Goal: Task Accomplishment & Management: Complete application form

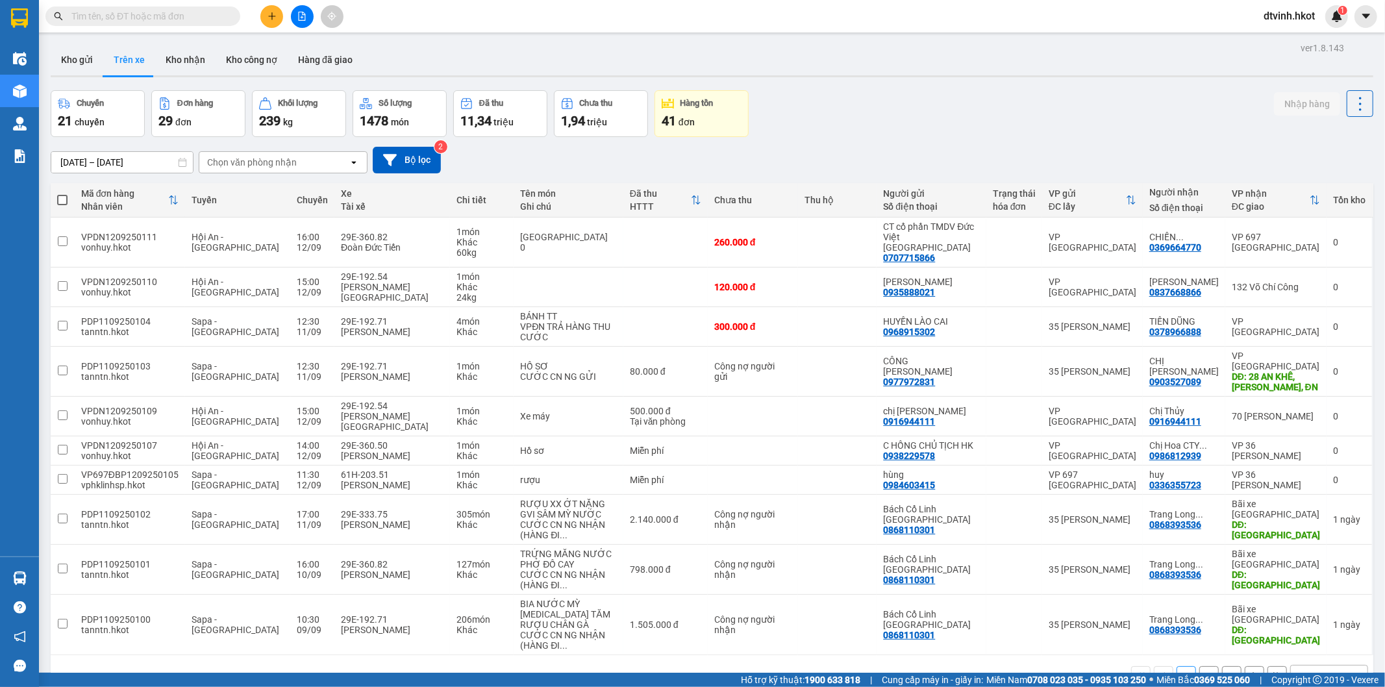
click at [144, 158] on input "[DATE] – [DATE]" at bounding box center [122, 162] width 142 height 21
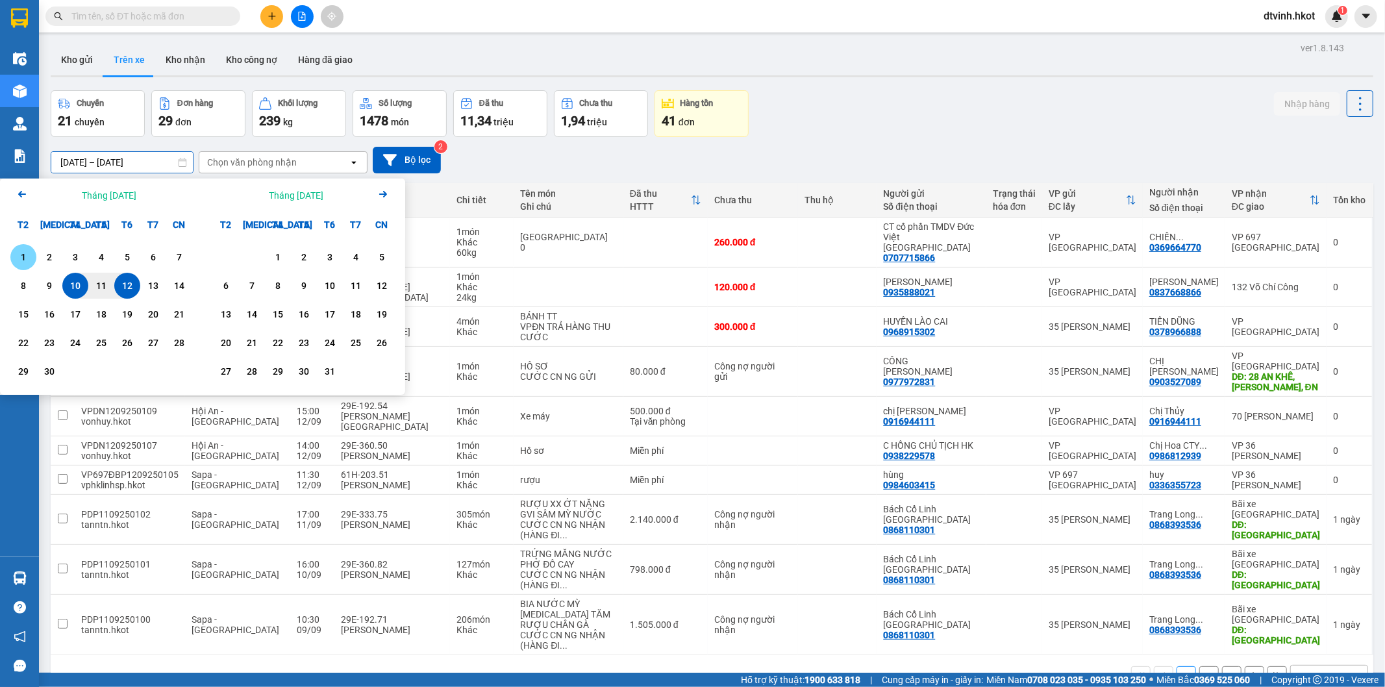
click at [18, 258] on div "1" at bounding box center [23, 257] width 18 height 16
click at [129, 279] on div "12" at bounding box center [127, 286] width 18 height 16
type input "[DATE] – [DATE]"
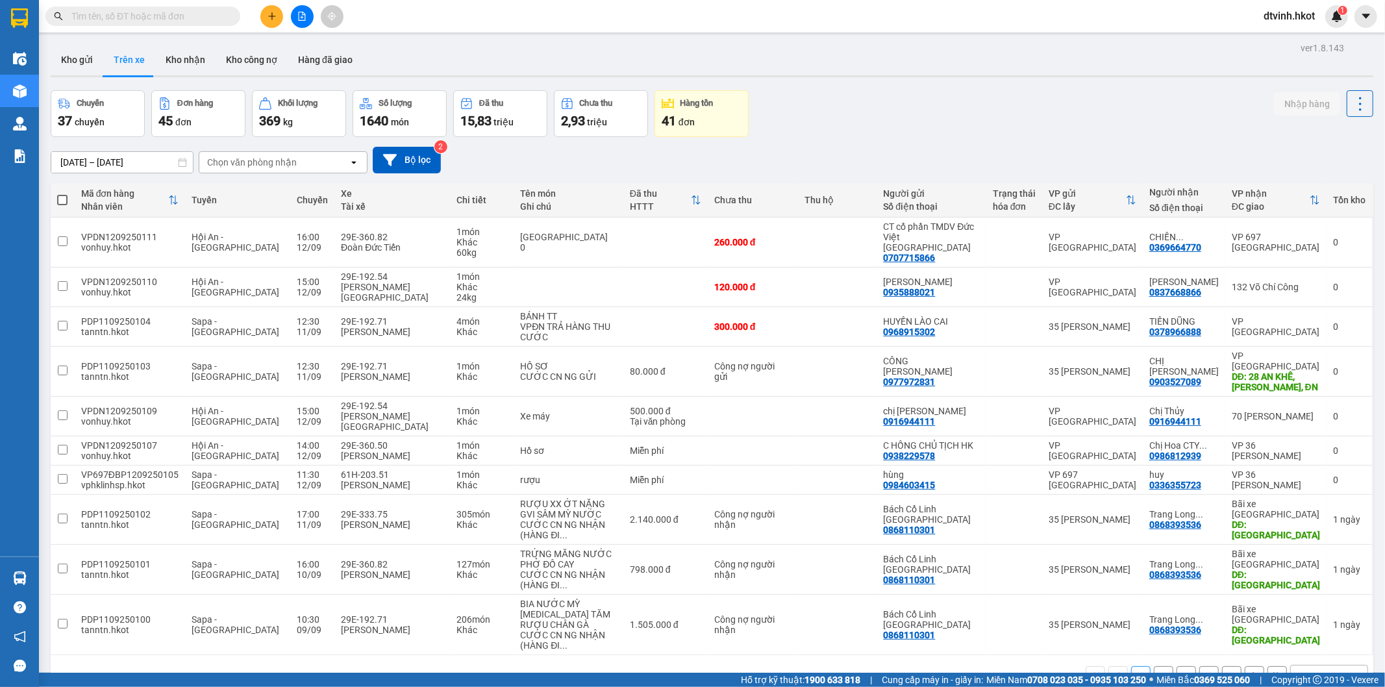
click at [314, 161] on div "Chọn văn phòng nhận" at bounding box center [273, 162] width 149 height 21
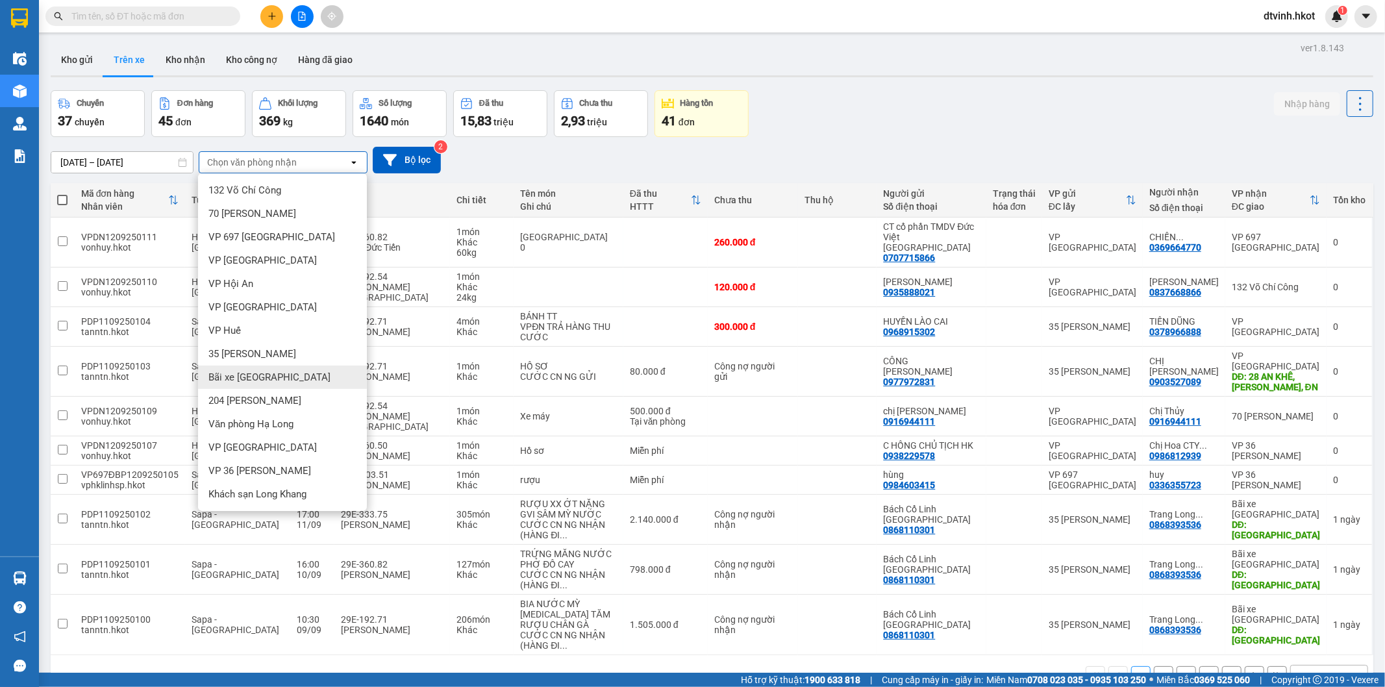
click at [288, 374] on div "Bãi xe [GEOGRAPHIC_DATA]" at bounding box center [282, 377] width 169 height 23
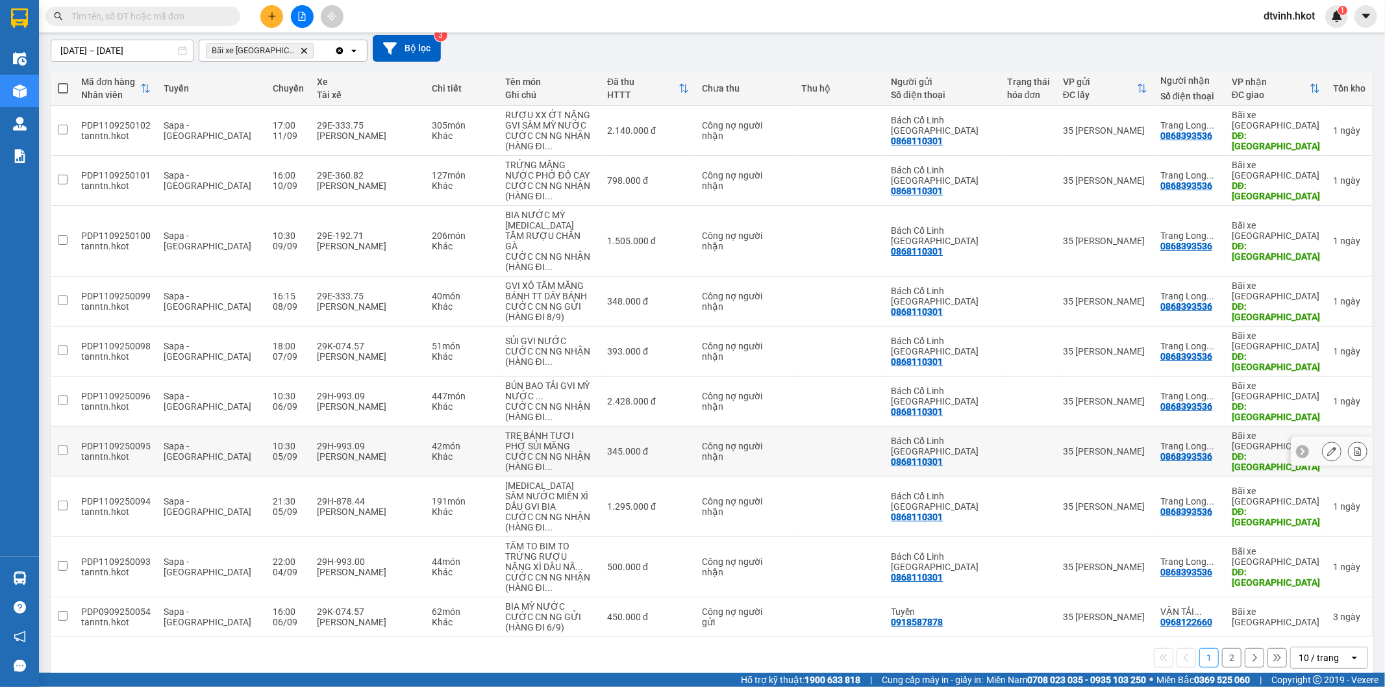
scroll to position [119, 0]
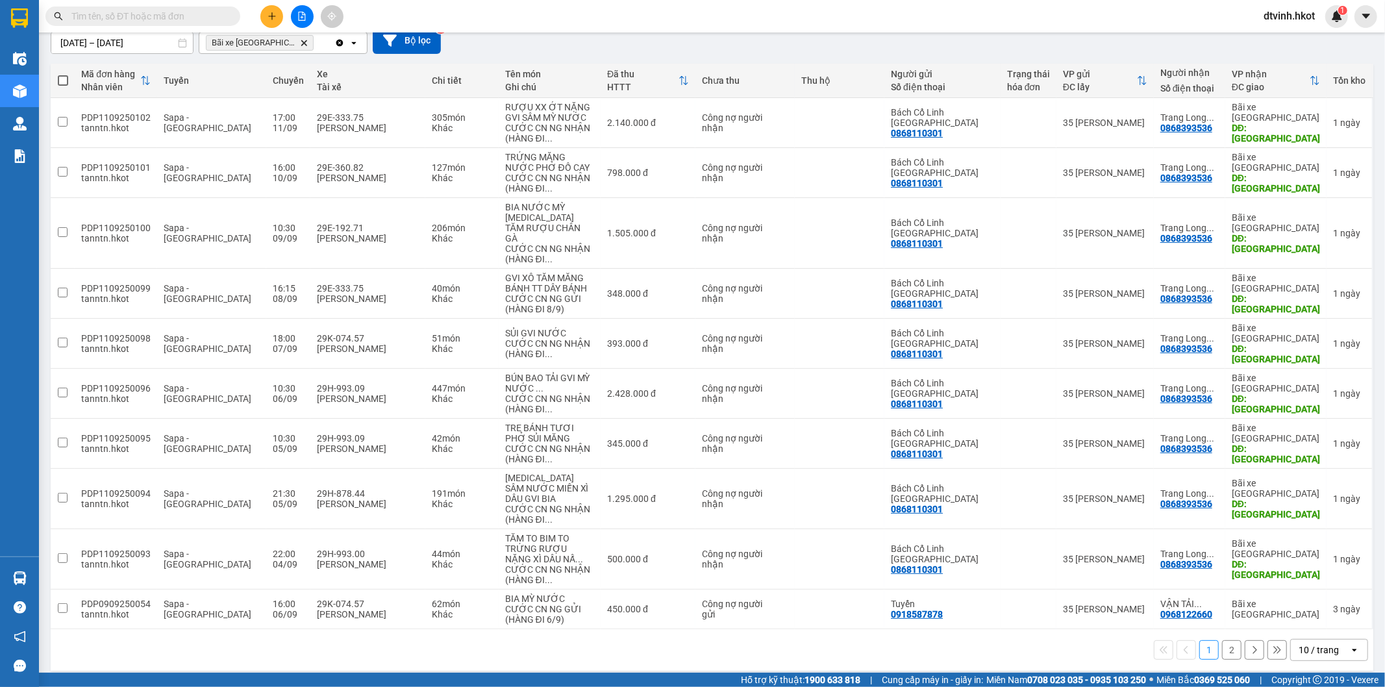
click at [1225, 643] on button "2" at bounding box center [1231, 649] width 19 height 19
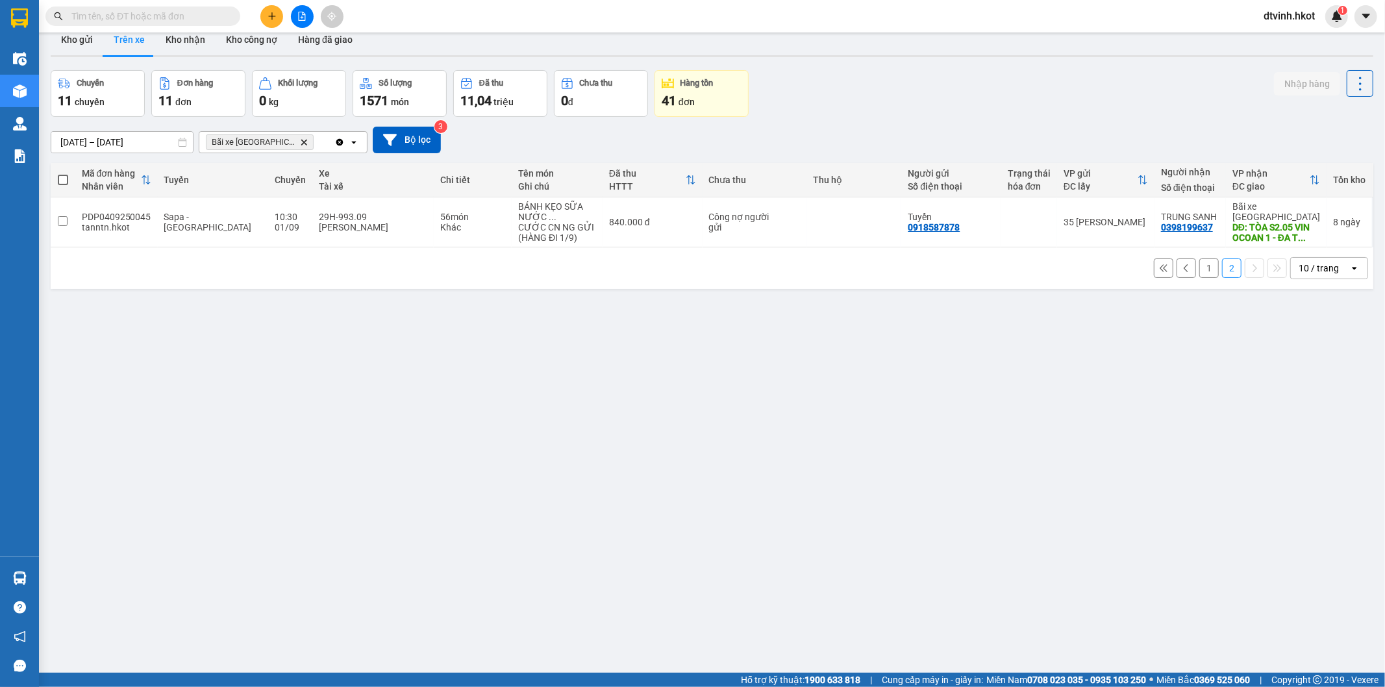
scroll to position [0, 0]
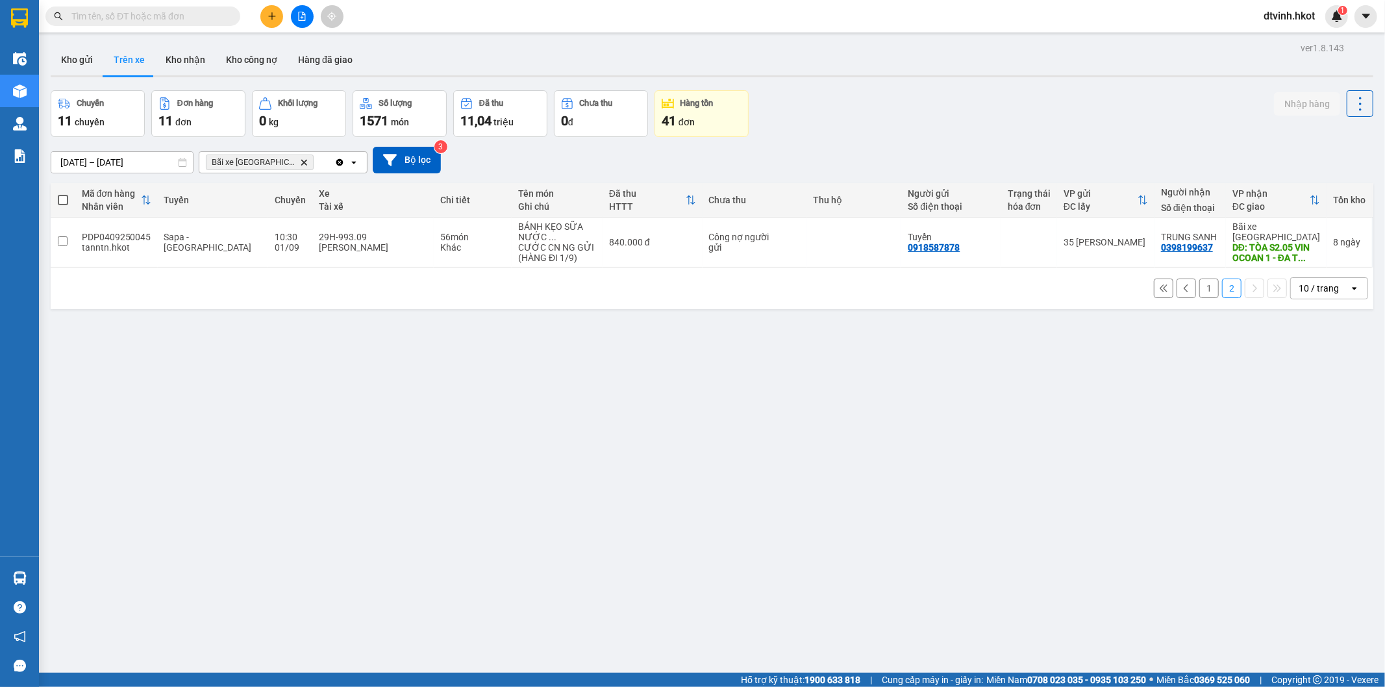
click at [1199, 288] on button "1" at bounding box center [1208, 288] width 19 height 19
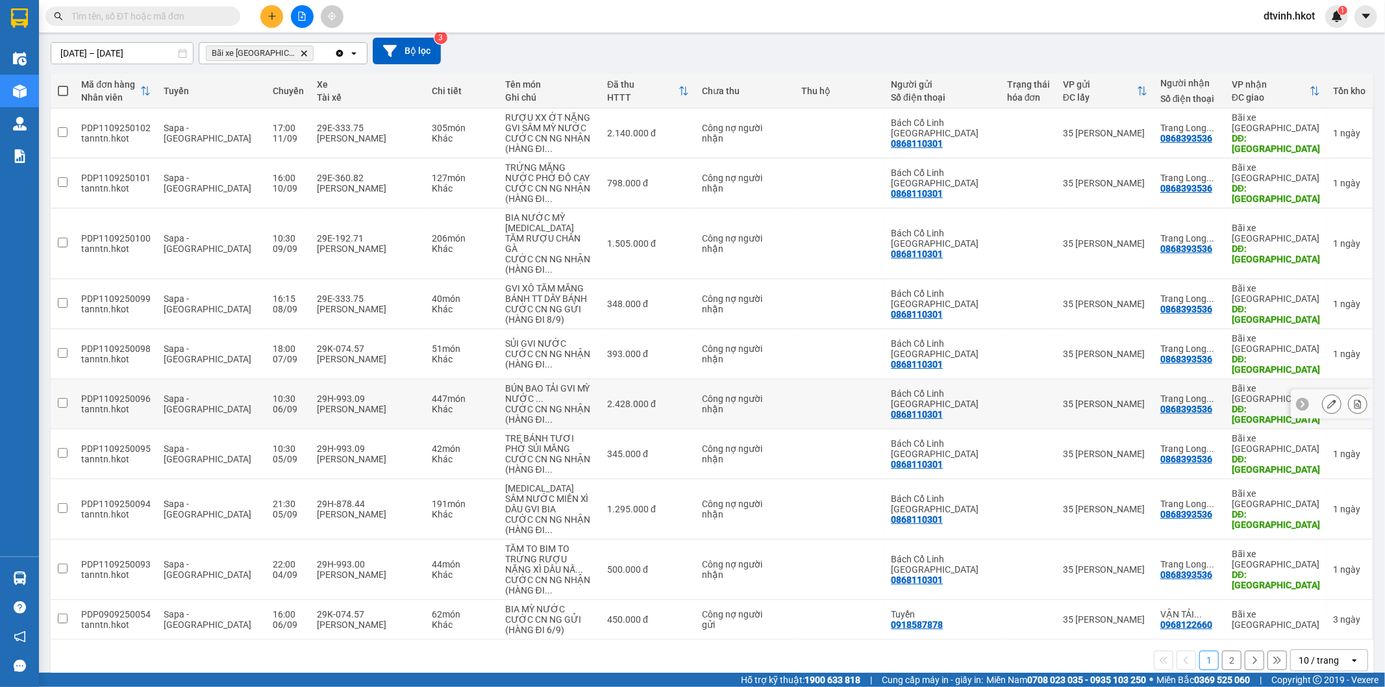
scroll to position [119, 0]
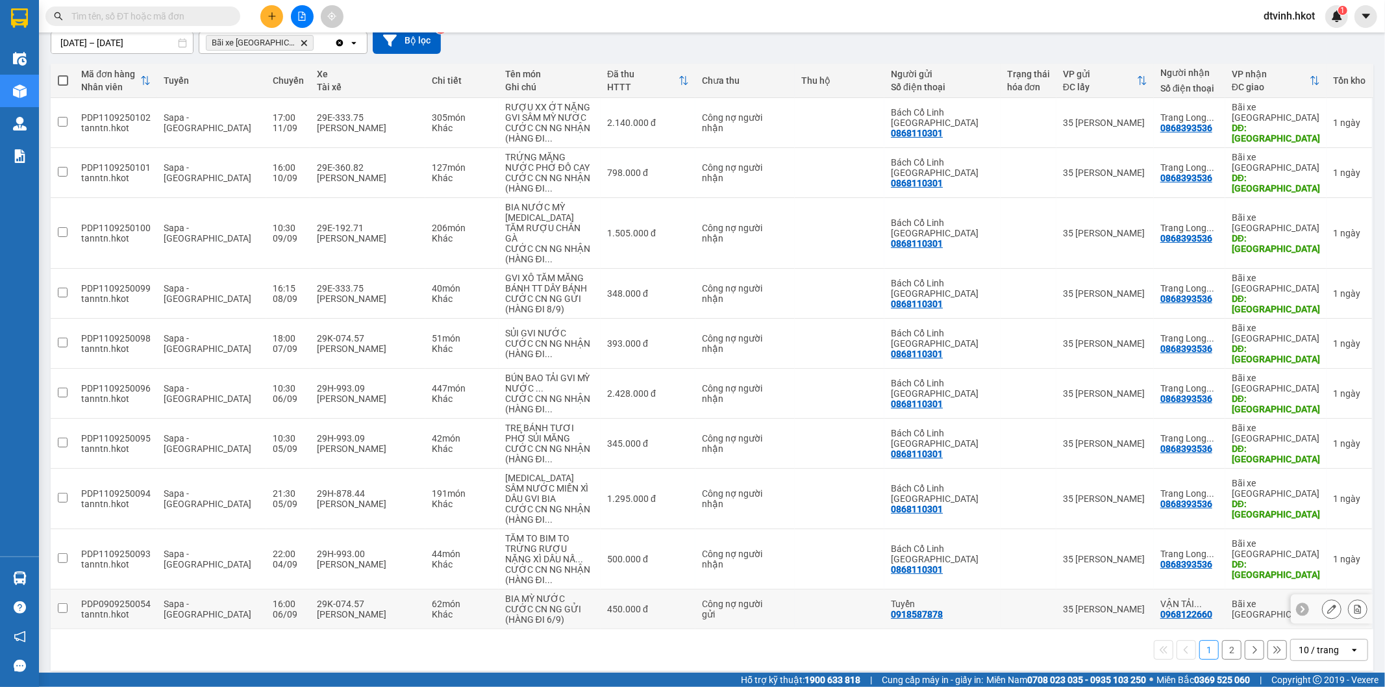
click at [58, 603] on input "checkbox" at bounding box center [63, 608] width 10 height 10
checkbox input "true"
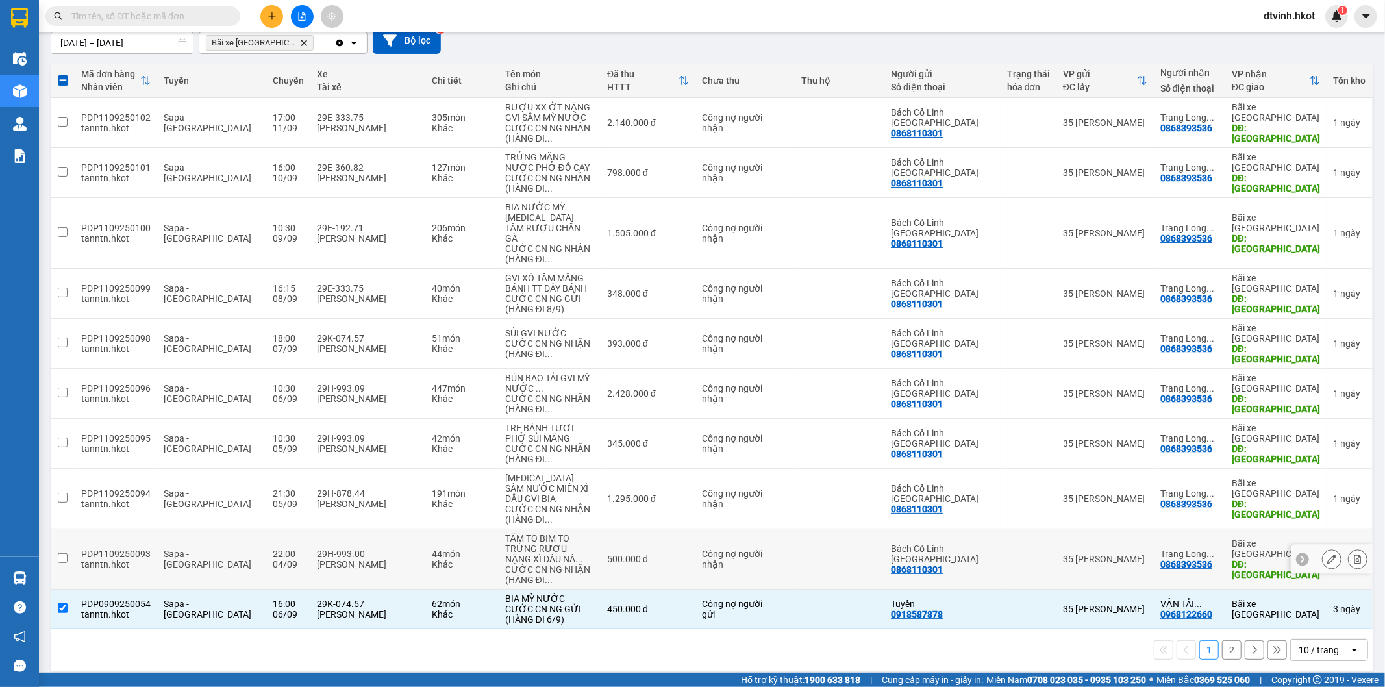
click at [60, 553] on input "checkbox" at bounding box center [63, 558] width 10 height 10
checkbox input "true"
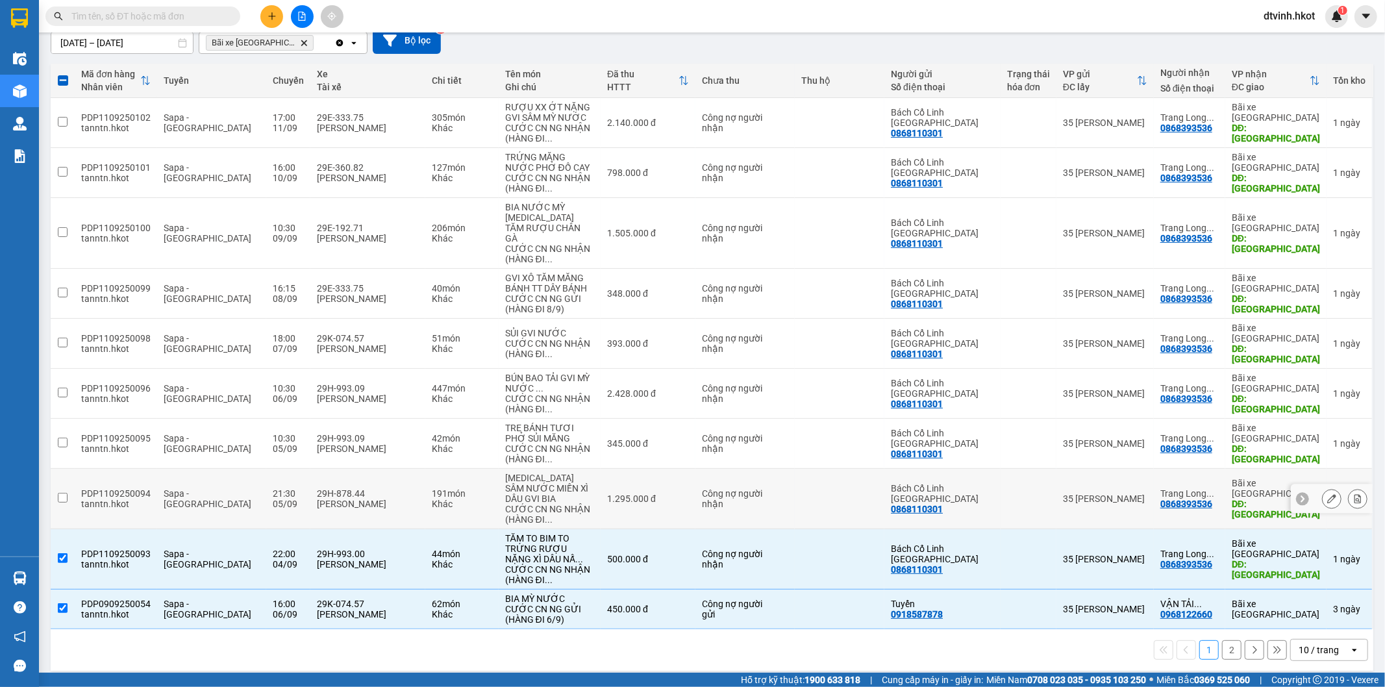
click at [65, 477] on td at bounding box center [63, 499] width 24 height 60
checkbox input "true"
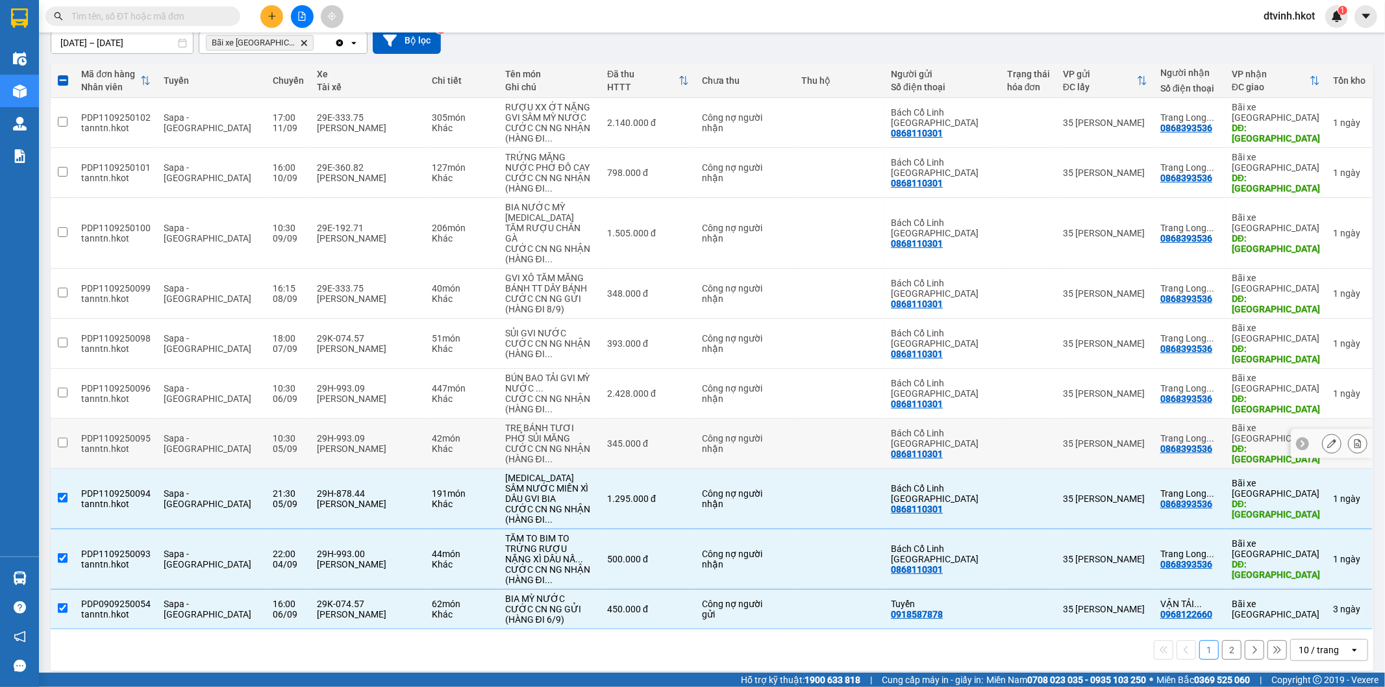
click at [57, 426] on td at bounding box center [63, 444] width 24 height 50
checkbox input "true"
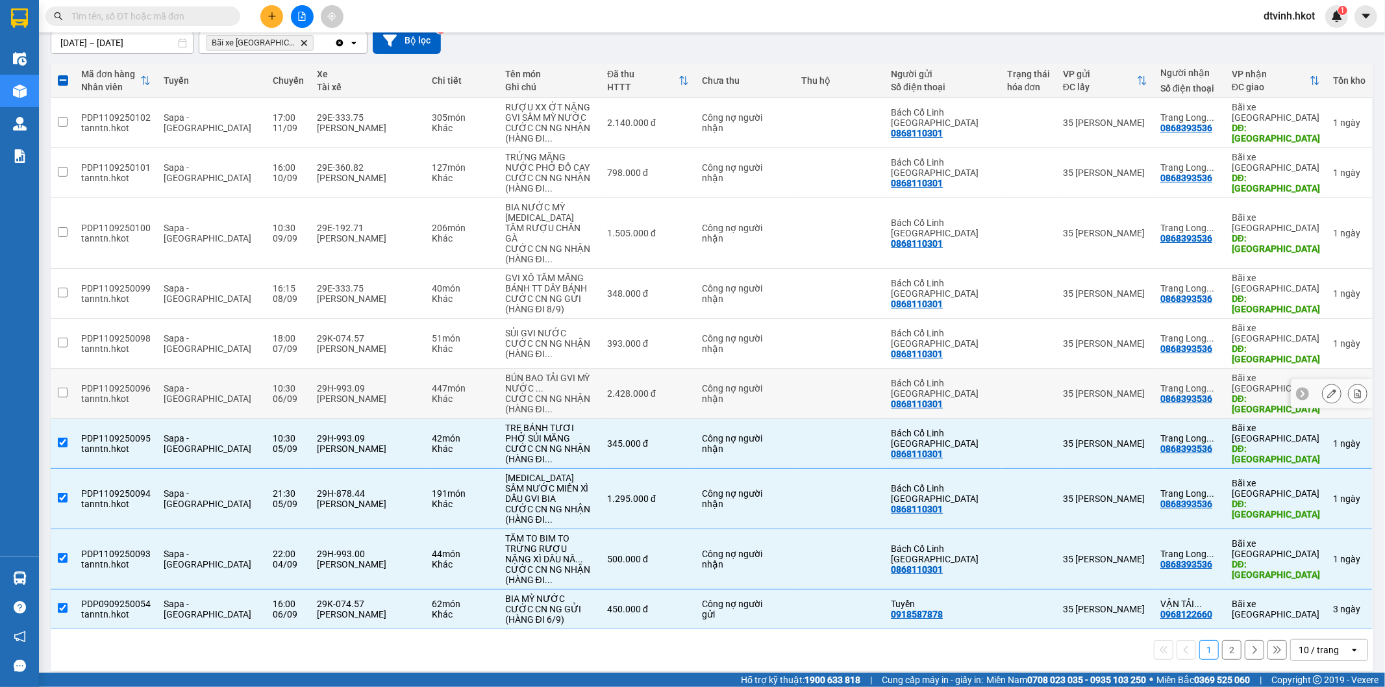
click at [65, 369] on td at bounding box center [63, 394] width 24 height 50
checkbox input "true"
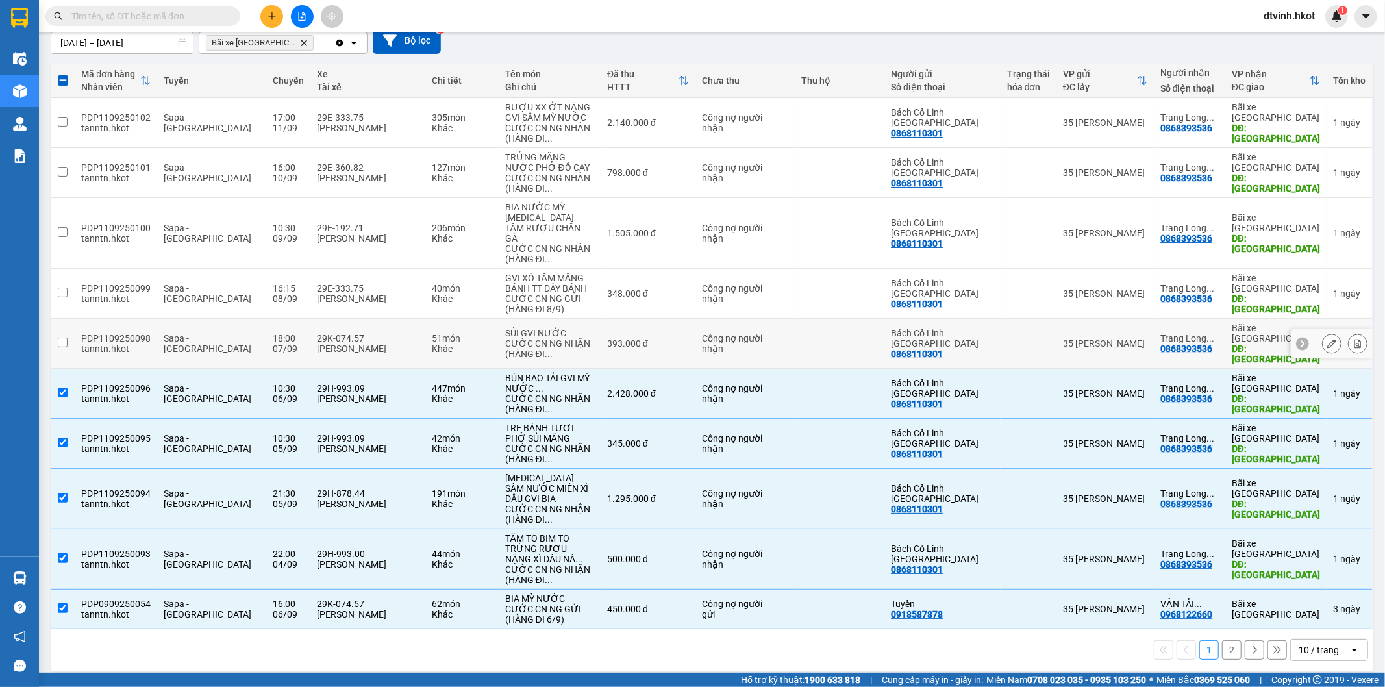
click at [65, 338] on input "checkbox" at bounding box center [63, 343] width 10 height 10
checkbox input "true"
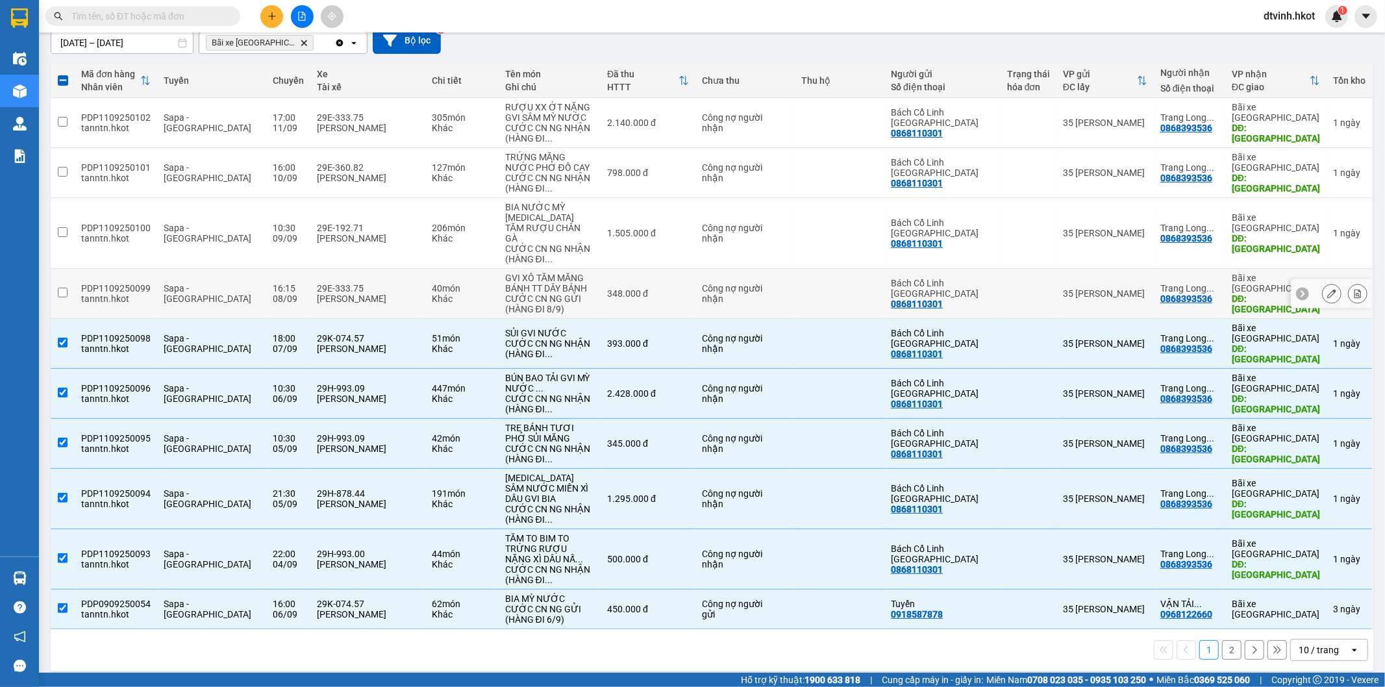
click at [54, 282] on td at bounding box center [63, 294] width 24 height 50
checkbox input "true"
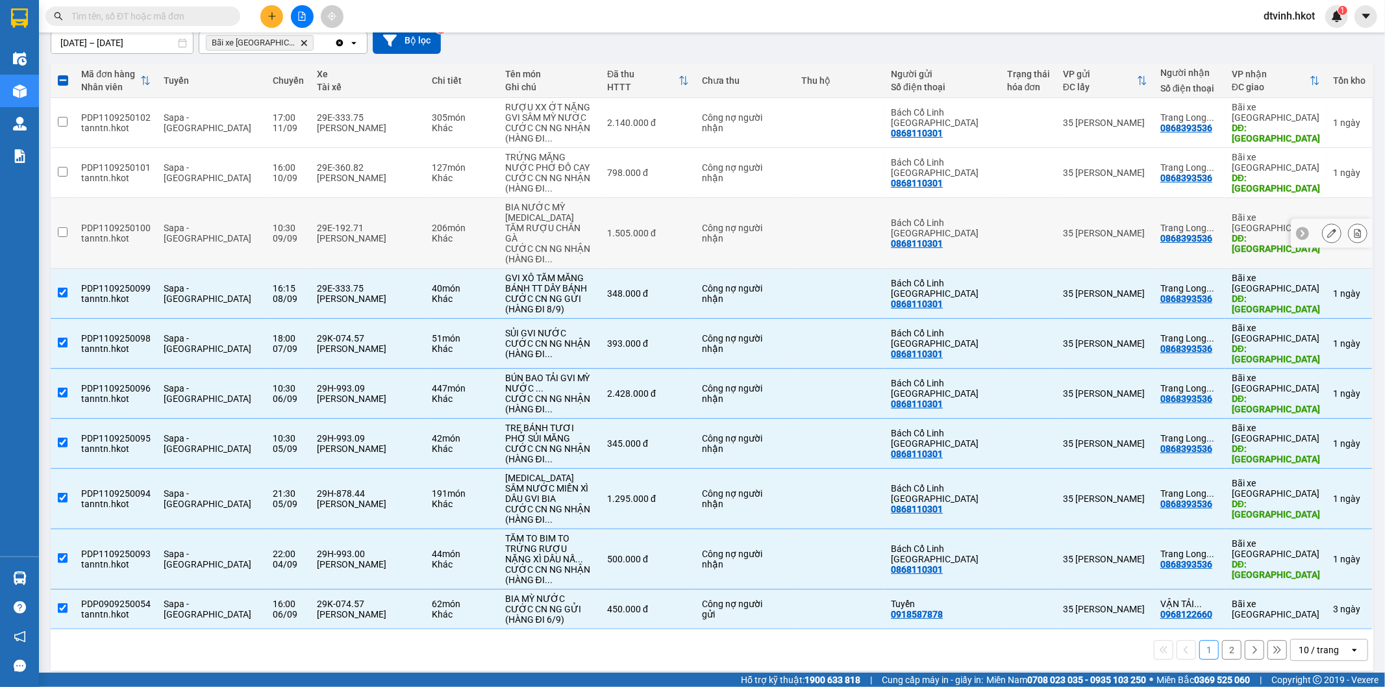
click at [63, 227] on input "checkbox" at bounding box center [63, 232] width 10 height 10
checkbox input "true"
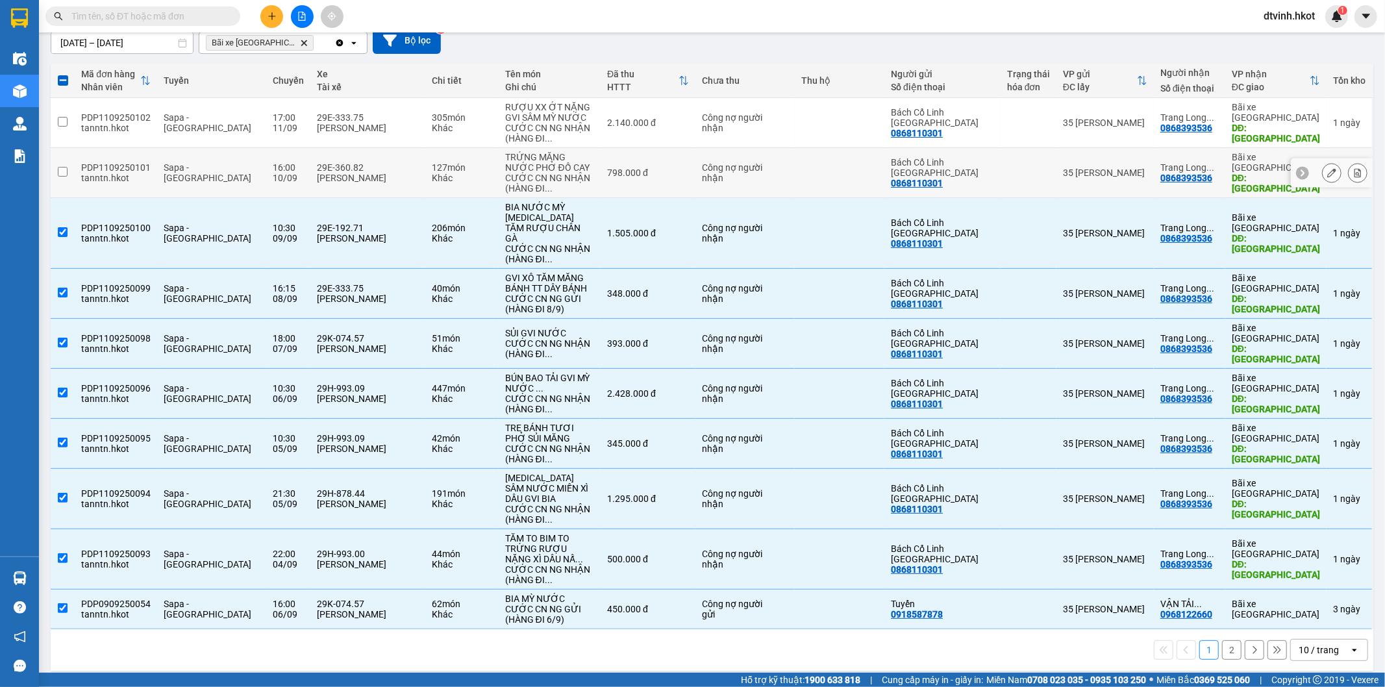
click at [63, 169] on input "checkbox" at bounding box center [63, 172] width 10 height 10
checkbox input "true"
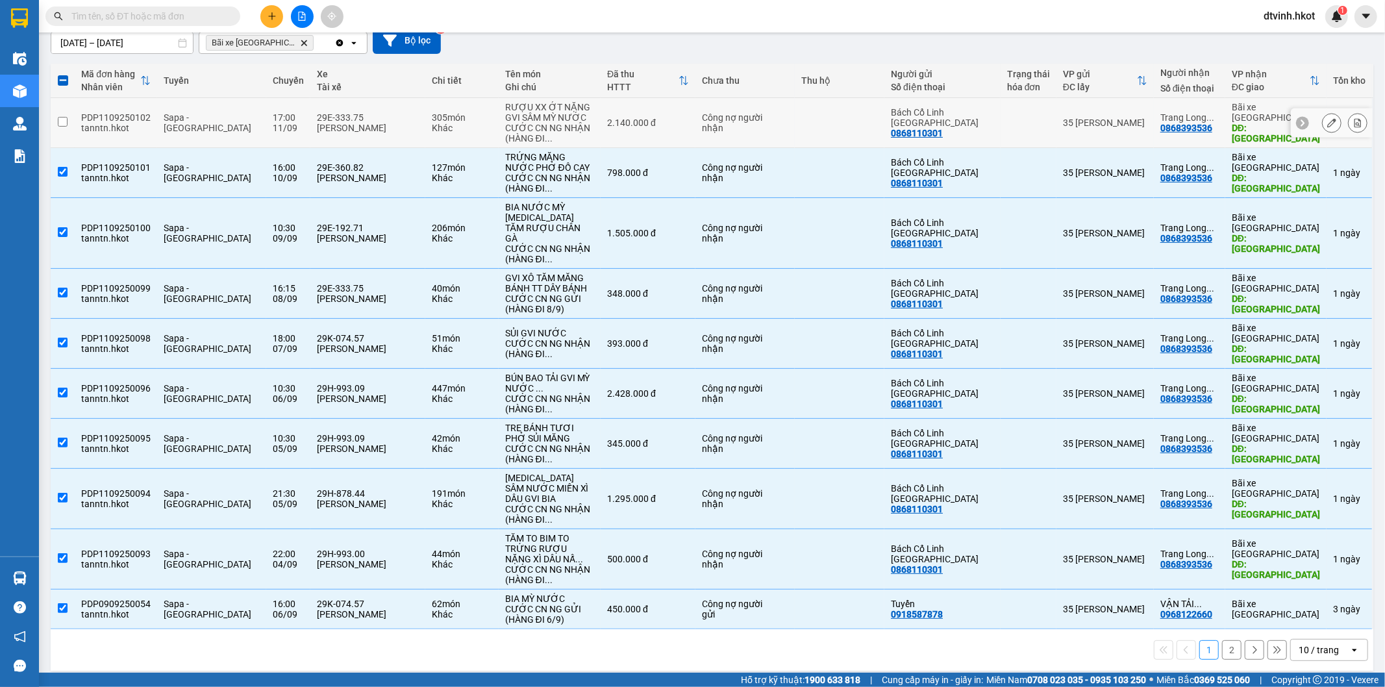
click at [66, 118] on input "checkbox" at bounding box center [63, 122] width 10 height 10
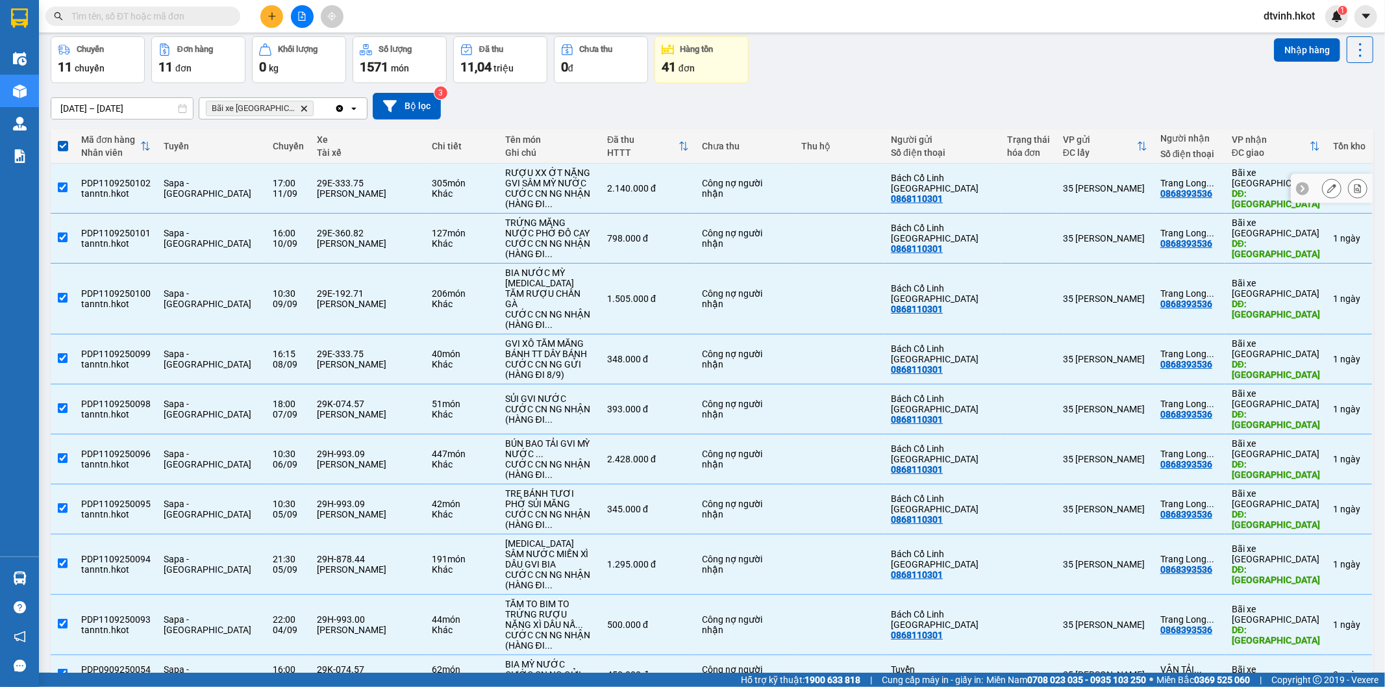
scroll to position [0, 0]
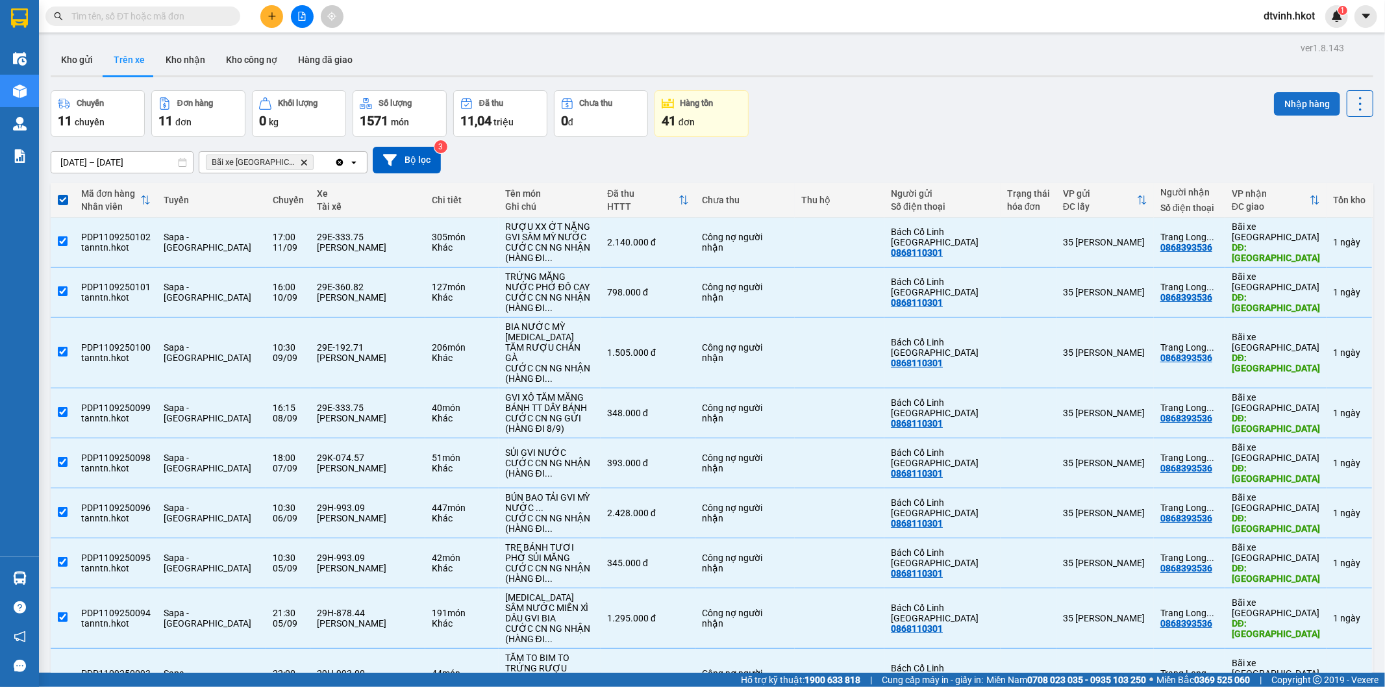
click at [1294, 94] on button "Nhập hàng" at bounding box center [1307, 103] width 66 height 23
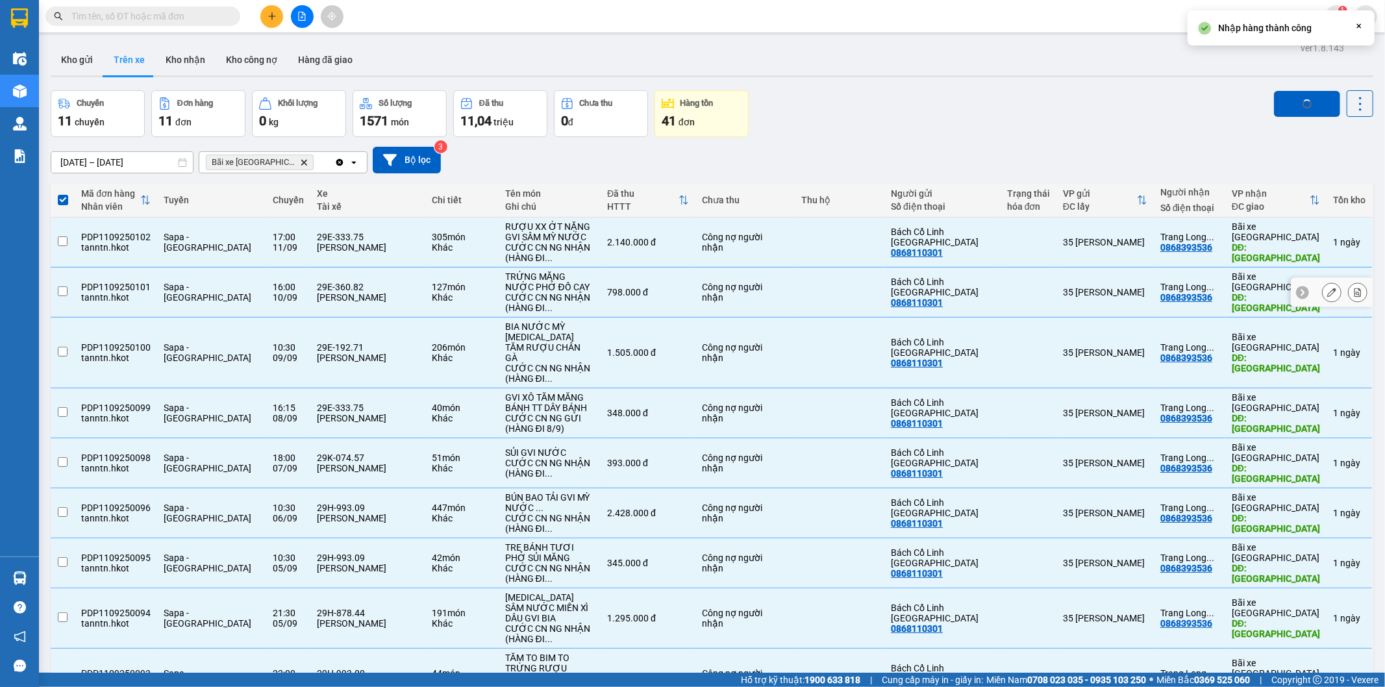
checkbox input "false"
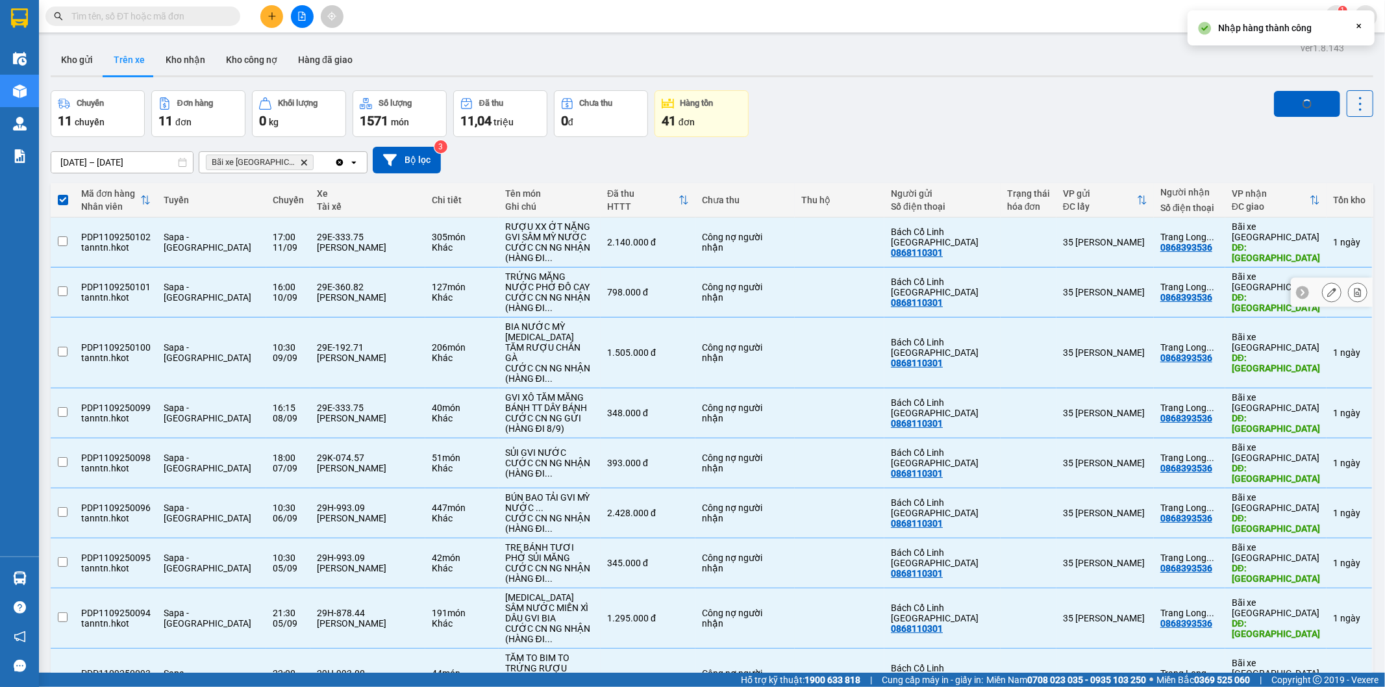
checkbox input "false"
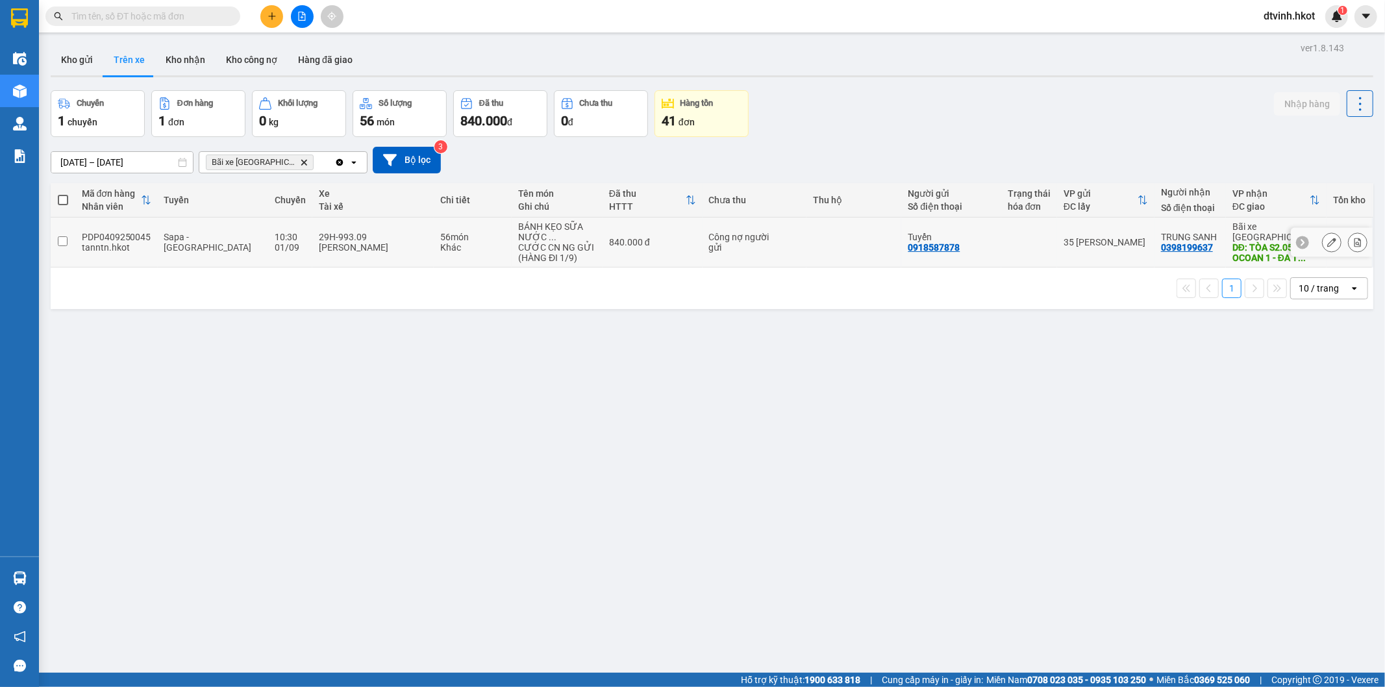
click at [58, 241] on input "checkbox" at bounding box center [63, 241] width 10 height 10
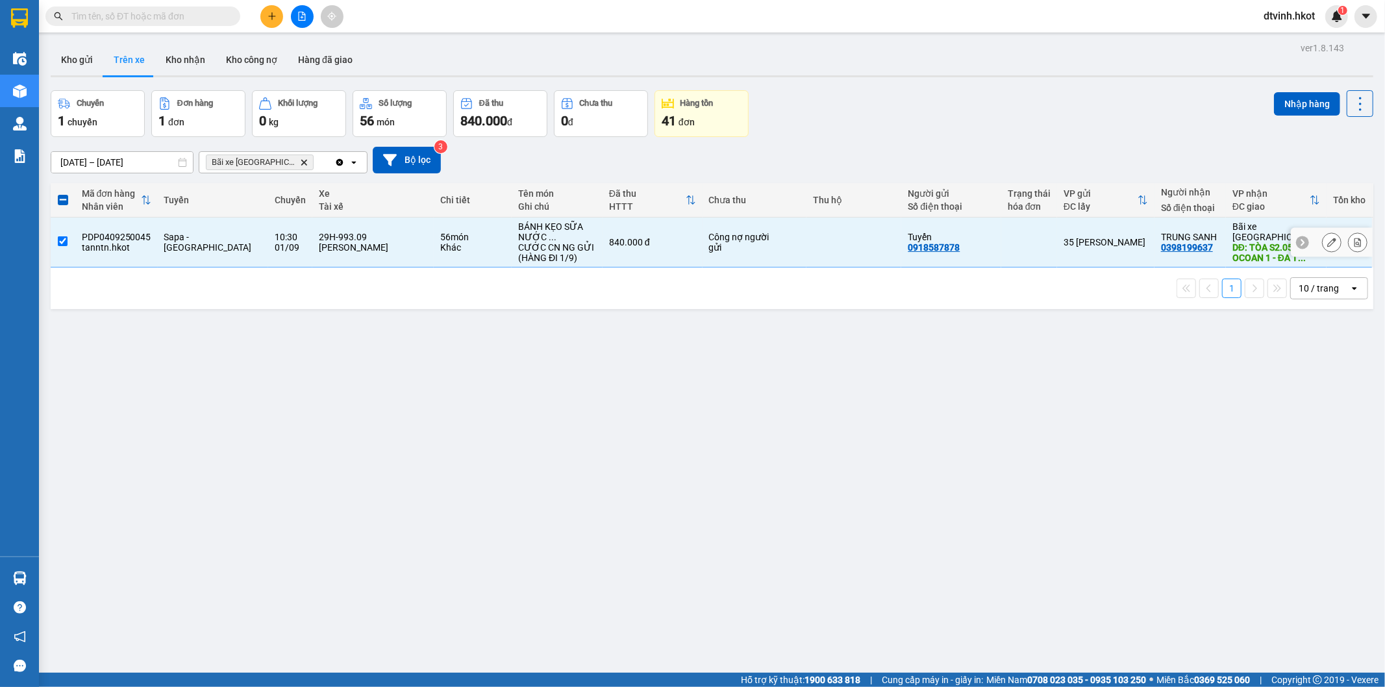
click at [68, 237] on td at bounding box center [63, 243] width 25 height 50
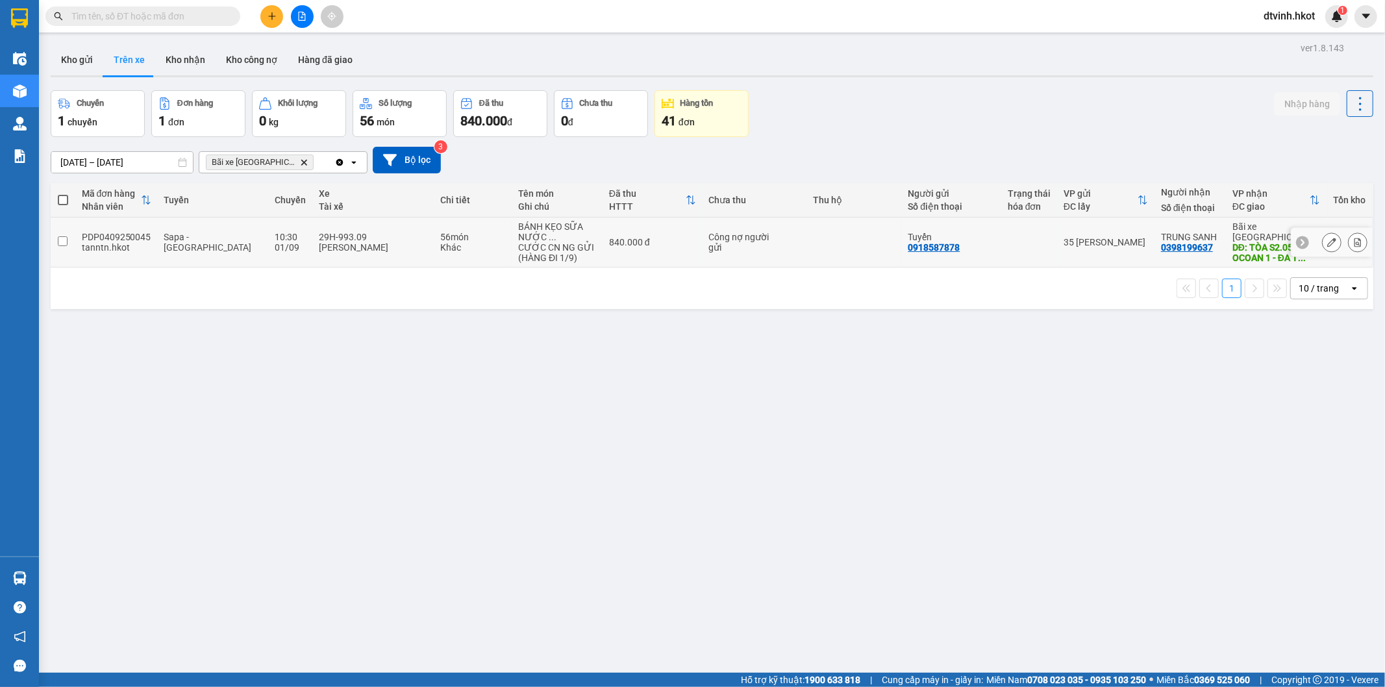
click at [60, 241] on input "checkbox" at bounding box center [63, 241] width 10 height 10
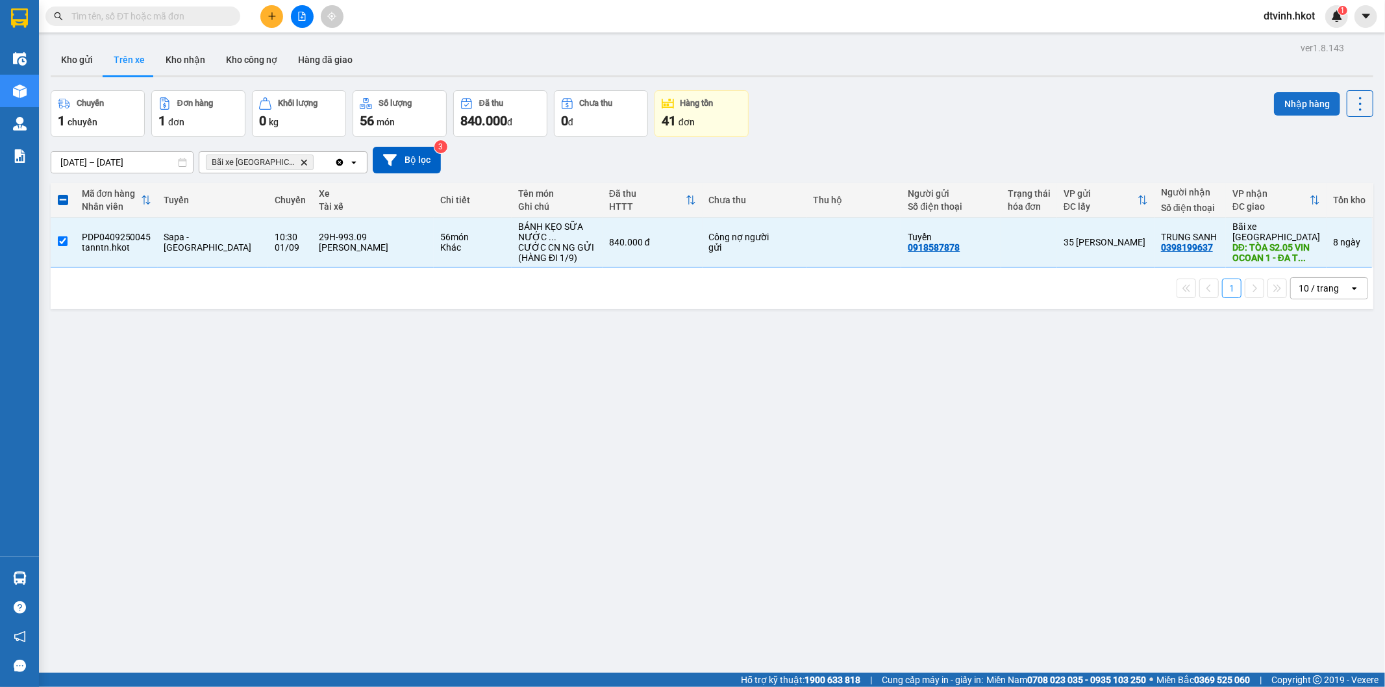
click at [1301, 114] on button "Nhập hàng" at bounding box center [1307, 103] width 66 height 23
checkbox input "false"
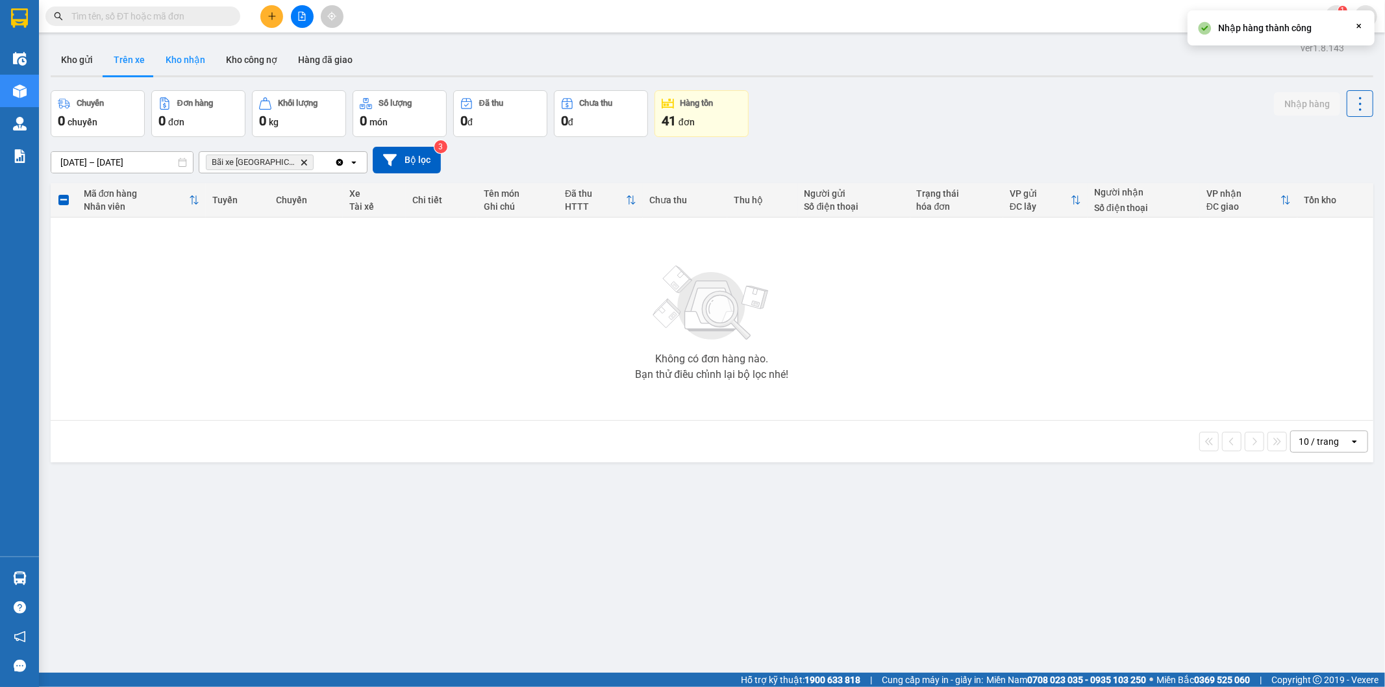
click at [185, 63] on button "Kho nhận" at bounding box center [185, 59] width 60 height 31
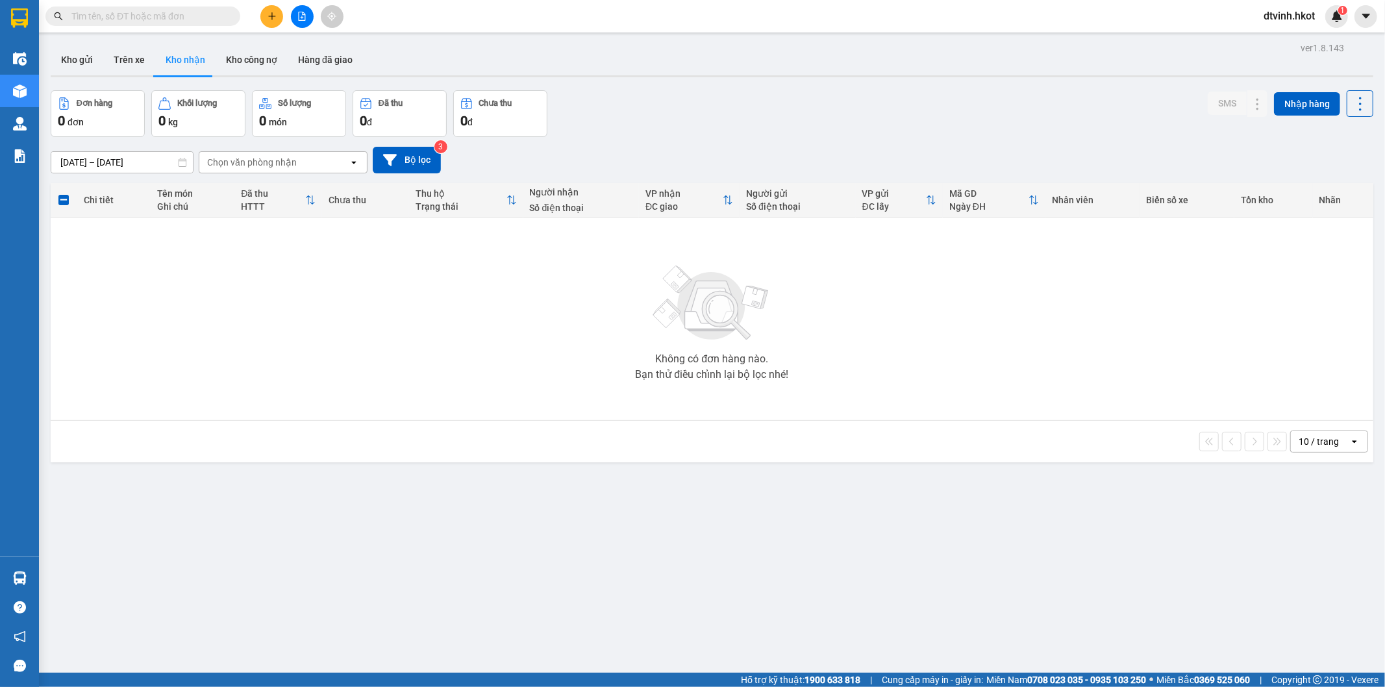
click at [281, 166] on div "Chọn văn phòng nhận" at bounding box center [252, 162] width 90 height 13
click at [145, 161] on input "[DATE] – [DATE]" at bounding box center [122, 162] width 142 height 21
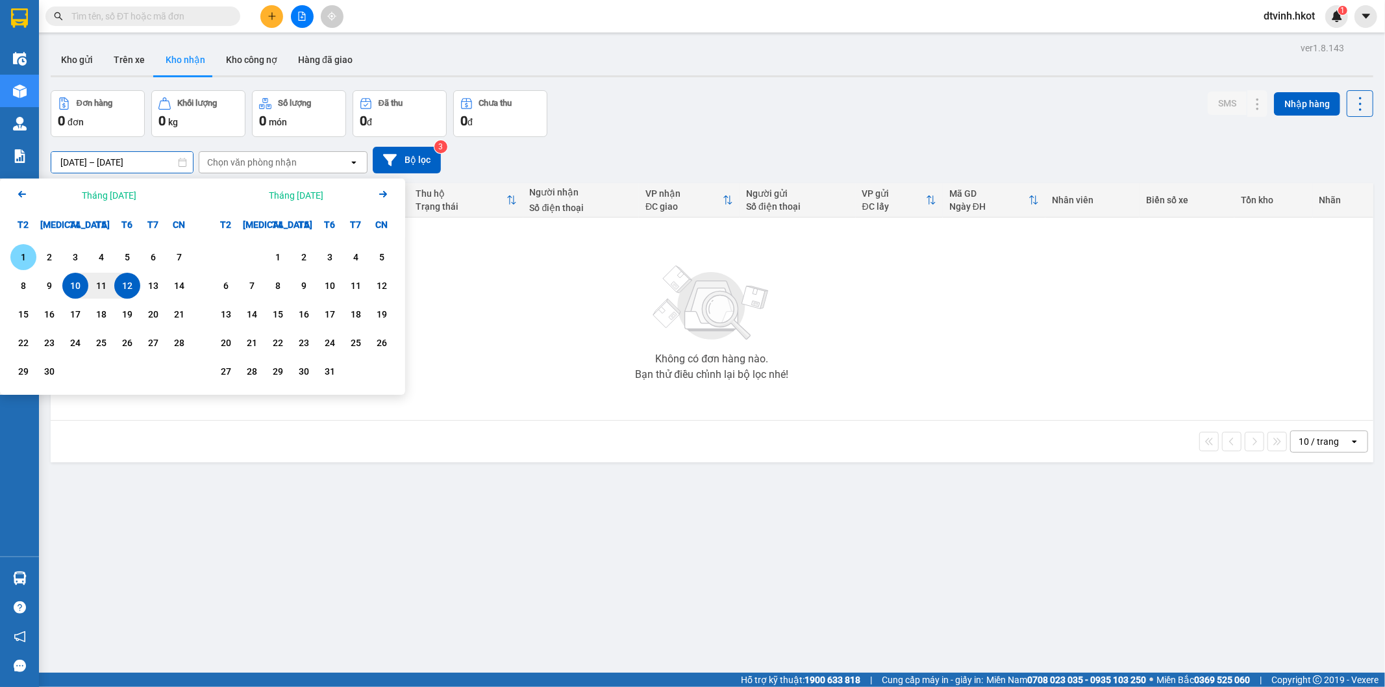
click at [17, 256] on div "1" at bounding box center [23, 257] width 18 height 16
click at [131, 281] on div "12" at bounding box center [127, 286] width 18 height 16
type input "[DATE] – [DATE]"
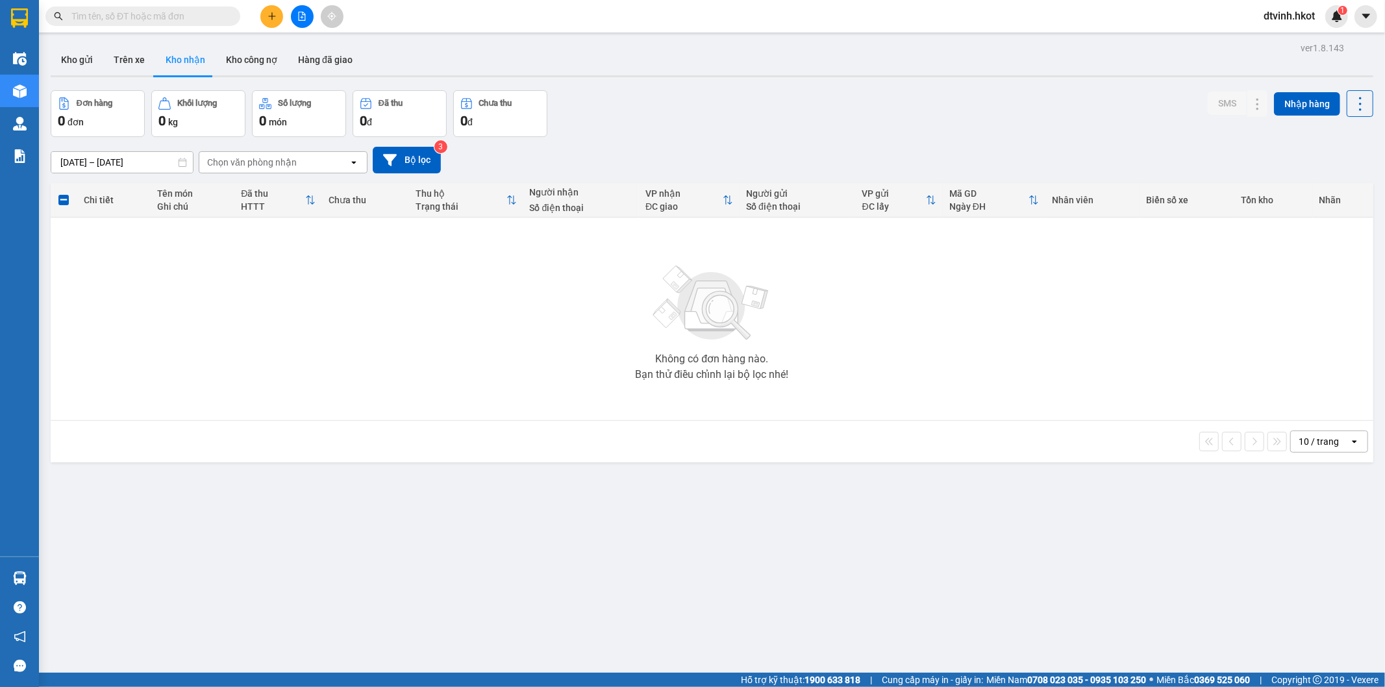
click at [300, 156] on div "Chọn văn phòng nhận" at bounding box center [273, 162] width 149 height 21
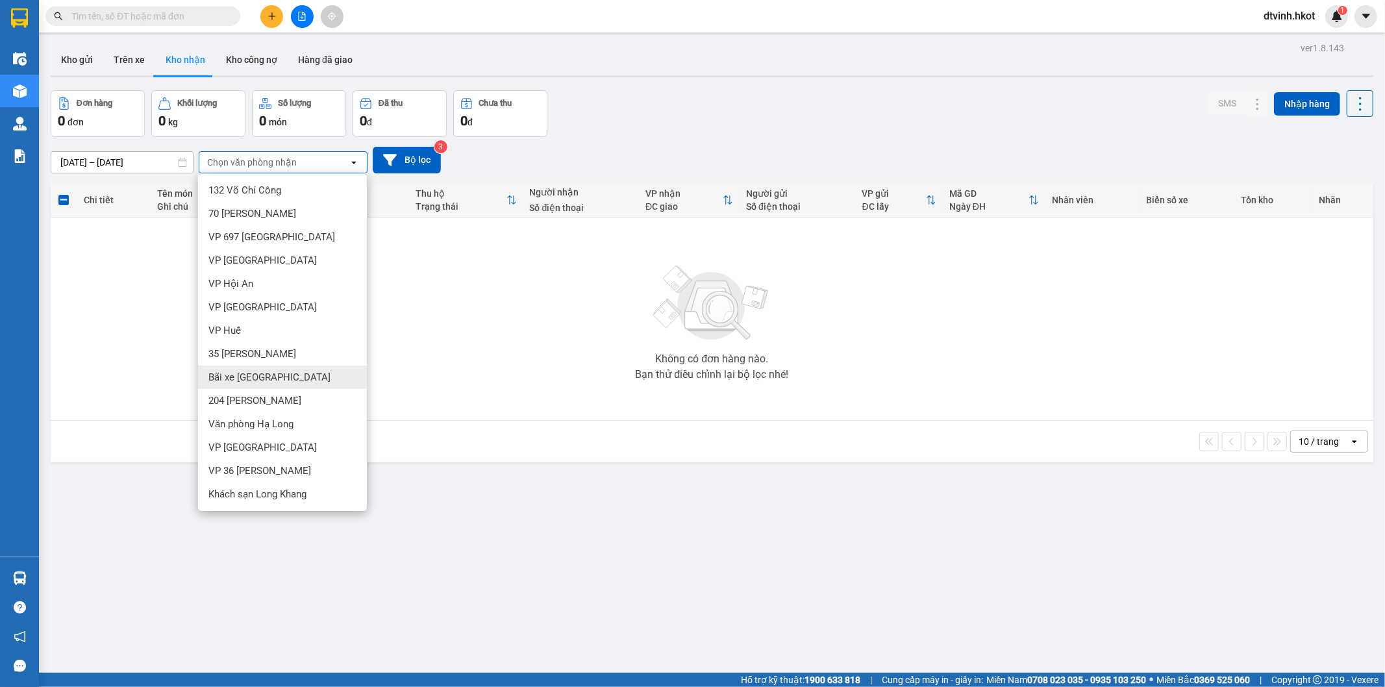
click at [260, 377] on span "Bãi xe [GEOGRAPHIC_DATA]" at bounding box center [269, 377] width 122 height 13
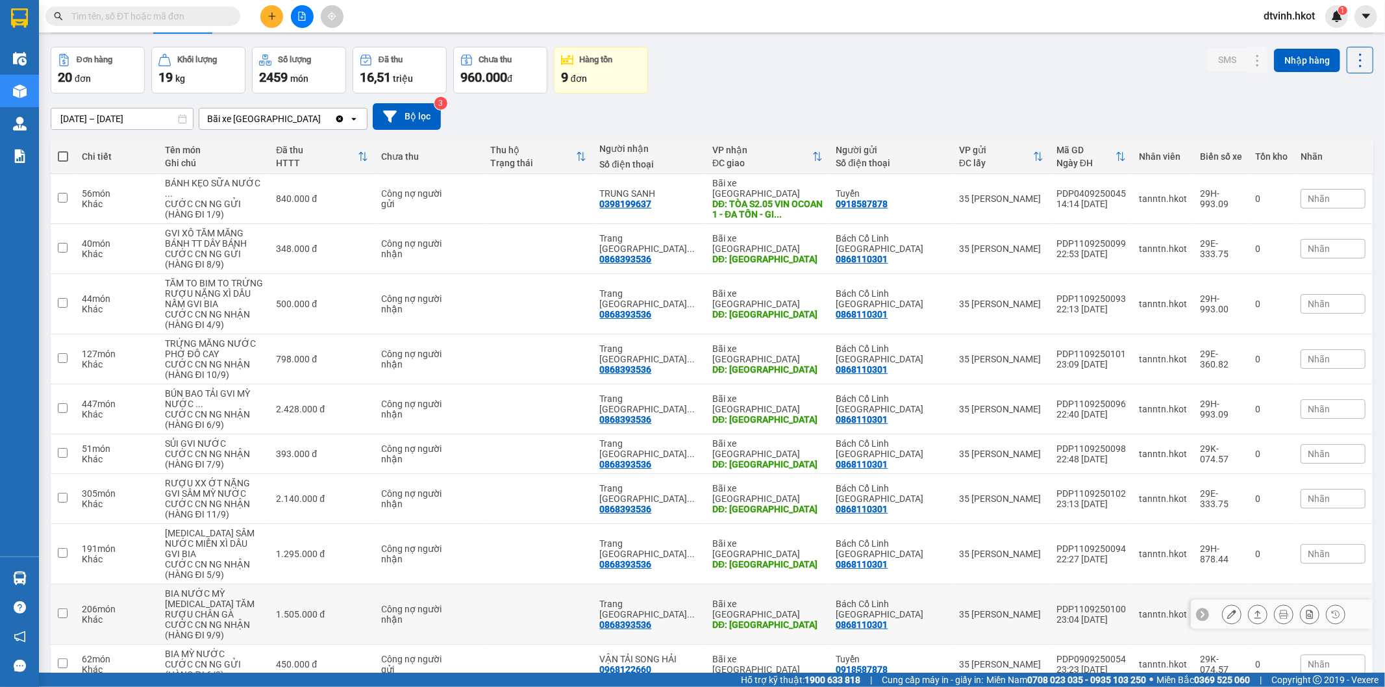
scroll to position [88, 0]
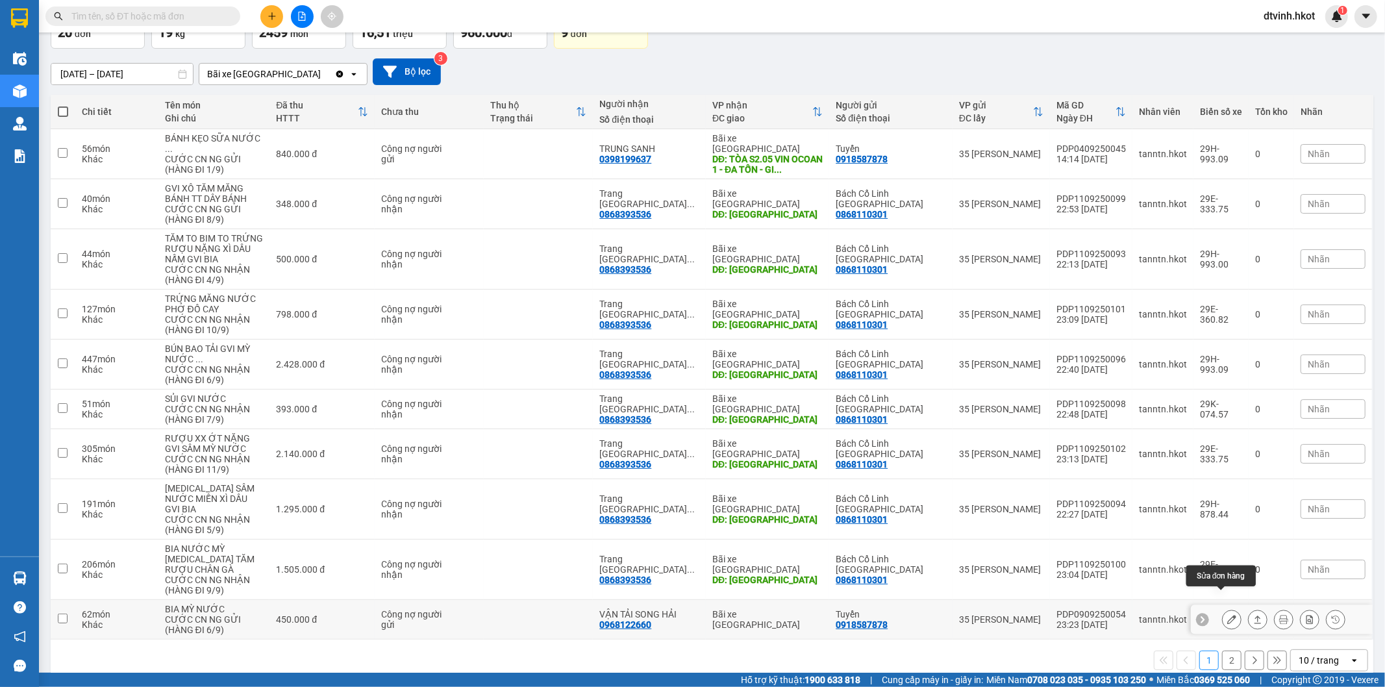
click at [1227, 615] on icon at bounding box center [1231, 619] width 9 height 9
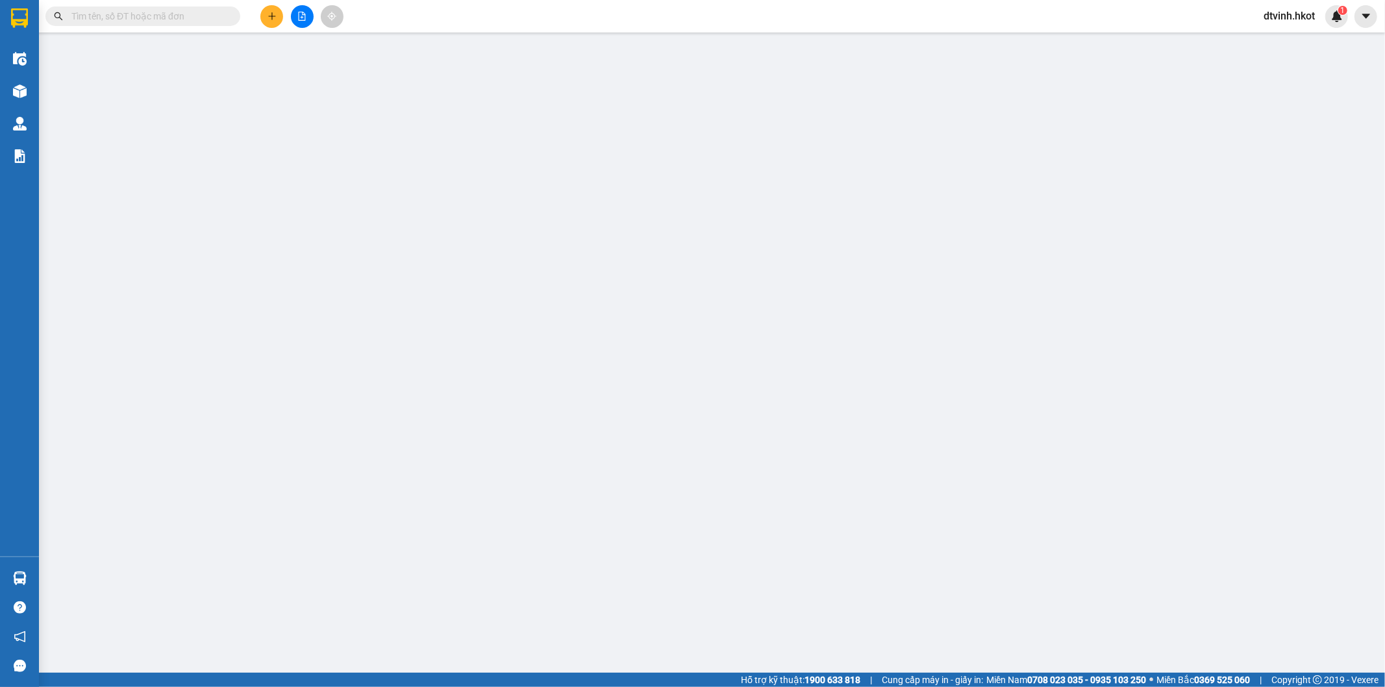
type input "0918587878"
type input "Tuyển"
type input "0968122660"
type input "VẬN TẢI SONG HẢI"
type input "450.000"
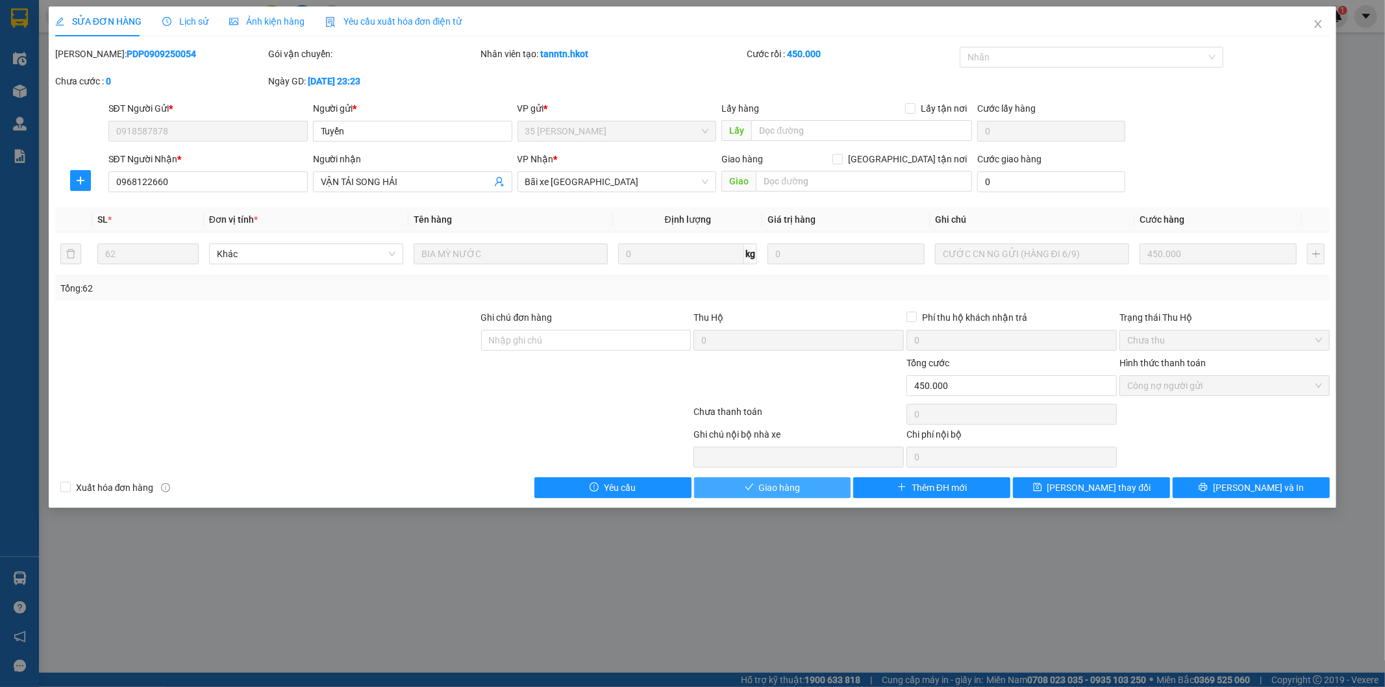
click at [783, 488] on span "Giao hàng" at bounding box center [780, 487] width 42 height 14
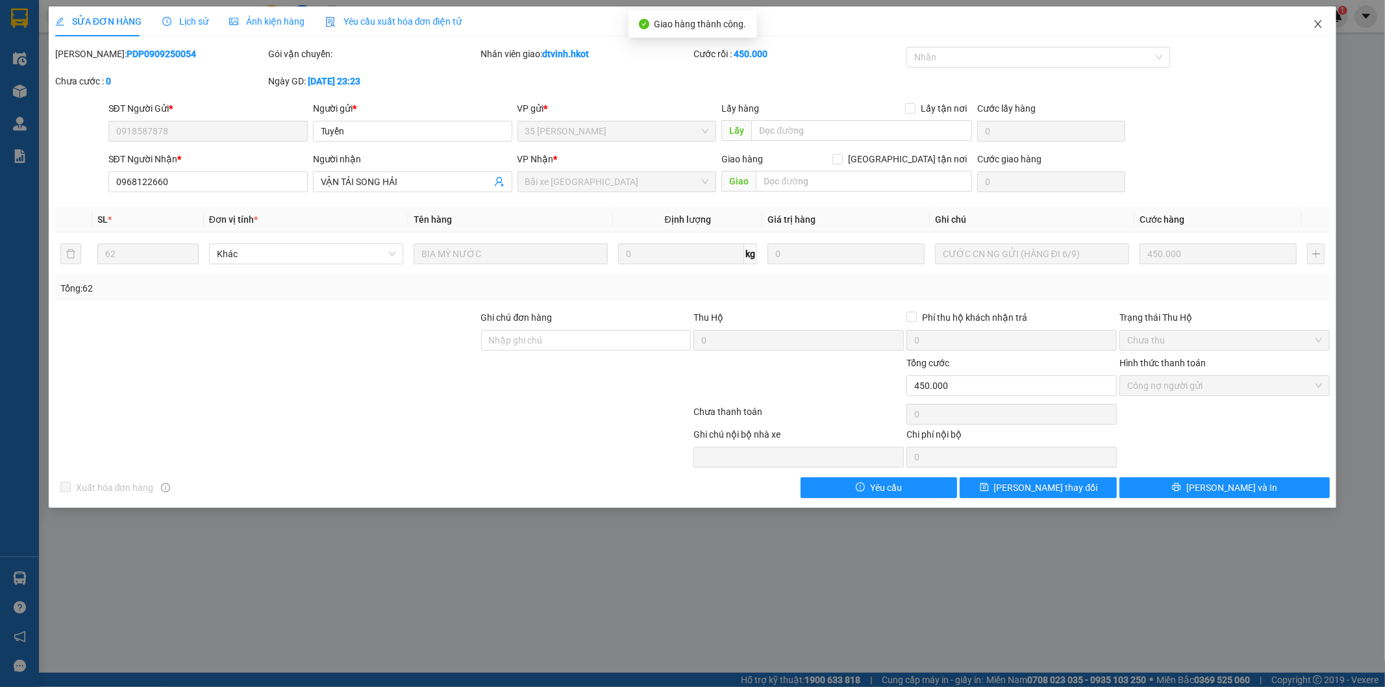
click at [1319, 18] on span "Close" at bounding box center [1318, 24] width 36 height 36
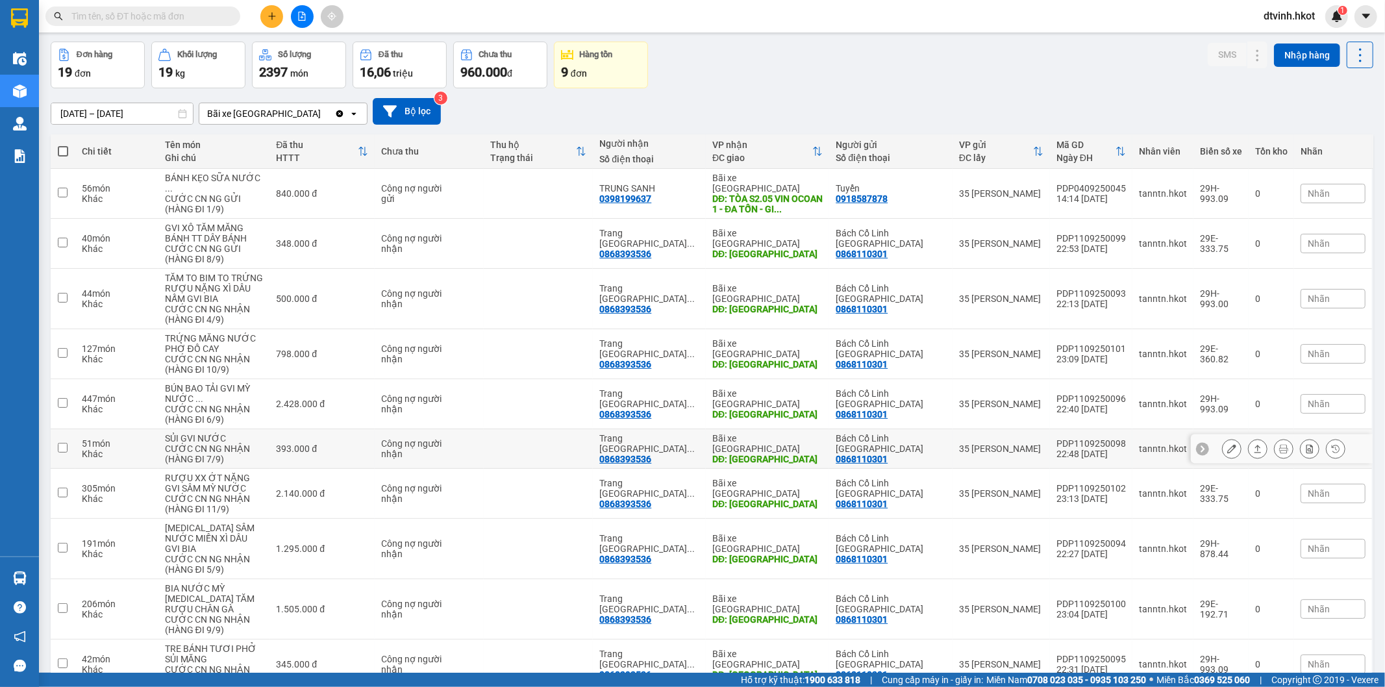
scroll to position [99, 0]
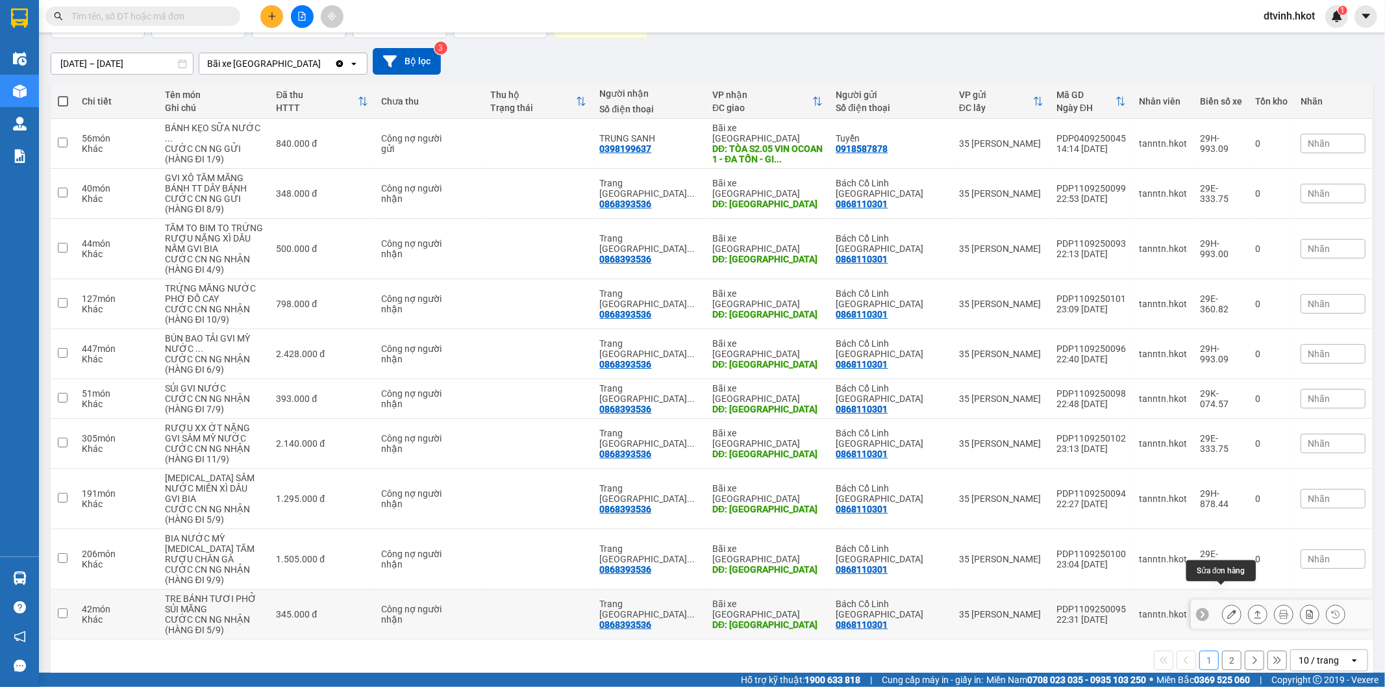
click at [1227, 610] on icon at bounding box center [1231, 614] width 9 height 9
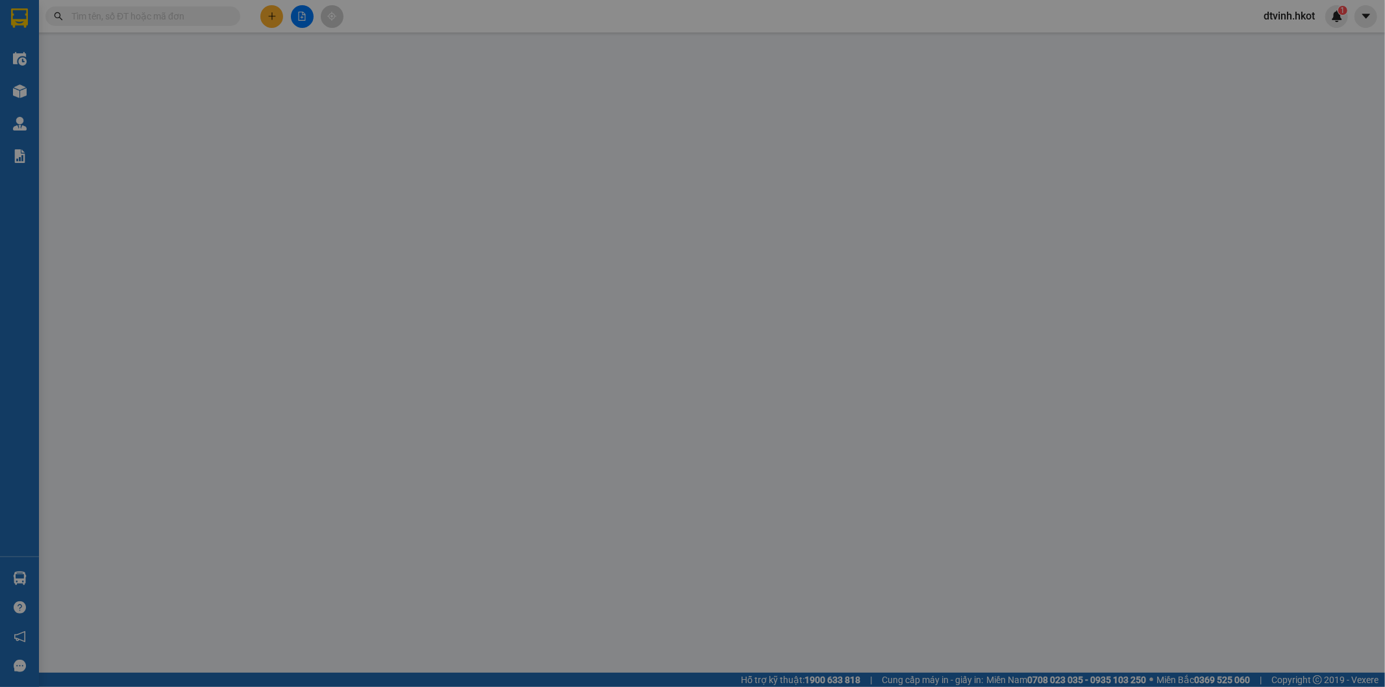
type input "0868110301"
type input "Bách Cổ Linh [GEOGRAPHIC_DATA]"
type input "0868393536"
type input "Trang Long Biên ([GEOGRAPHIC_DATA])"
type input "[GEOGRAPHIC_DATA]"
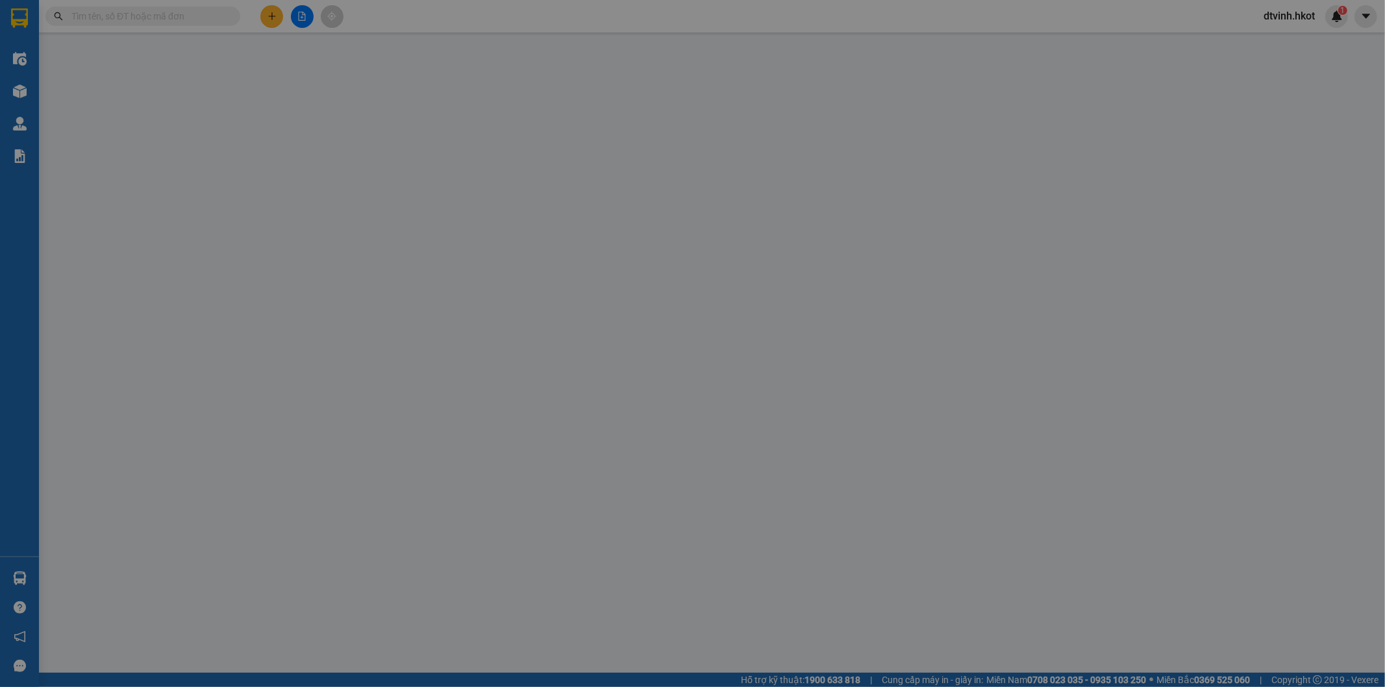
type input "345.000"
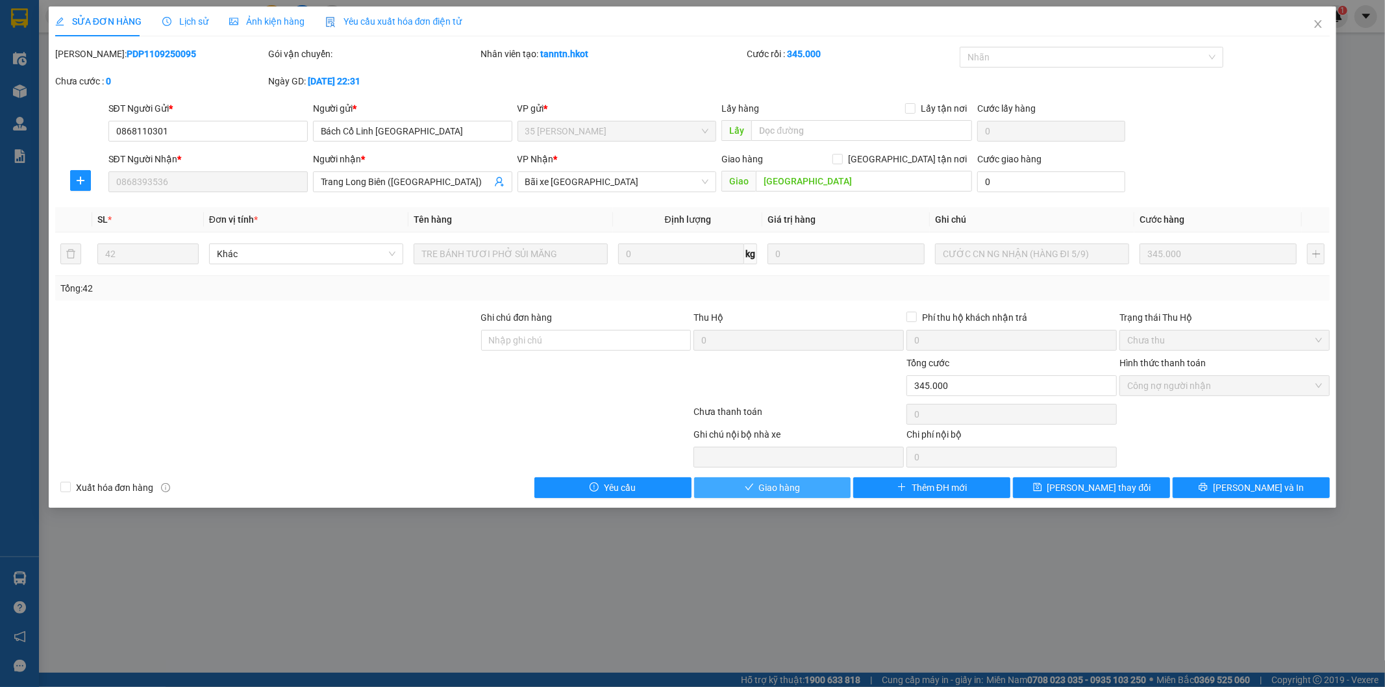
click at [771, 488] on span "Giao hàng" at bounding box center [780, 487] width 42 height 14
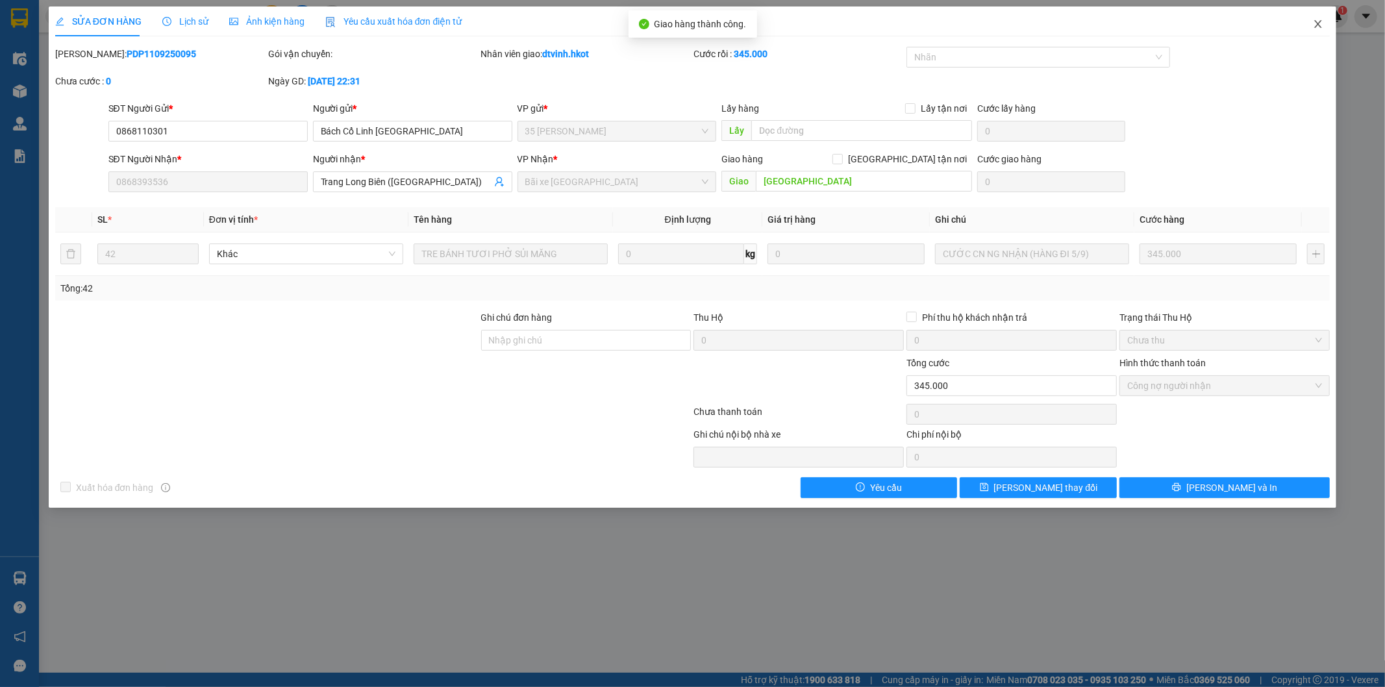
click at [1319, 23] on icon "close" at bounding box center [1318, 24] width 10 height 10
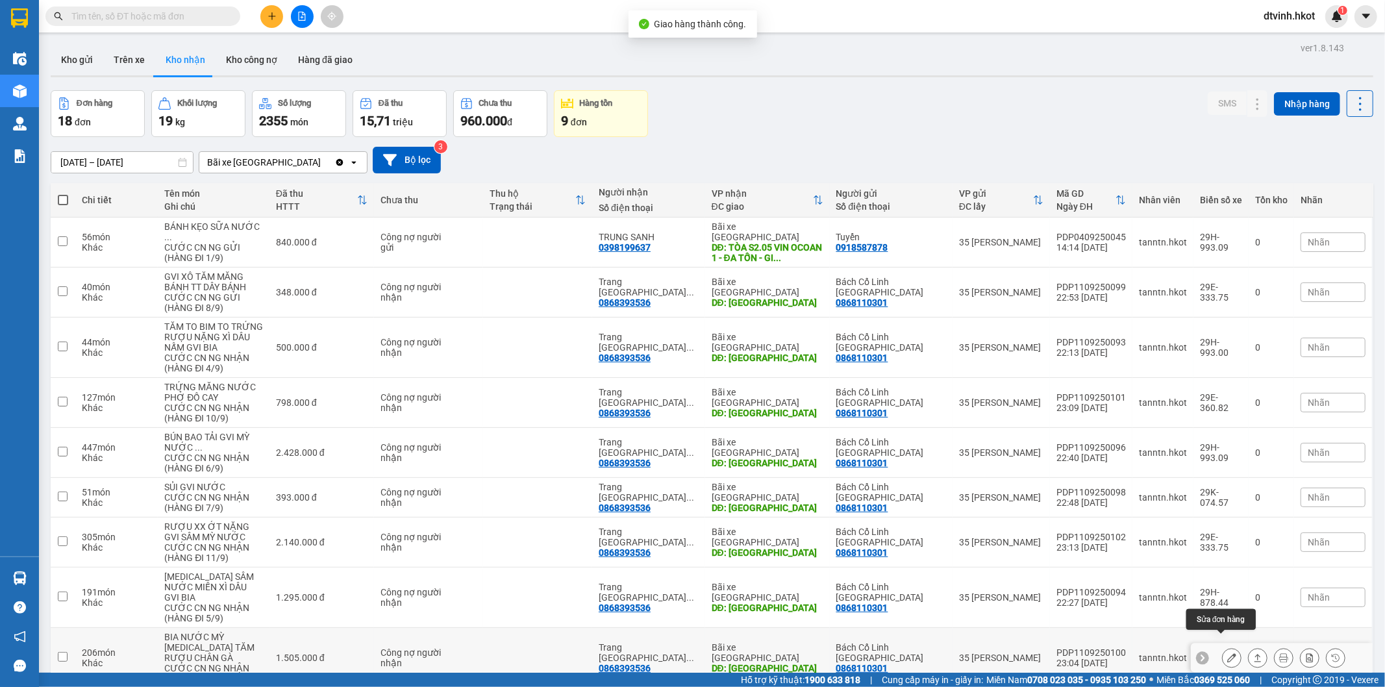
click at [1227, 653] on icon at bounding box center [1231, 657] width 9 height 9
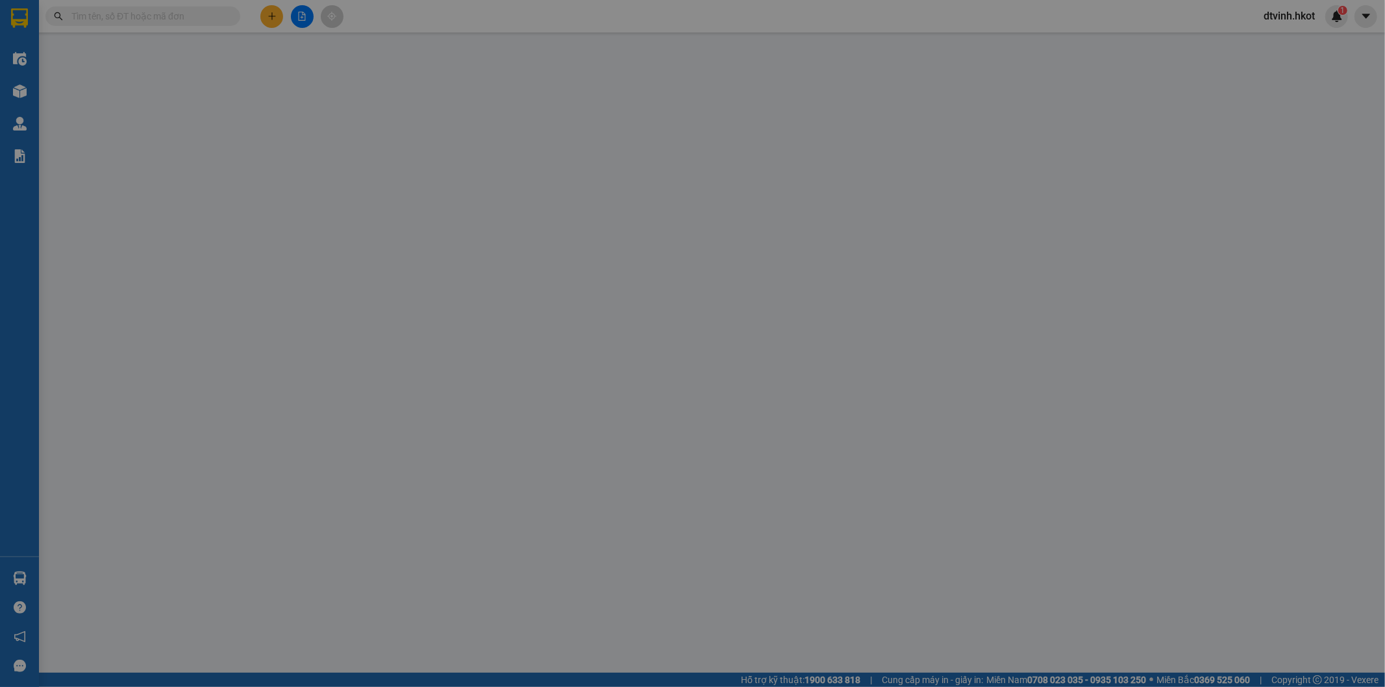
type input "0868110301"
type input "Bách Cổ Linh [GEOGRAPHIC_DATA]"
type input "0868393536"
type input "Trang Long Biên ([GEOGRAPHIC_DATA])"
type input "[GEOGRAPHIC_DATA]"
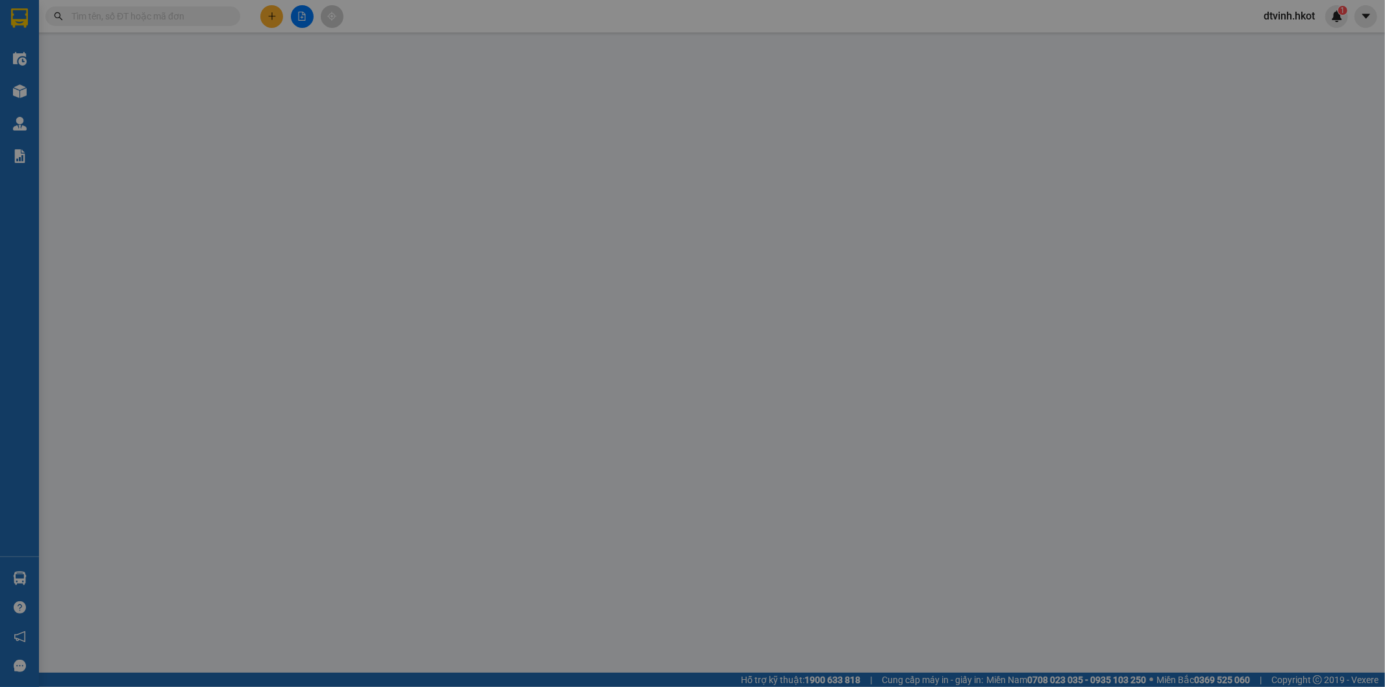
type input "1.505.000"
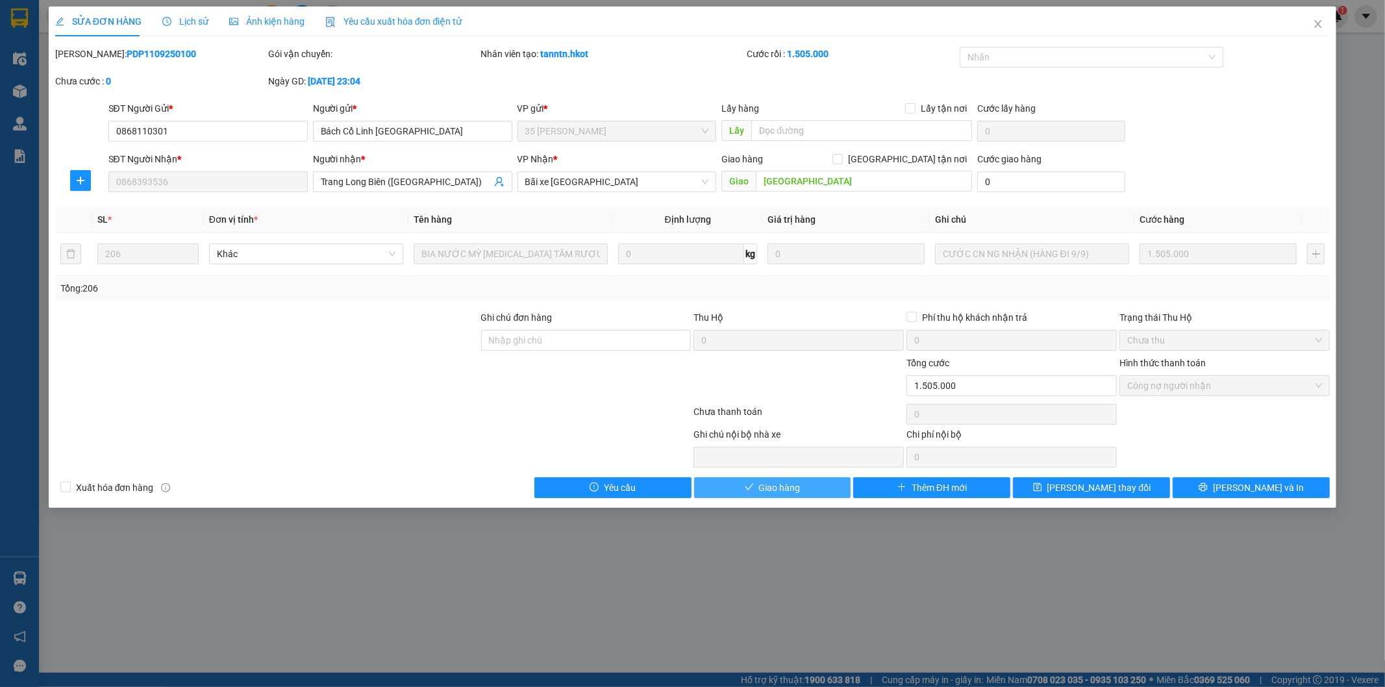
click at [780, 488] on span "Giao hàng" at bounding box center [780, 487] width 42 height 14
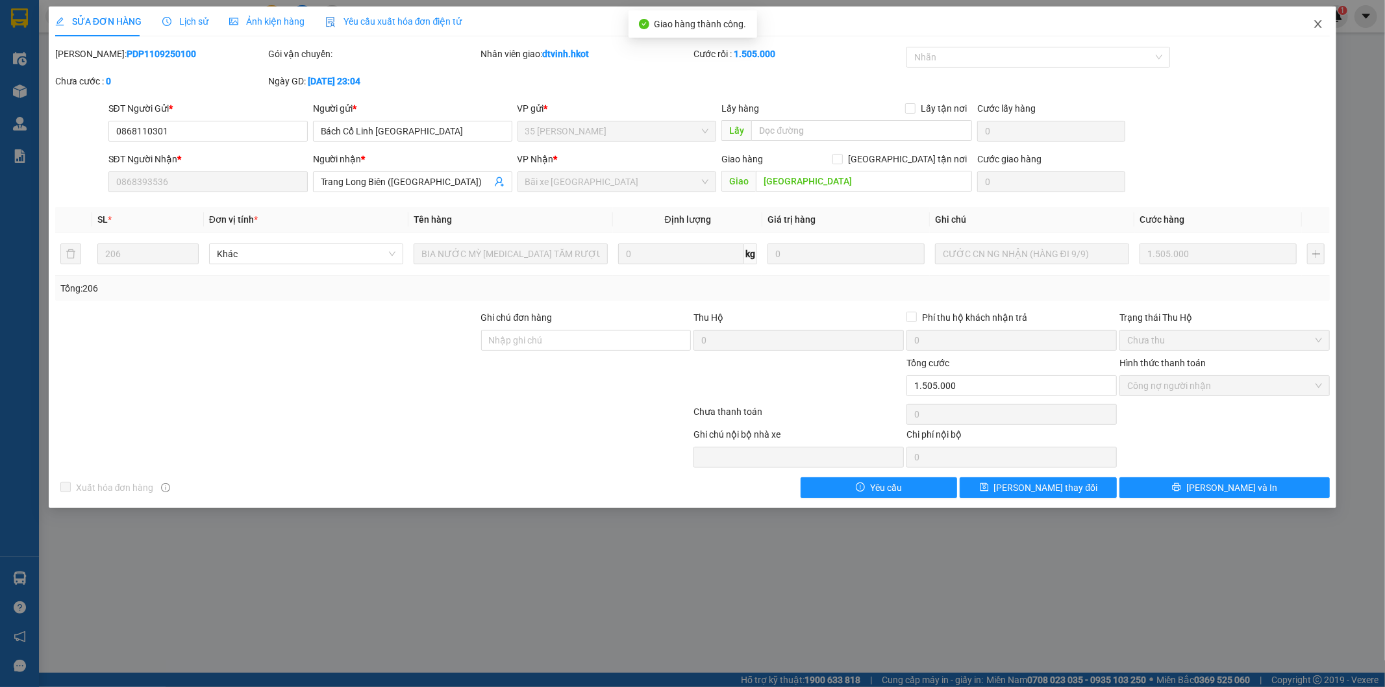
click at [1319, 18] on span "Close" at bounding box center [1318, 24] width 36 height 36
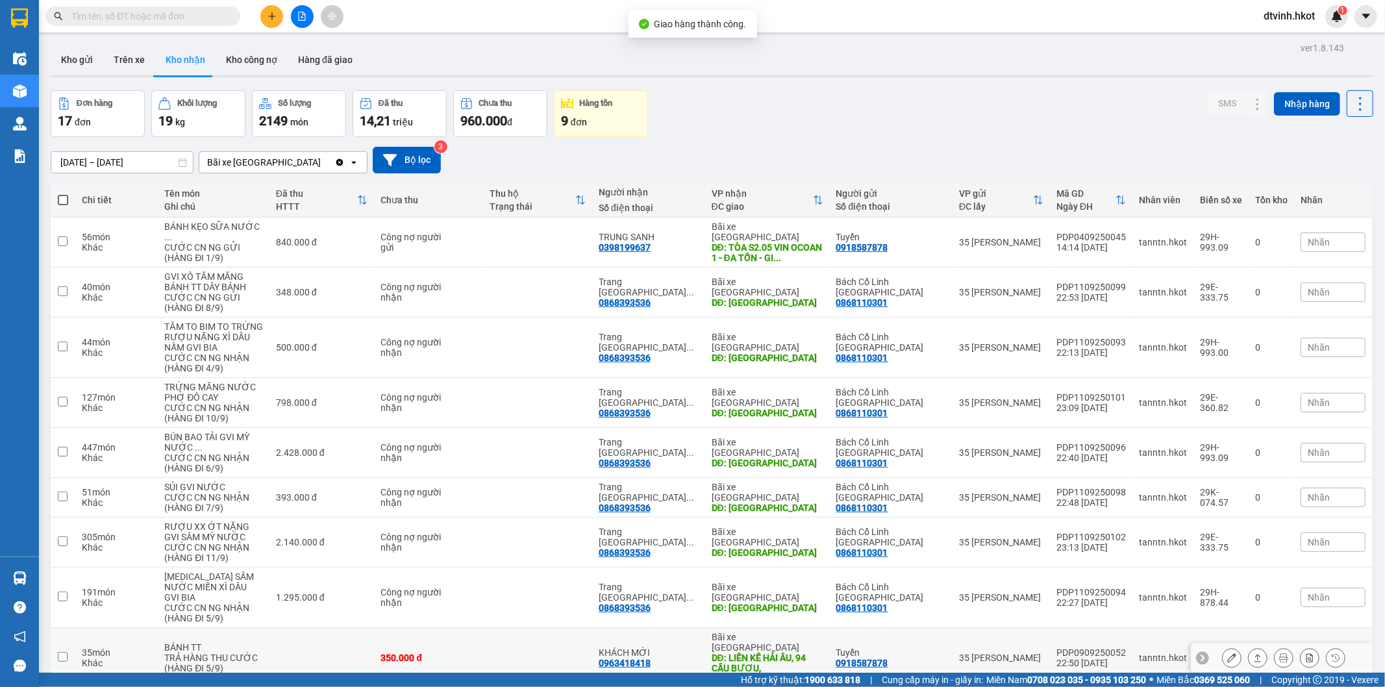
scroll to position [78, 0]
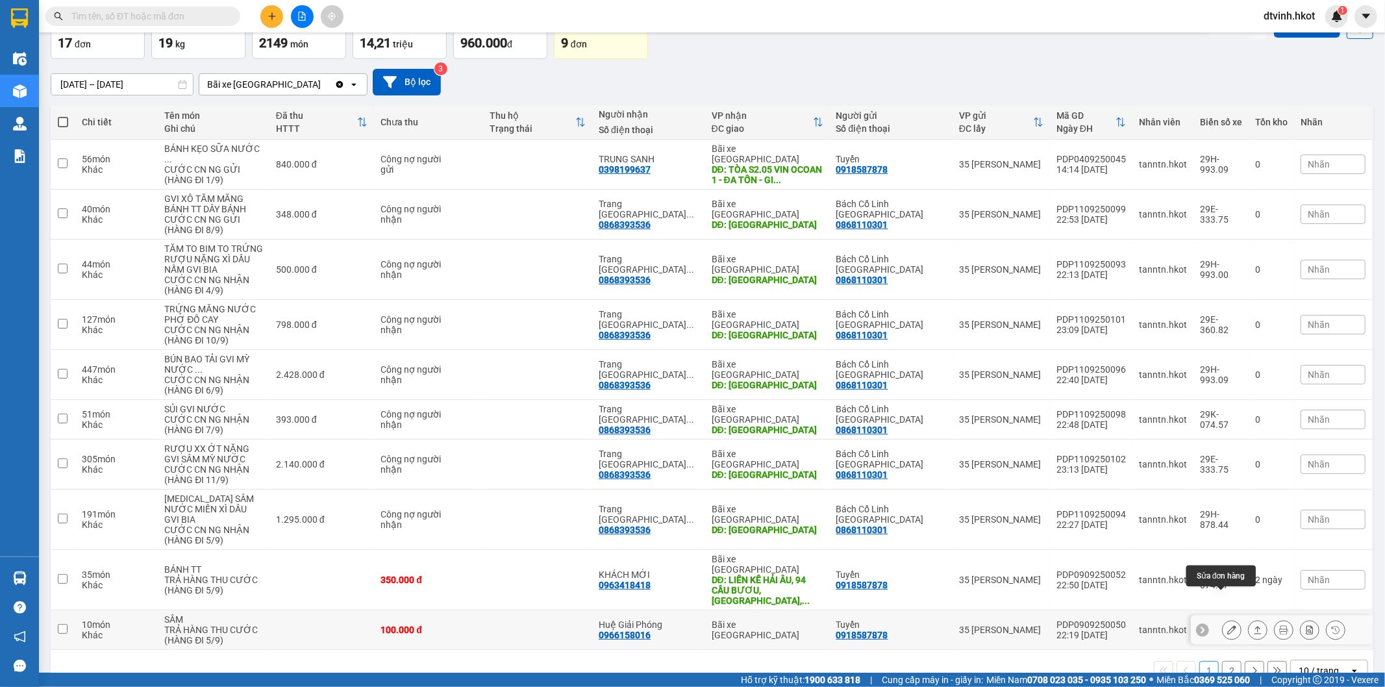
click at [1227, 625] on icon at bounding box center [1231, 629] width 9 height 9
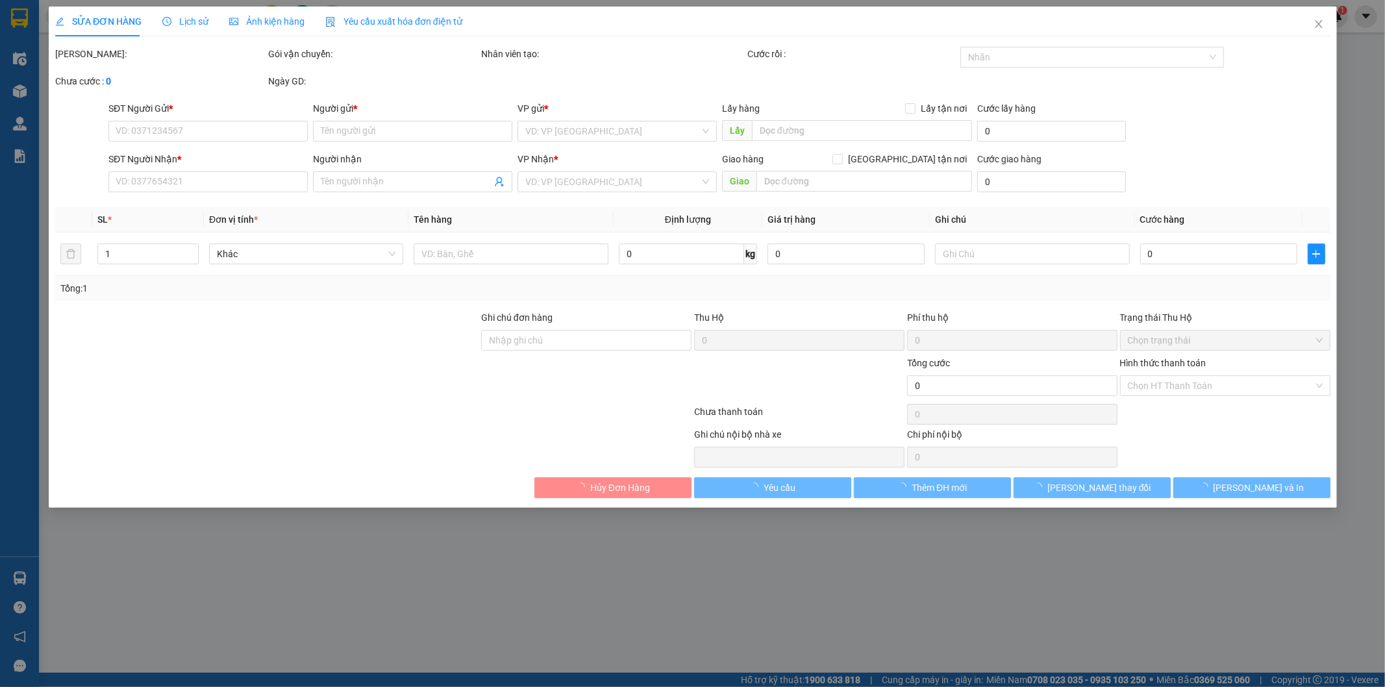
type input "0918587878"
type input "Tuyển"
type input "0966158016"
type input "Huệ Giải Phóng"
type input "100.000"
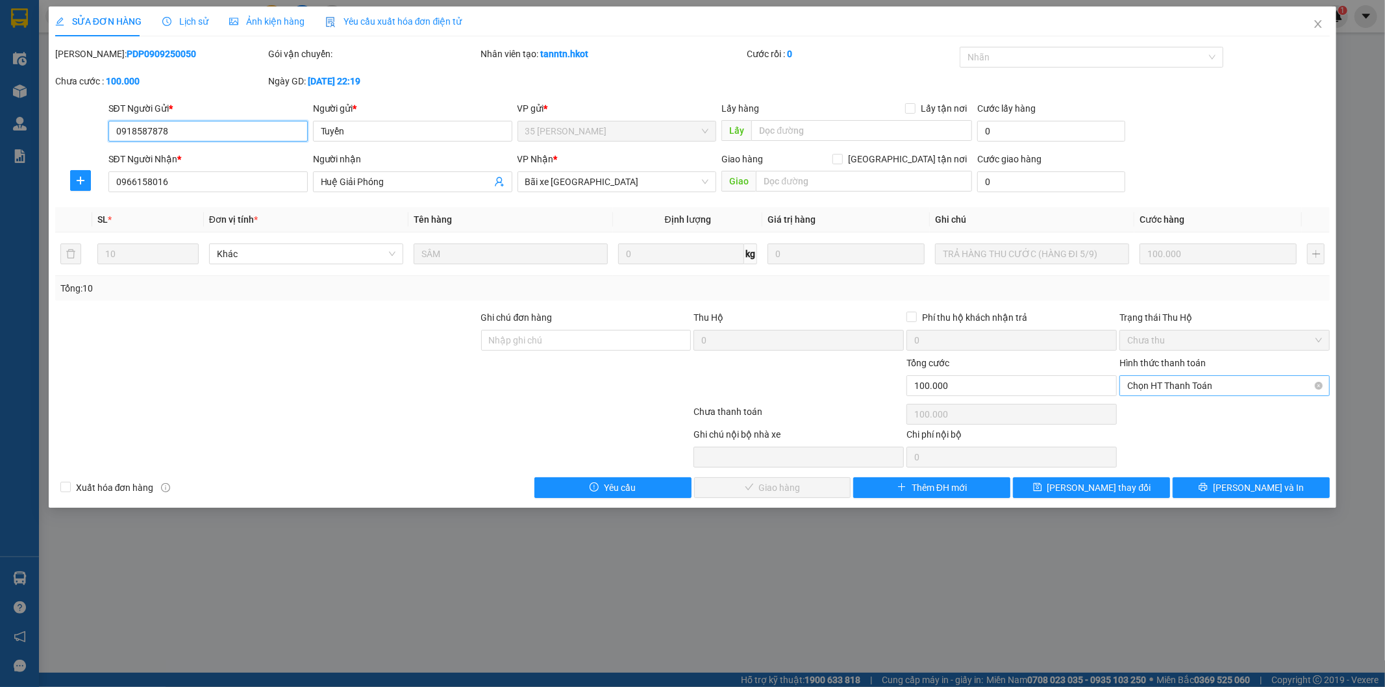
click at [1191, 386] on span "Chọn HT Thanh Toán" at bounding box center [1224, 385] width 195 height 19
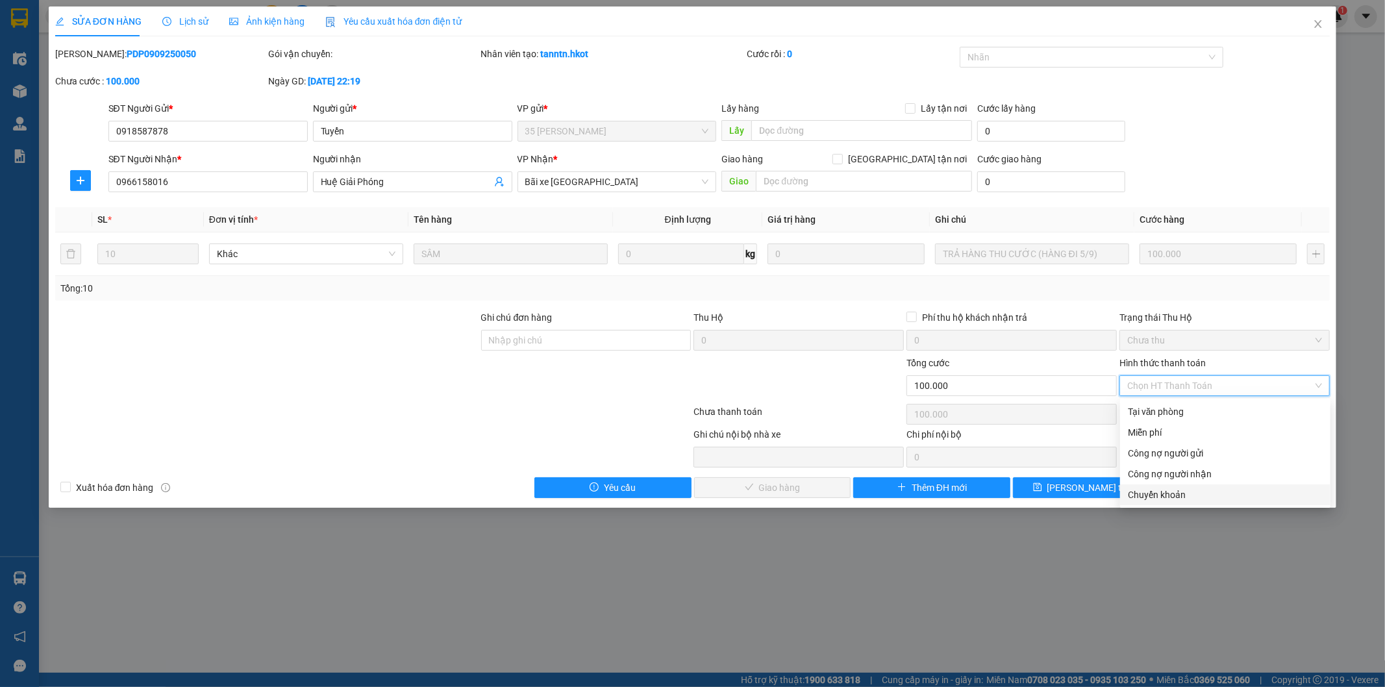
click at [1184, 492] on div "Chuyển khoản" at bounding box center [1225, 495] width 195 height 14
type input "0"
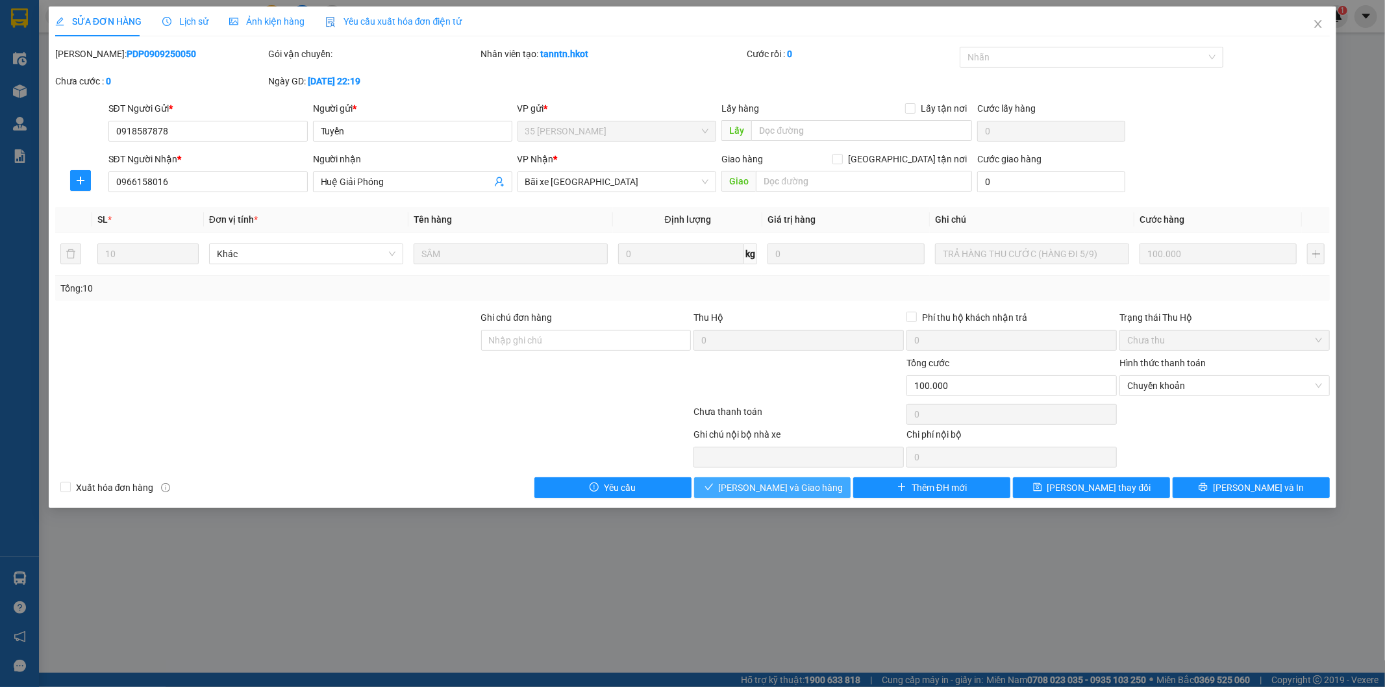
click at [796, 487] on span "[PERSON_NAME] và Giao hàng" at bounding box center [781, 487] width 125 height 14
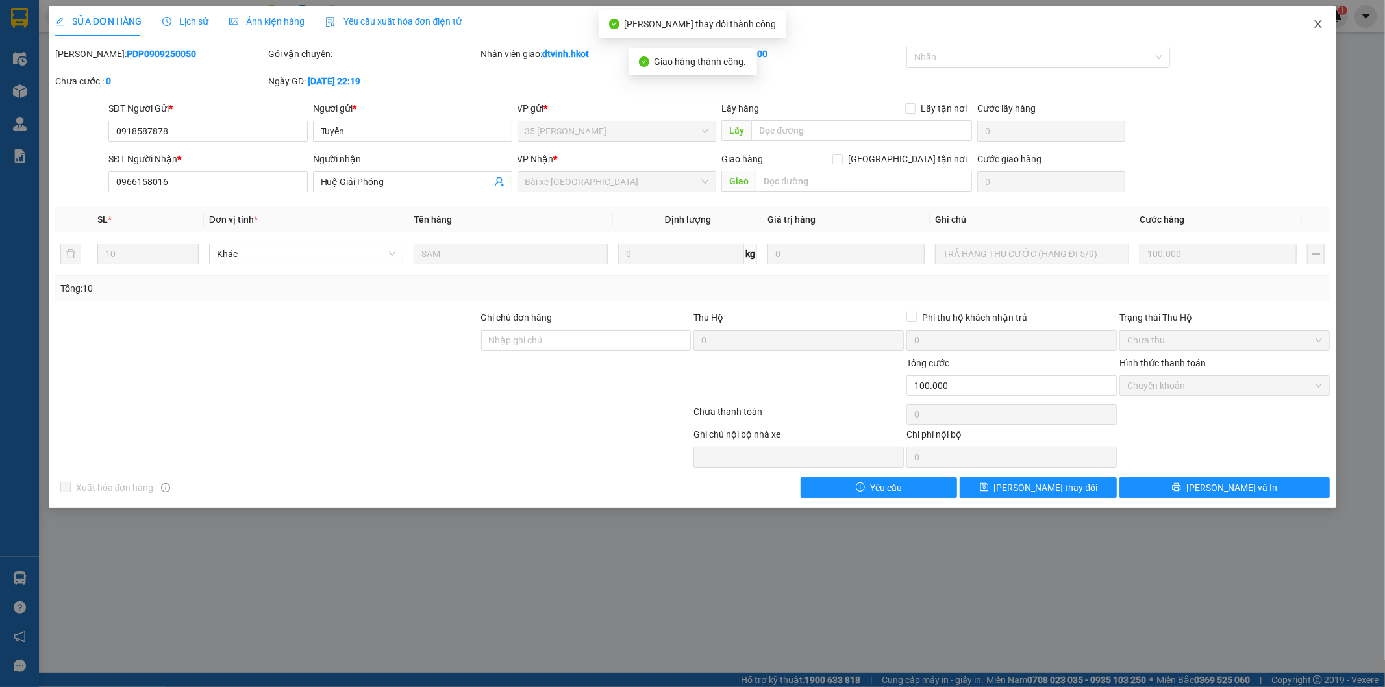
click at [1318, 23] on icon "close" at bounding box center [1318, 24] width 7 height 8
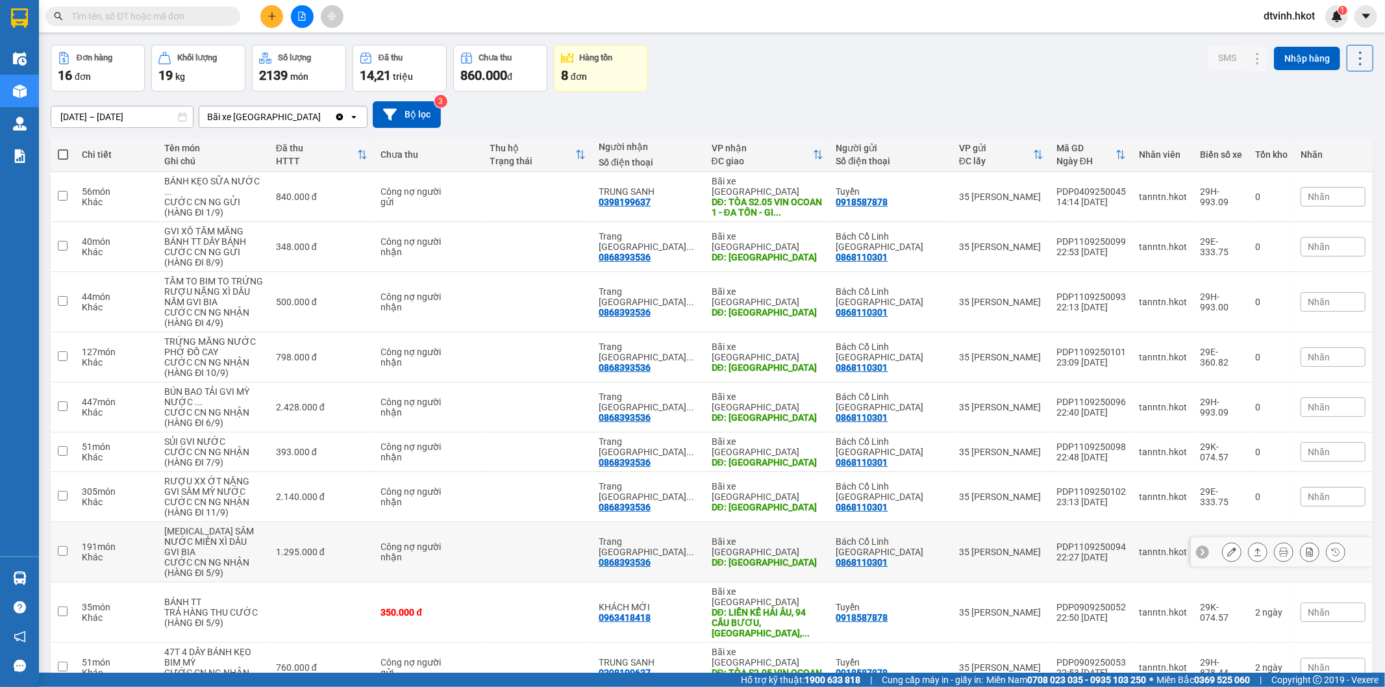
scroll to position [88, 0]
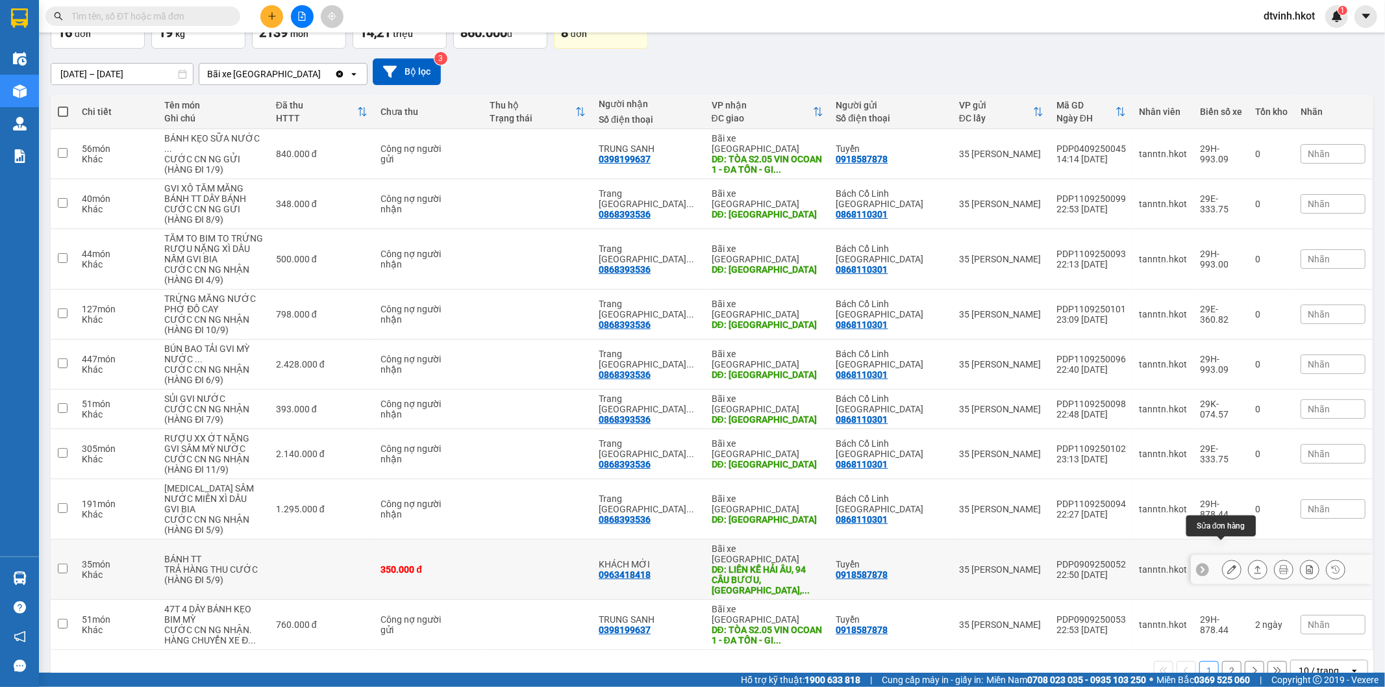
click at [1227, 565] on icon at bounding box center [1231, 569] width 9 height 9
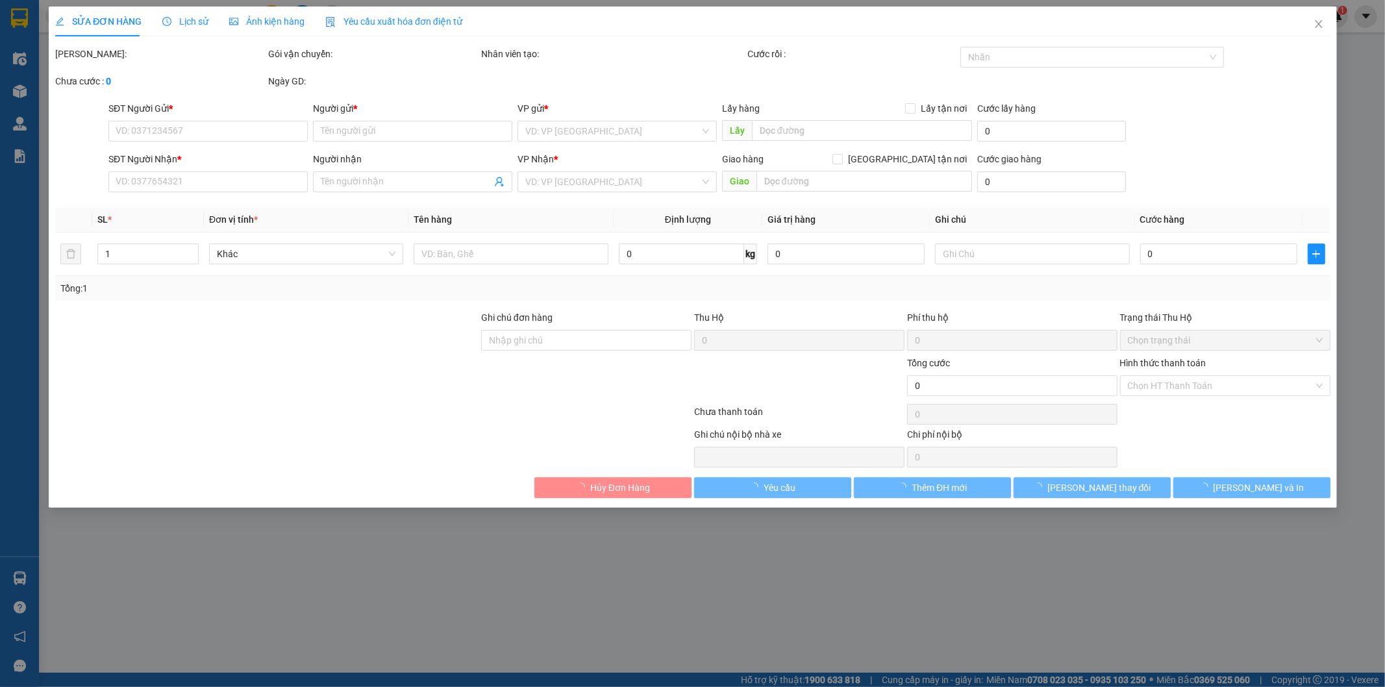
type input "0918587878"
type input "Tuyển"
type input "0963418418"
type input "KHÁCH MỚI"
type input "LIỀN KỀ HẢI ÂU, 94 CẦU BƯƠU, [GEOGRAPHIC_DATA], HN"
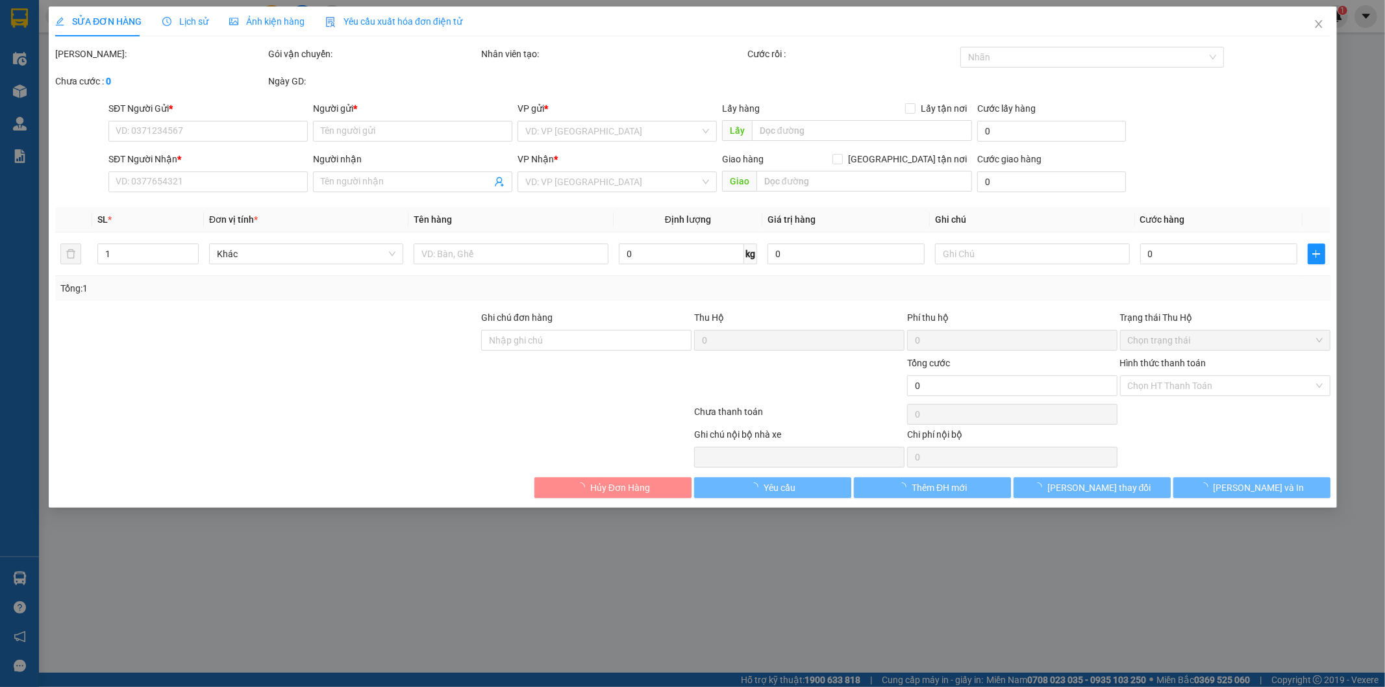
type input "350.000"
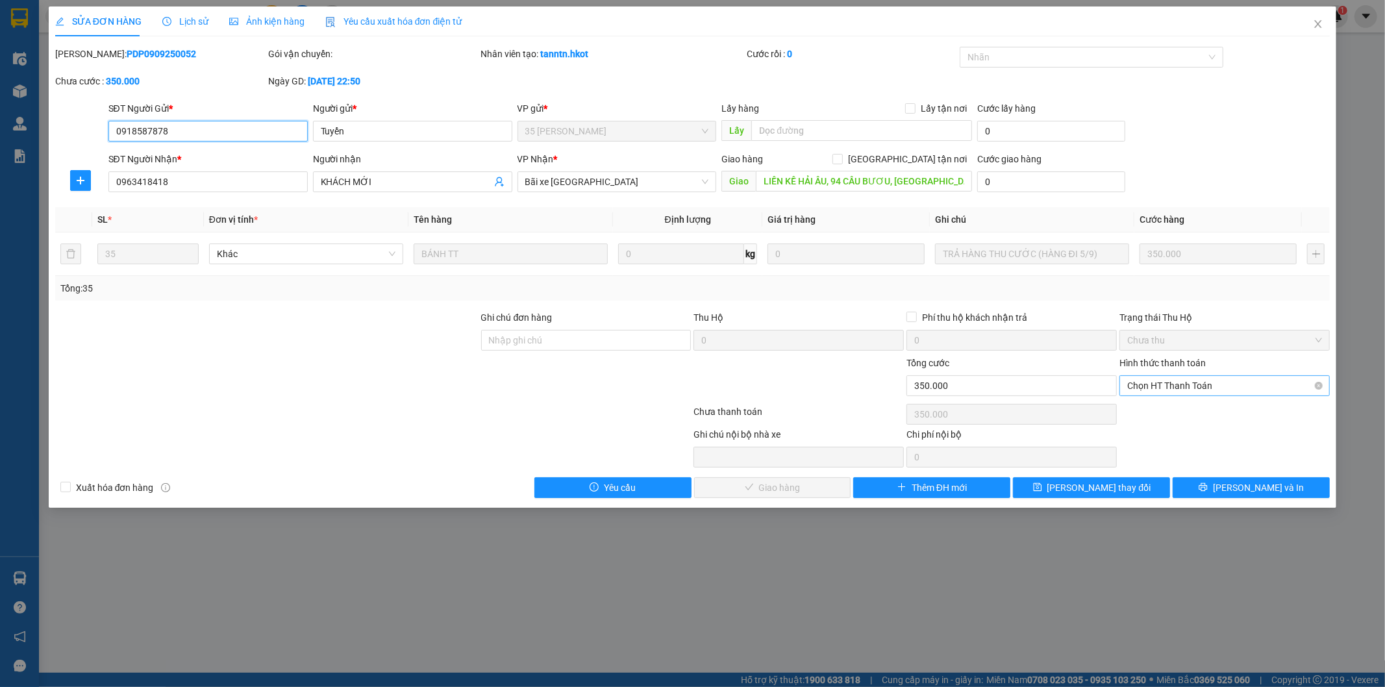
click at [1180, 381] on span "Chọn HT Thanh Toán" at bounding box center [1224, 385] width 195 height 19
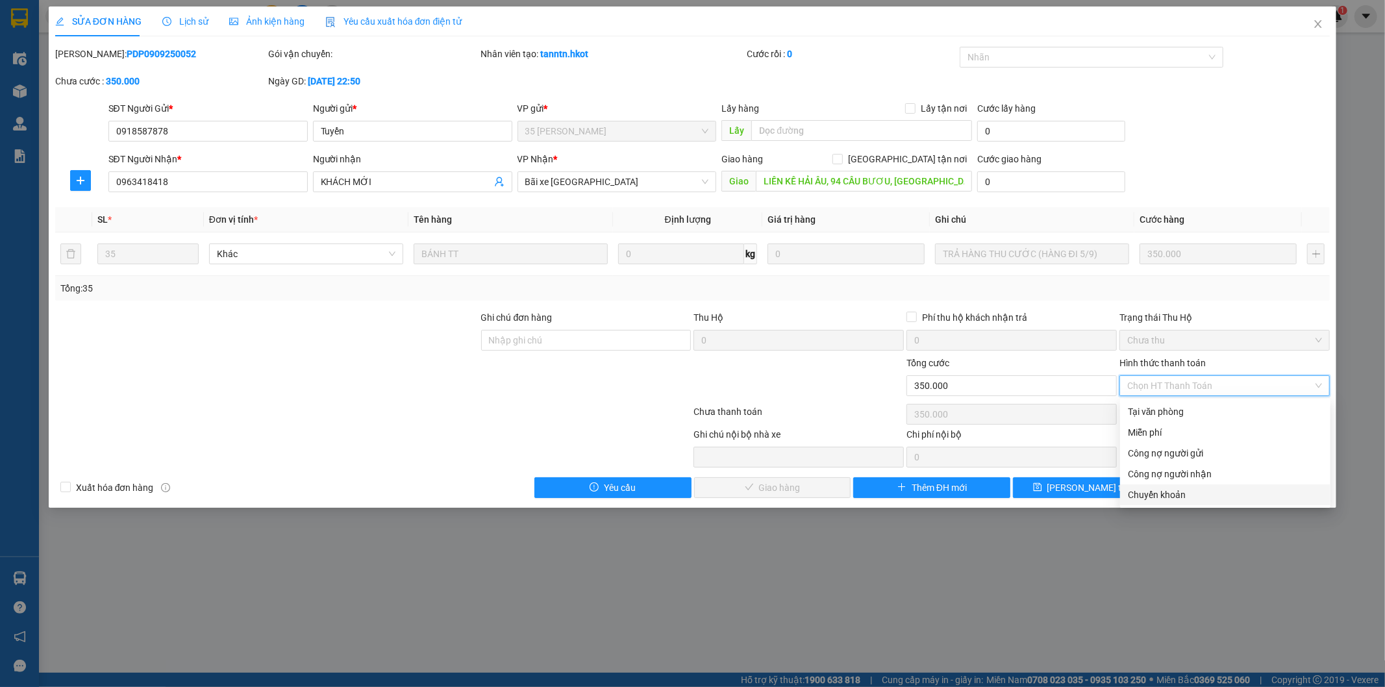
click at [1163, 495] on div "Chuyển khoản" at bounding box center [1225, 495] width 195 height 14
type input "0"
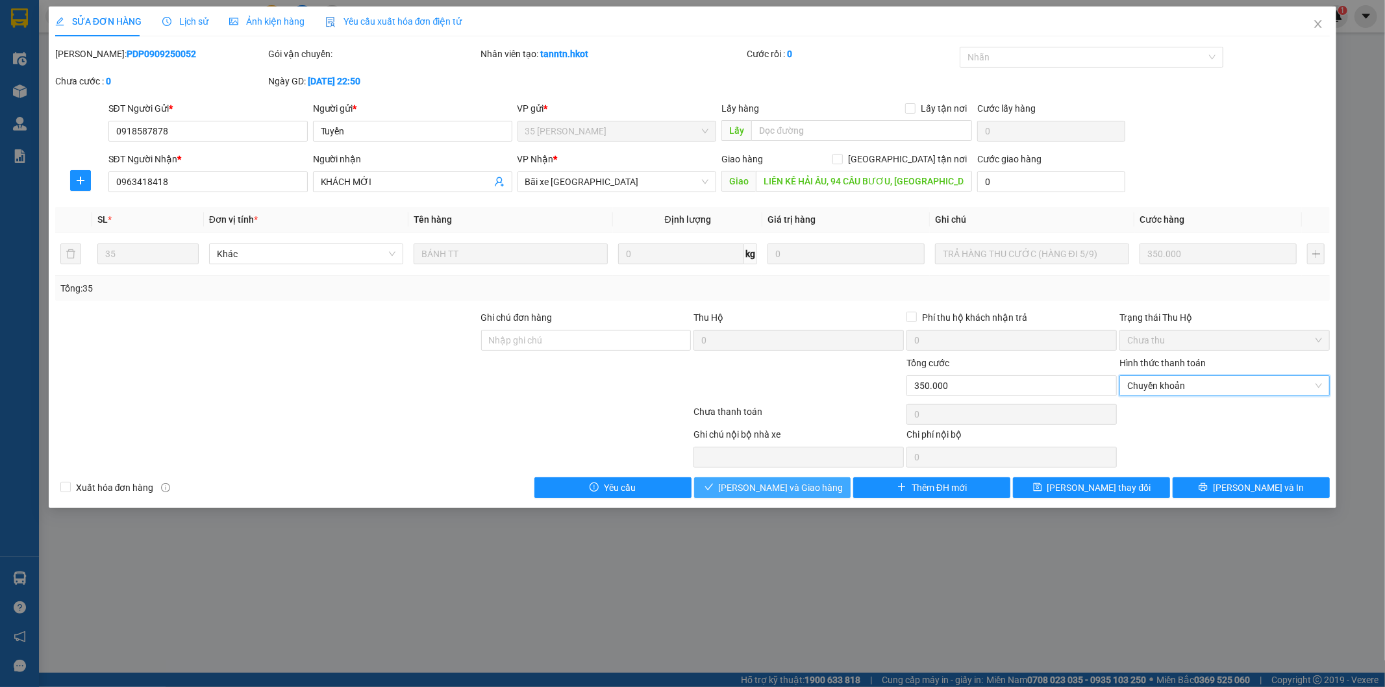
click at [797, 487] on span "[PERSON_NAME] và Giao hàng" at bounding box center [781, 487] width 125 height 14
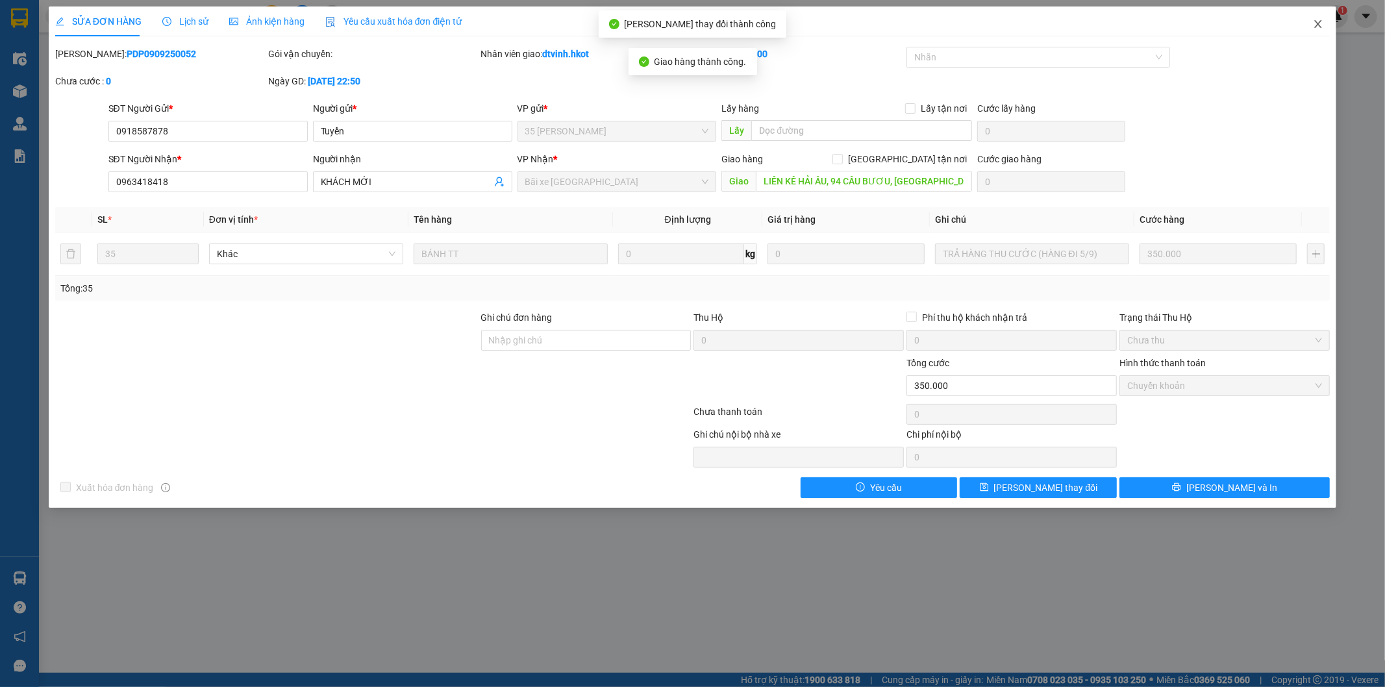
click at [1317, 26] on icon "close" at bounding box center [1318, 24] width 7 height 8
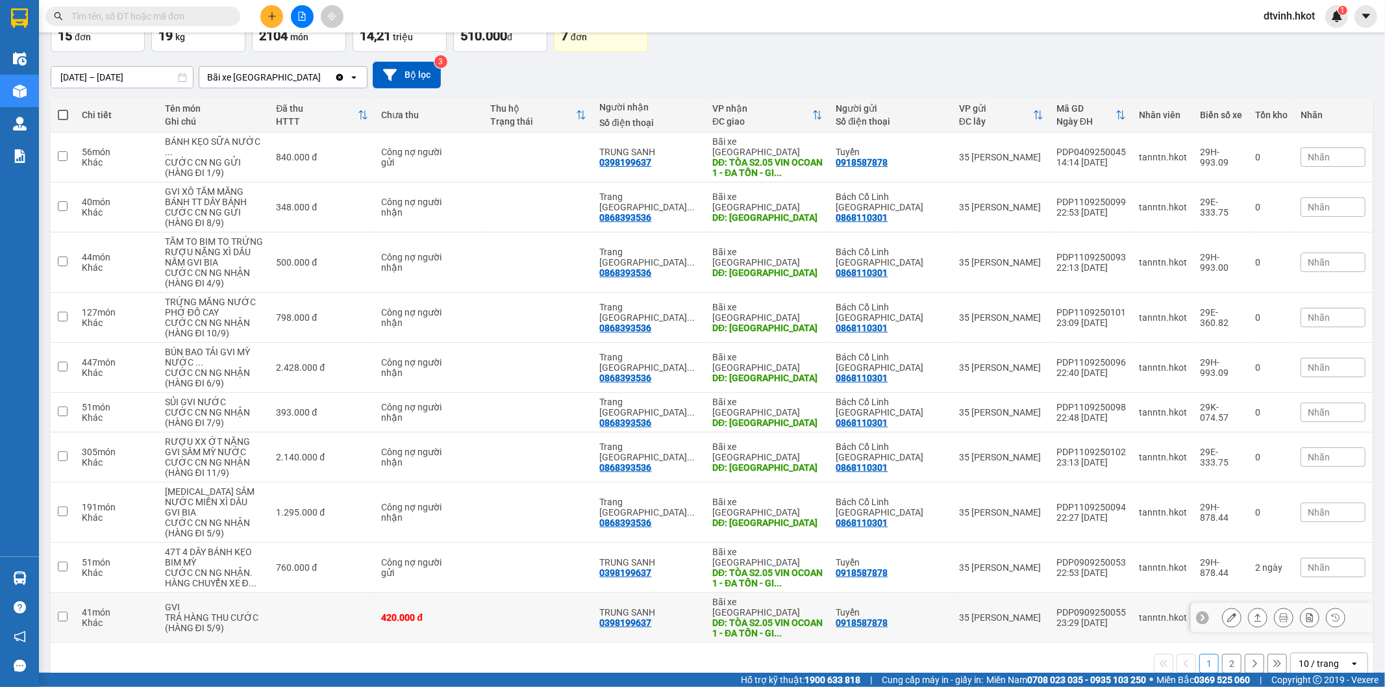
scroll to position [88, 0]
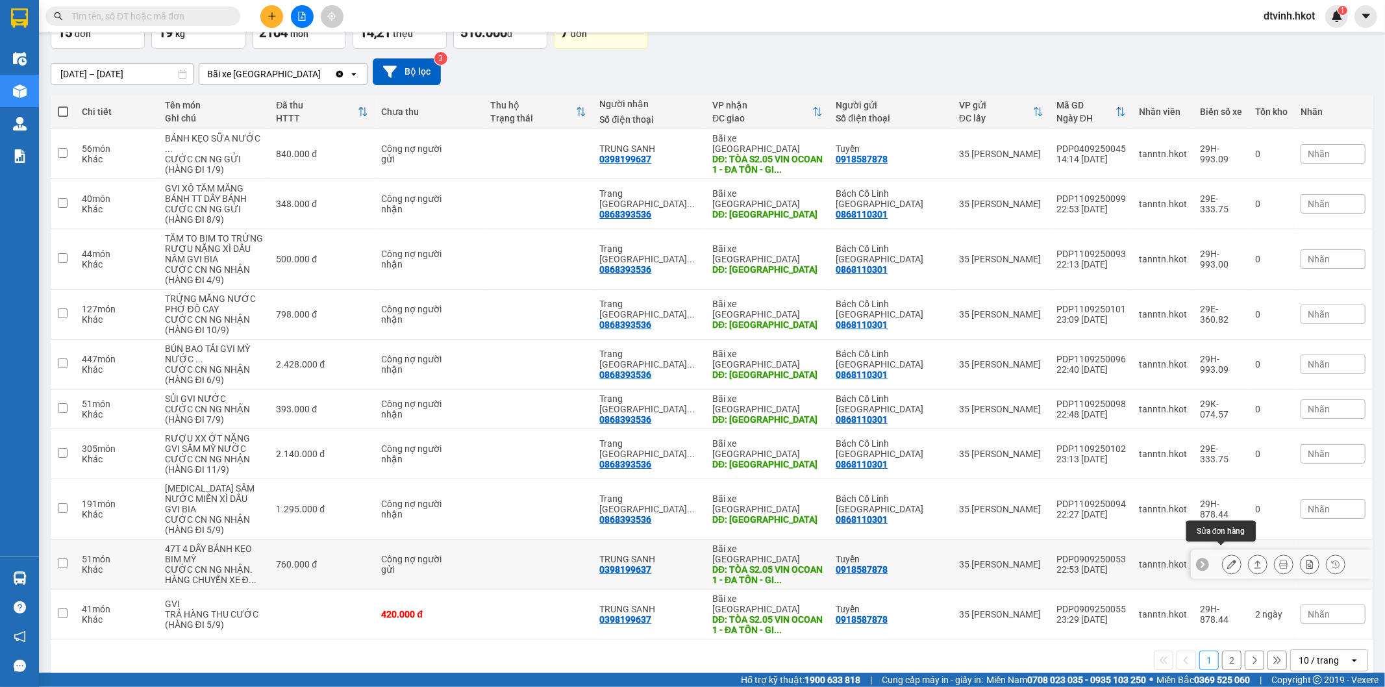
click at [1227, 560] on icon at bounding box center [1231, 564] width 9 height 9
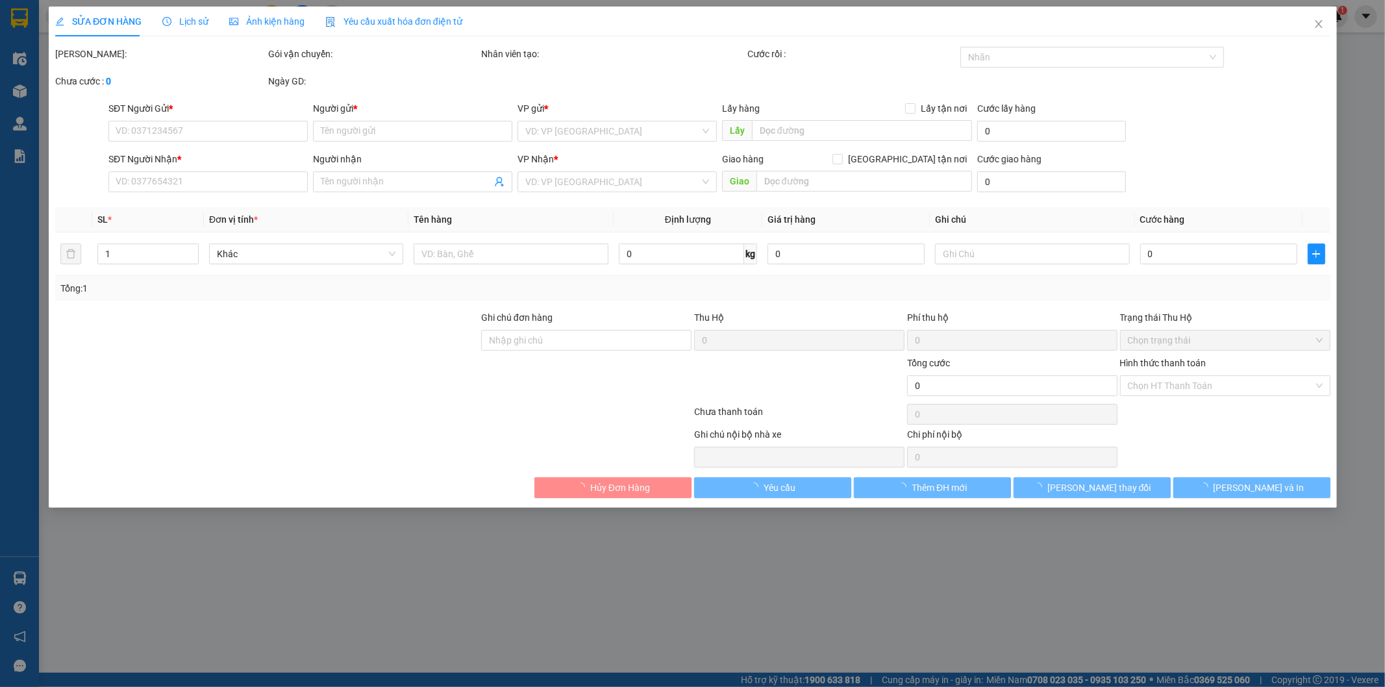
type input "0918587878"
type input "Tuyển"
type input "0398199637"
type input "TRUNG SANH"
type input "TÒA S2.05 VIN OCOAN 1 - ĐA TỐN - GIA LÂM - HN"
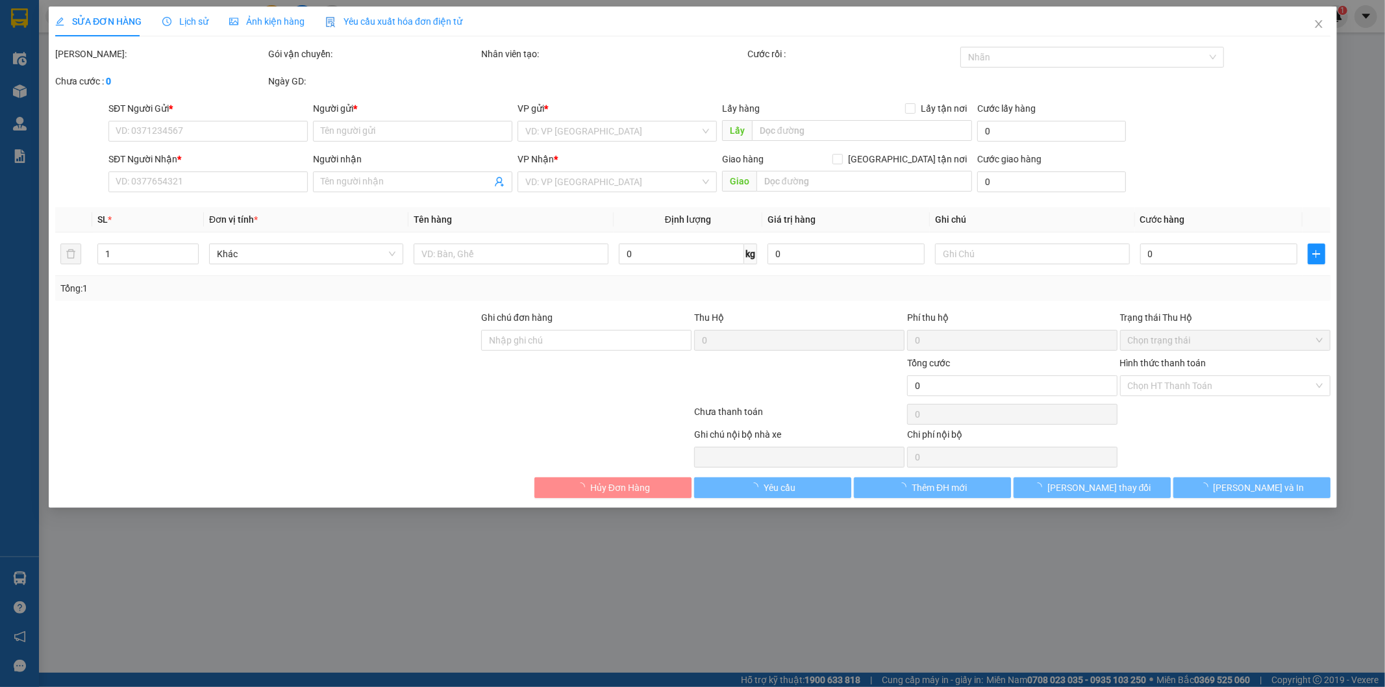
type input "760.000"
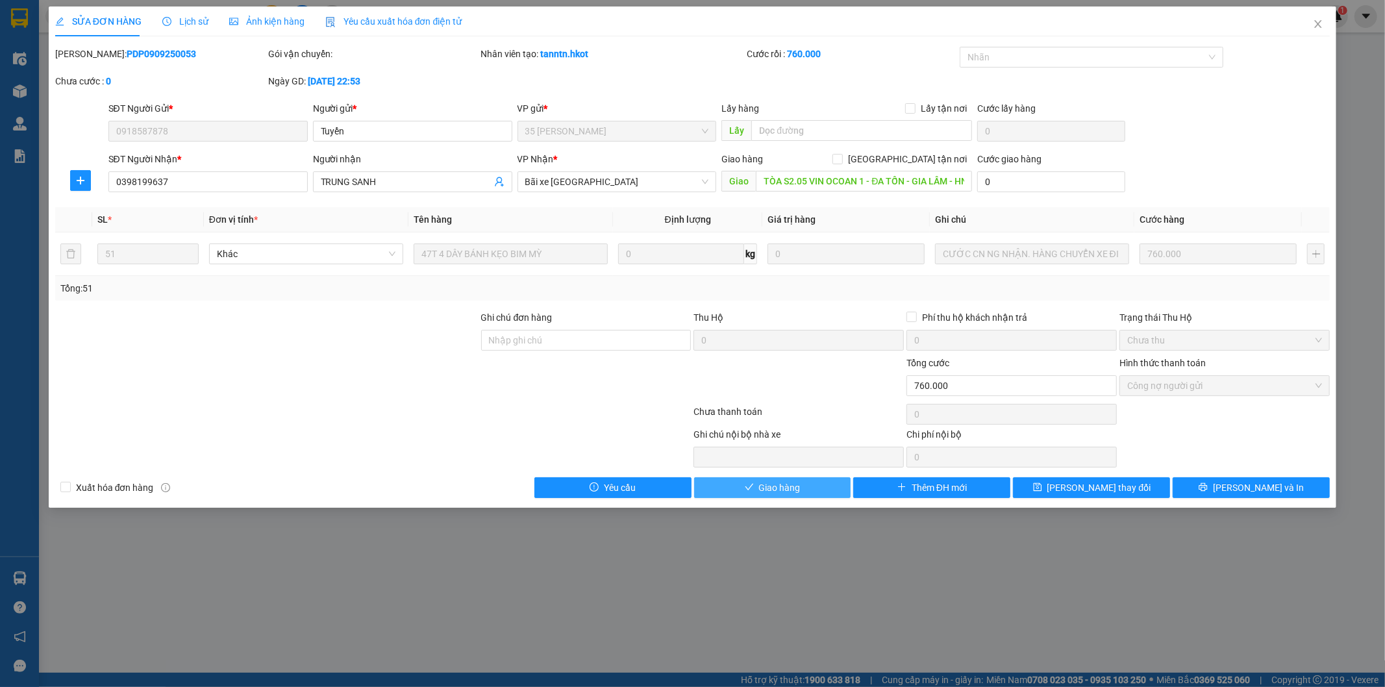
click at [783, 487] on span "Giao hàng" at bounding box center [780, 487] width 42 height 14
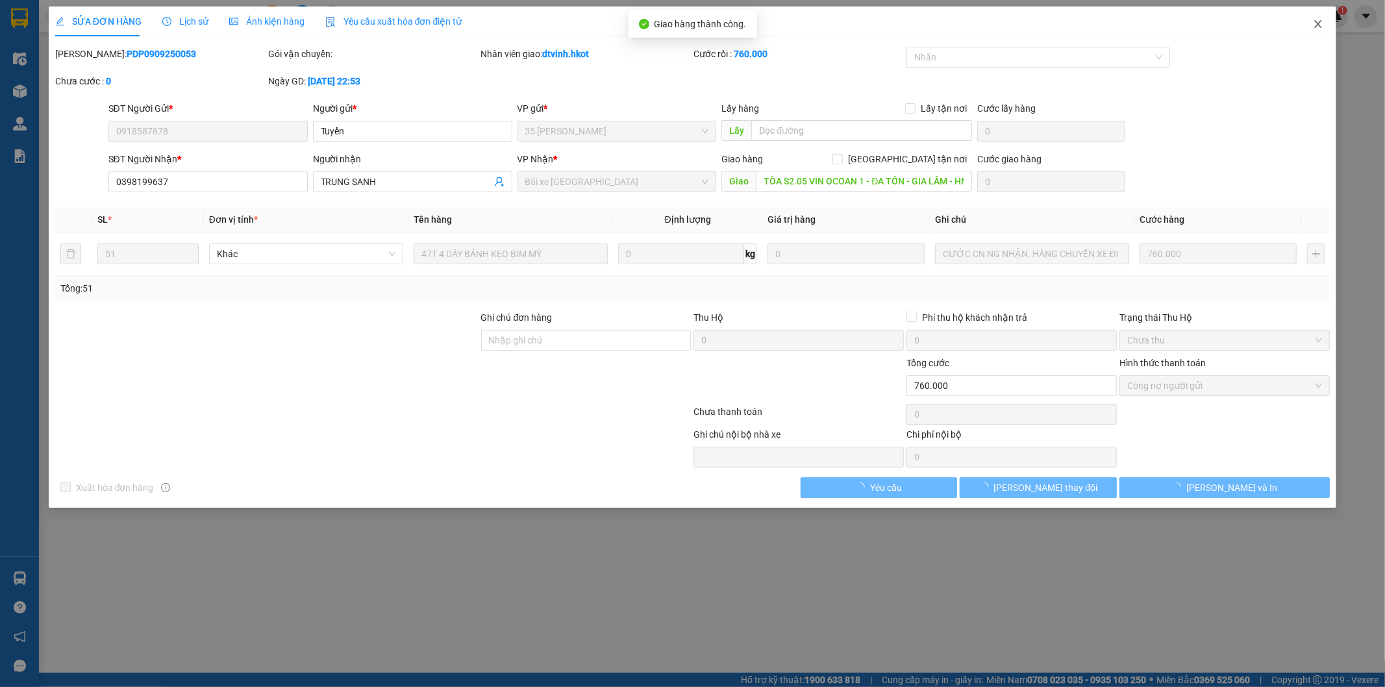
click at [1318, 21] on icon "close" at bounding box center [1318, 24] width 10 height 10
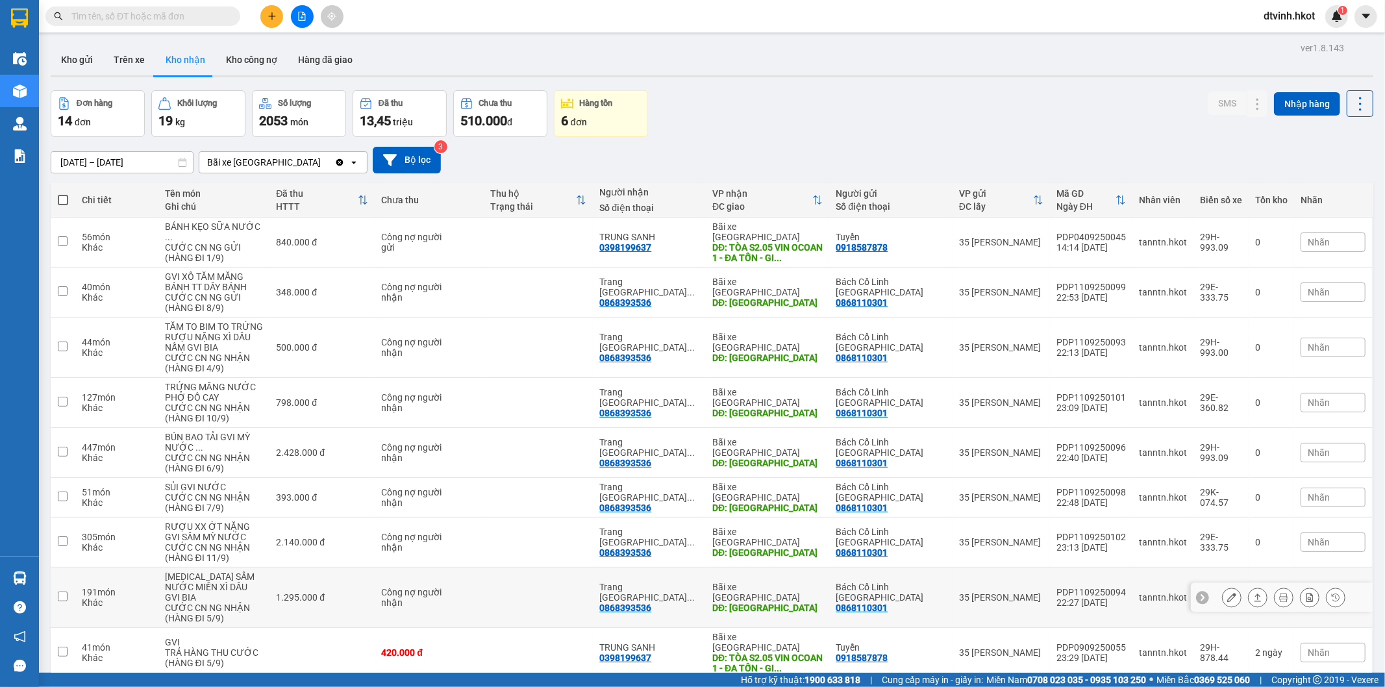
scroll to position [78, 0]
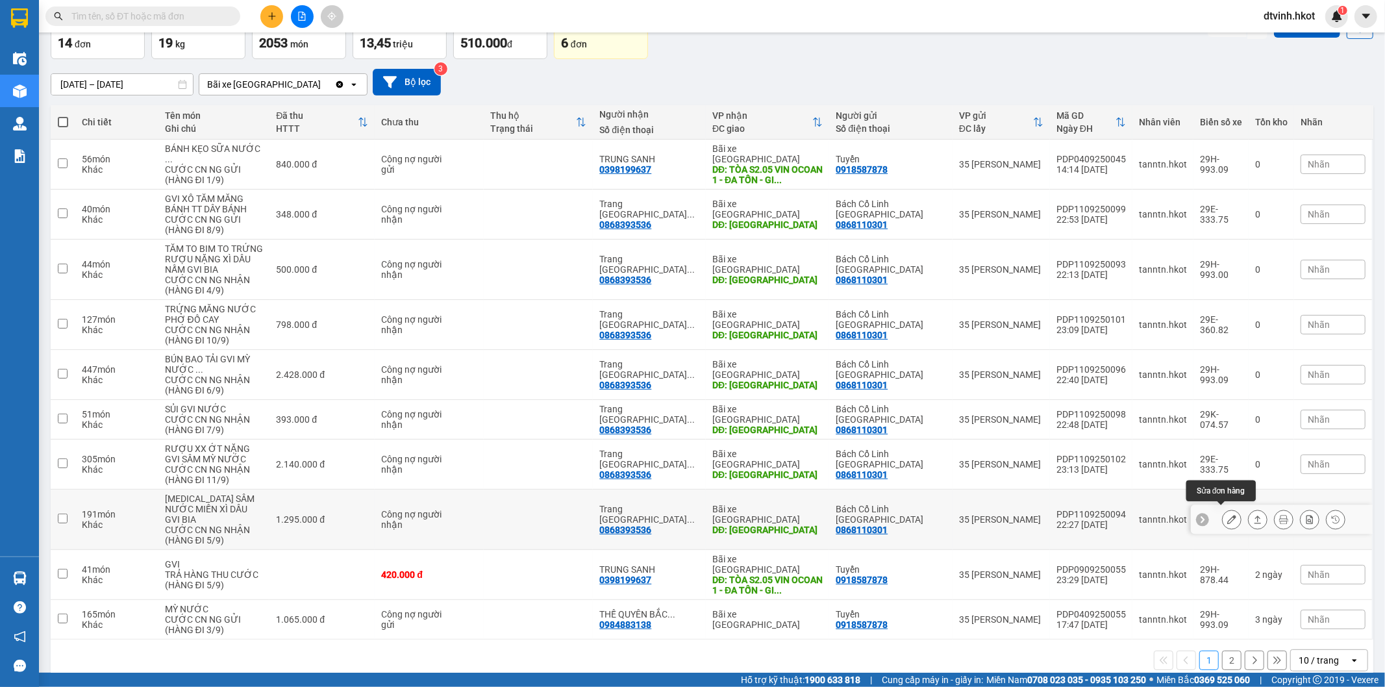
click at [1227, 515] on icon at bounding box center [1231, 519] width 9 height 9
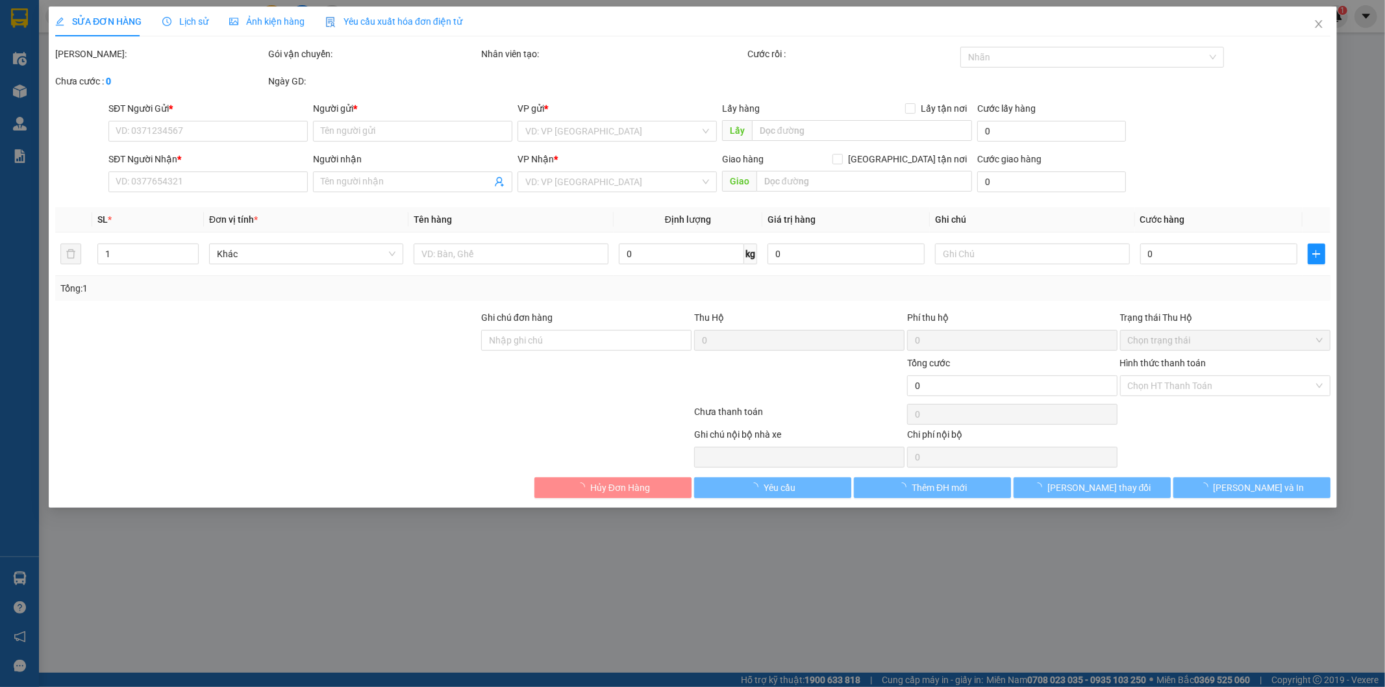
type input "0868110301"
type input "Bách Cổ Linh [GEOGRAPHIC_DATA]"
type input "0868393536"
type input "Trang Long Biên ([GEOGRAPHIC_DATA])"
type input "[GEOGRAPHIC_DATA]"
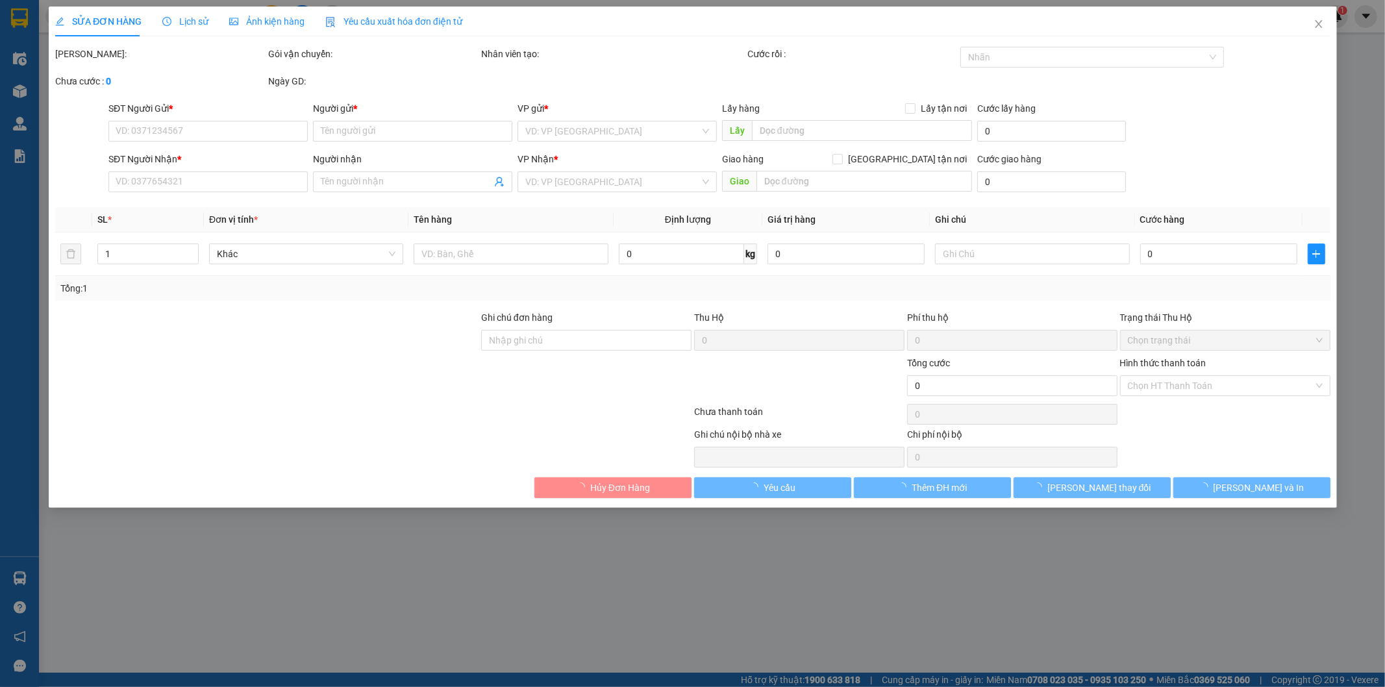
type input "1.295.000"
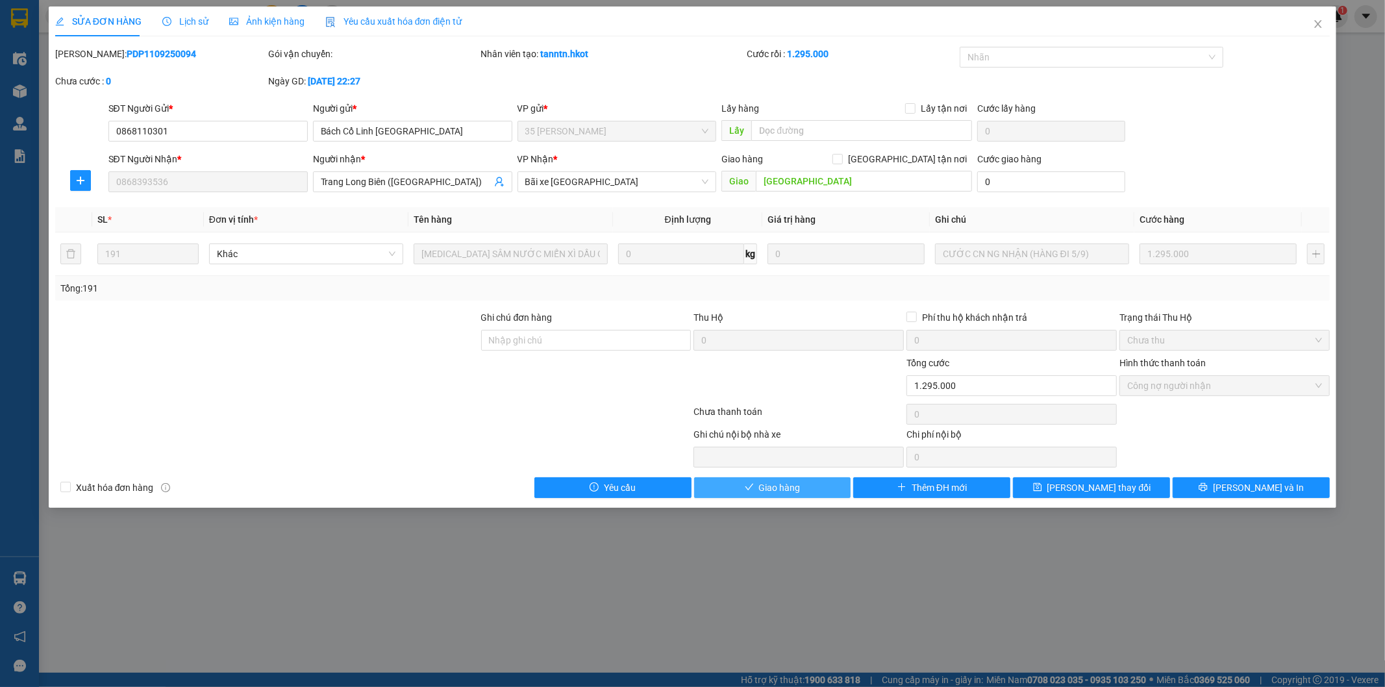
click at [774, 489] on span "Giao hàng" at bounding box center [780, 487] width 42 height 14
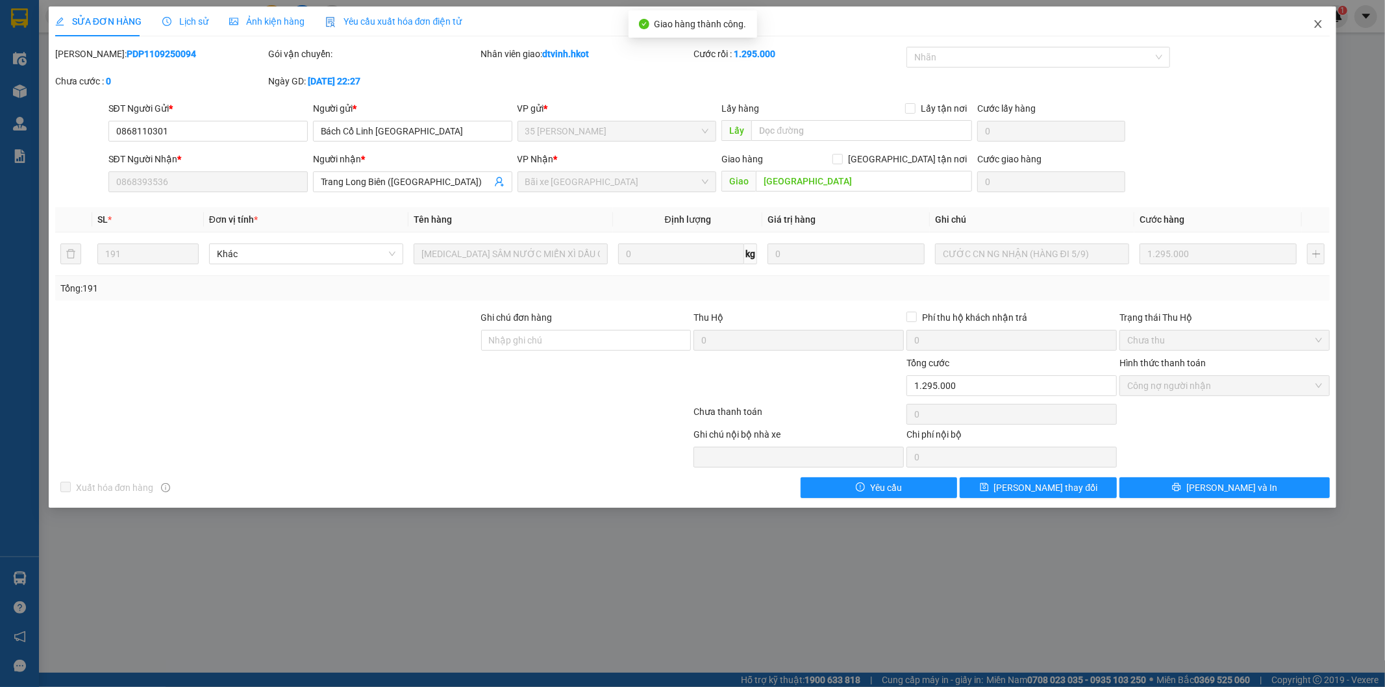
click at [1319, 14] on span "Close" at bounding box center [1318, 24] width 36 height 36
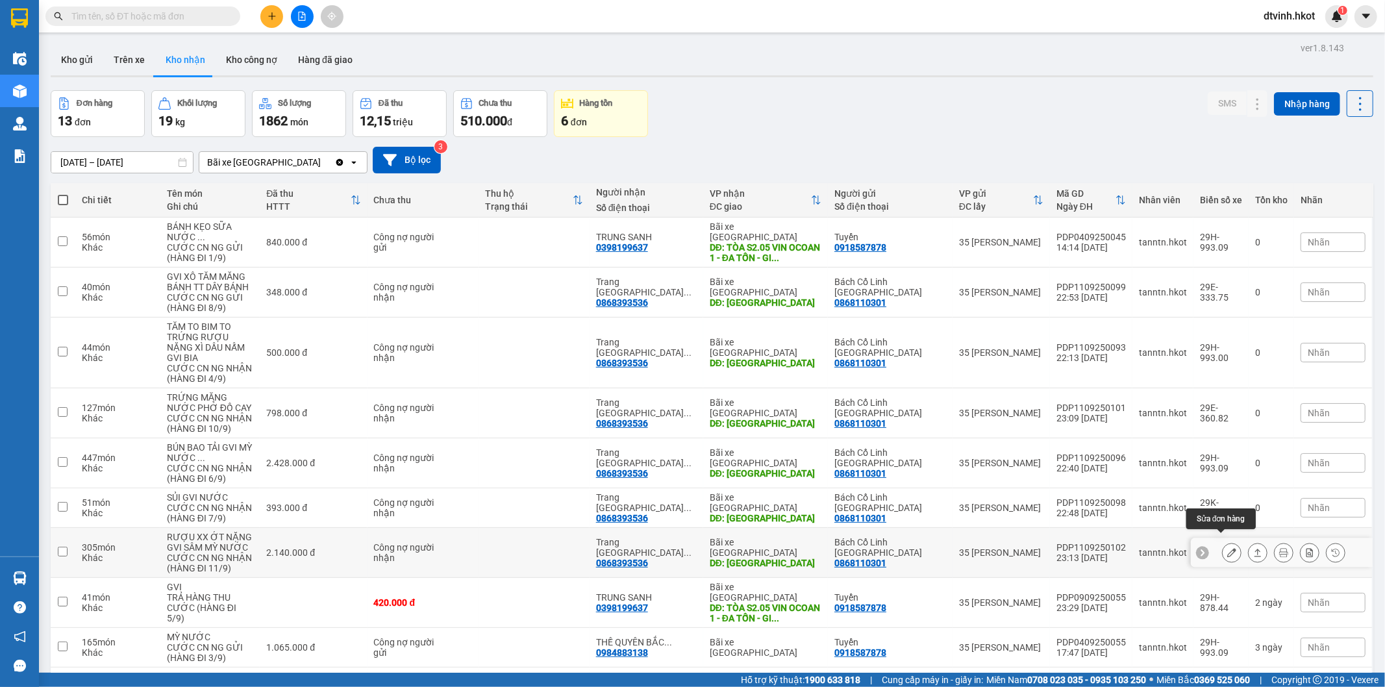
click at [1227, 548] on icon at bounding box center [1231, 552] width 9 height 9
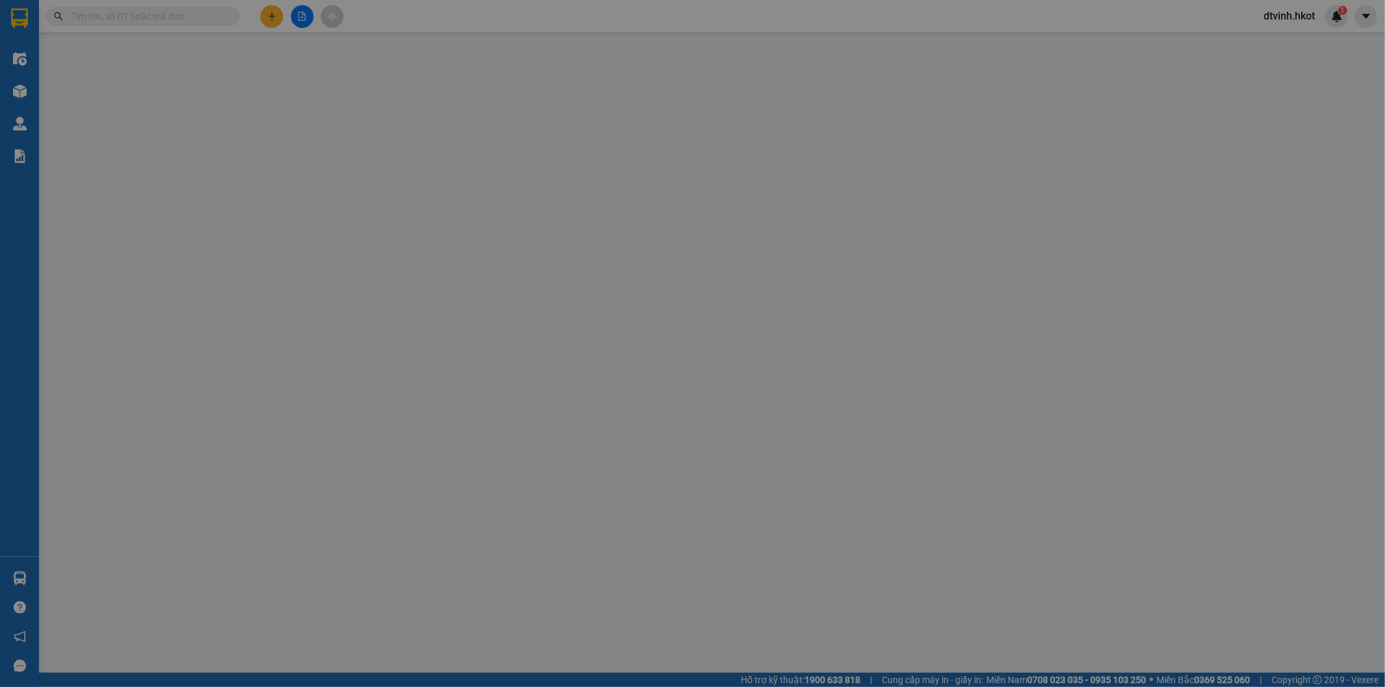
type input "0868110301"
type input "Bách Cổ Linh [GEOGRAPHIC_DATA]"
type input "0868393536"
type input "Trang Long Biên ([GEOGRAPHIC_DATA])"
type input "[GEOGRAPHIC_DATA]"
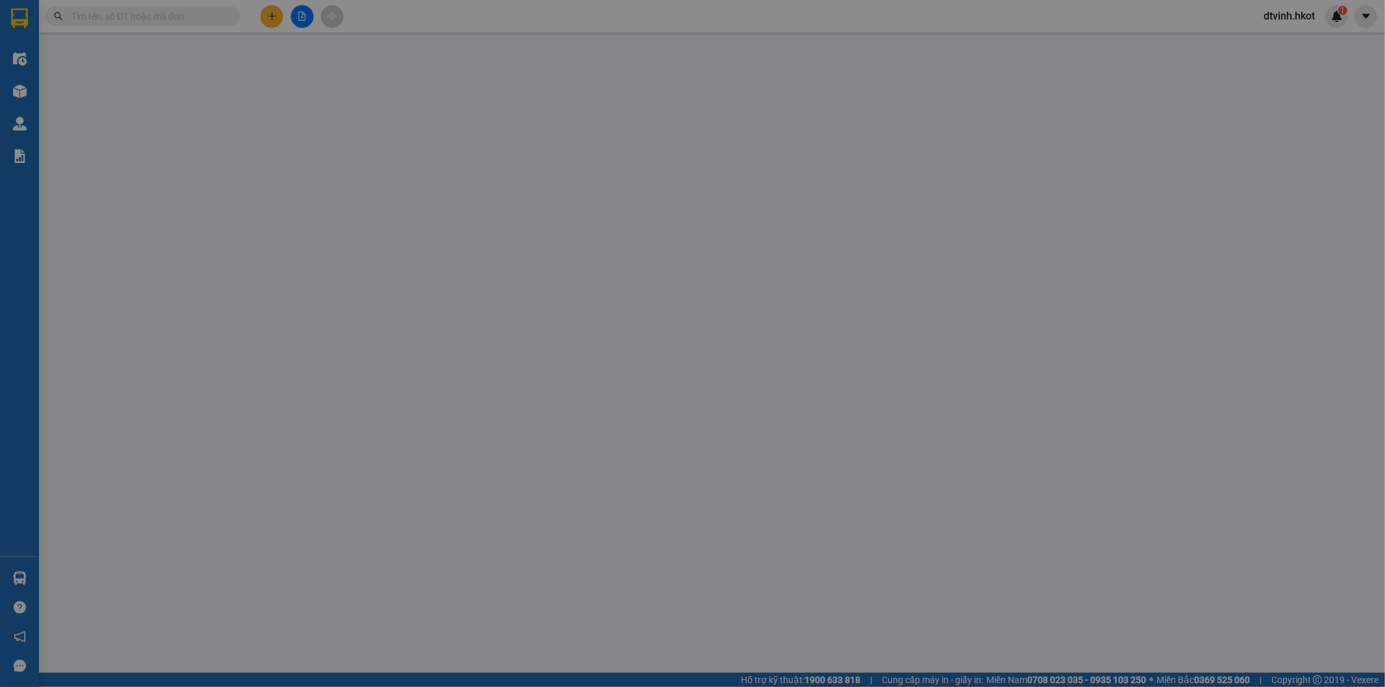
type input "2.140.000"
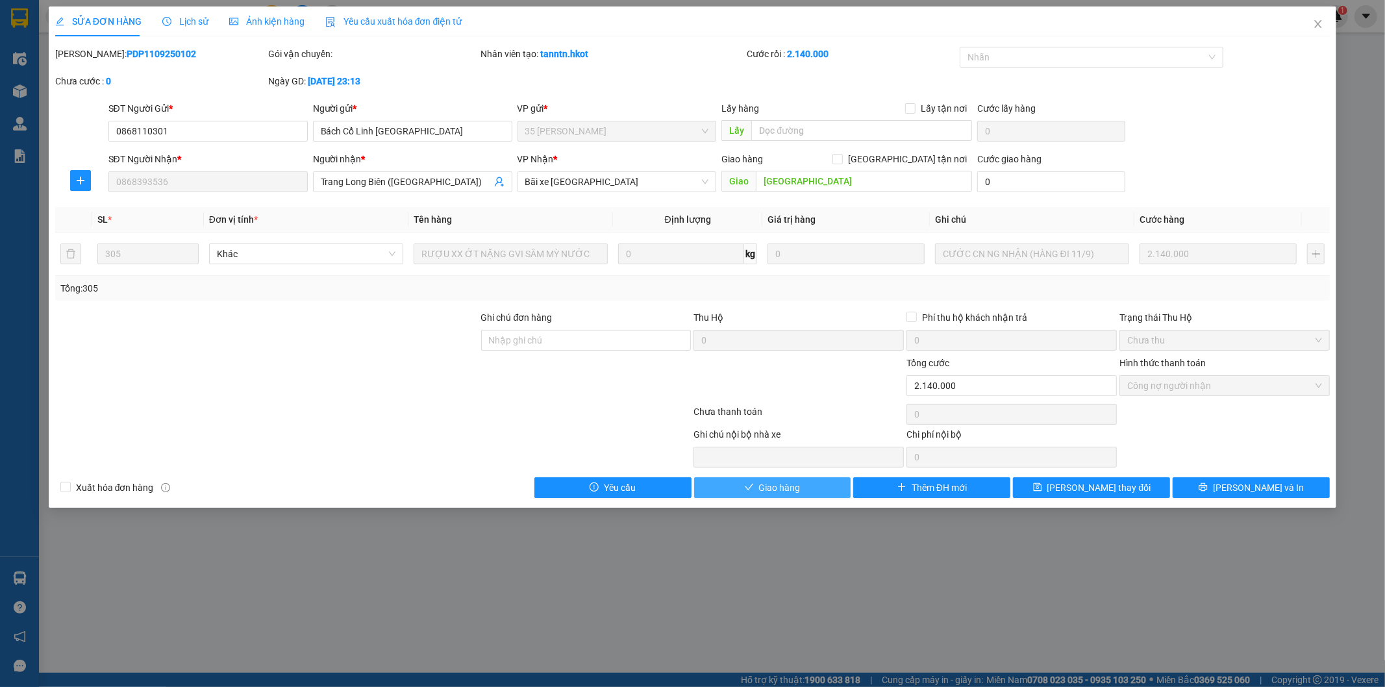
click at [788, 488] on span "Giao hàng" at bounding box center [780, 487] width 42 height 14
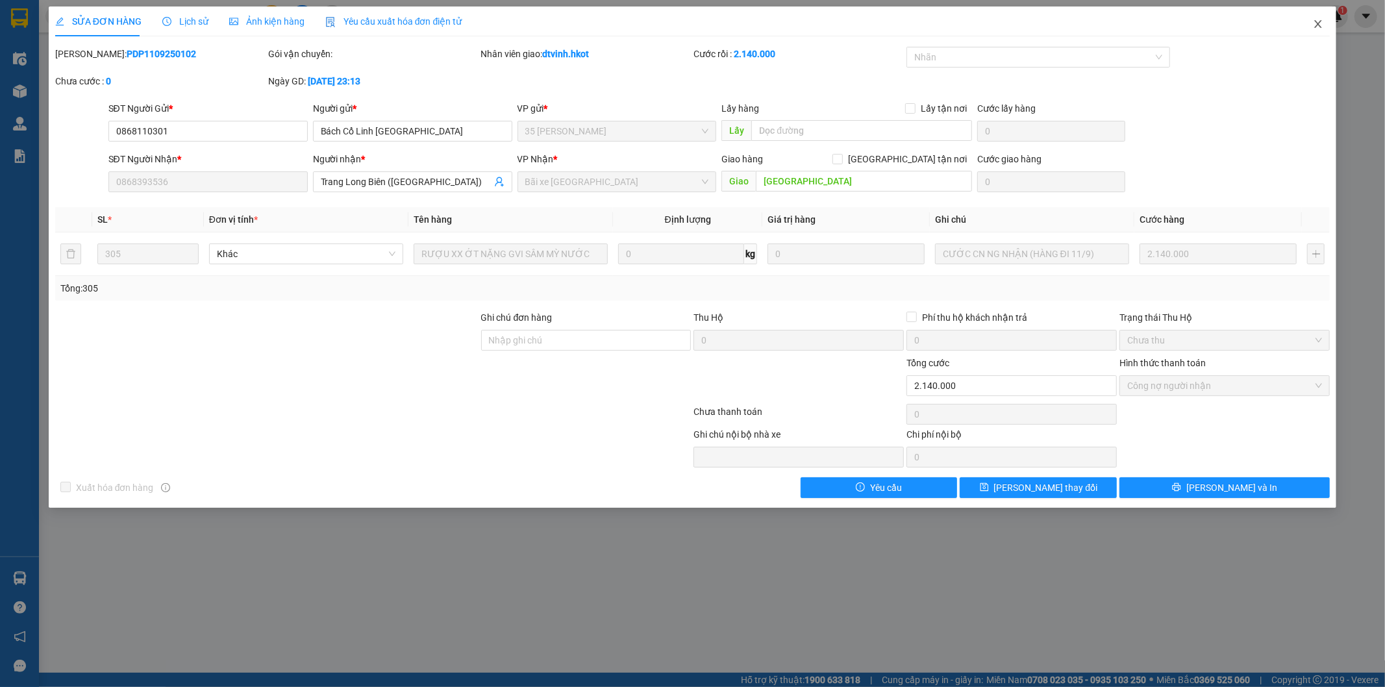
click at [1319, 19] on icon "close" at bounding box center [1318, 24] width 10 height 10
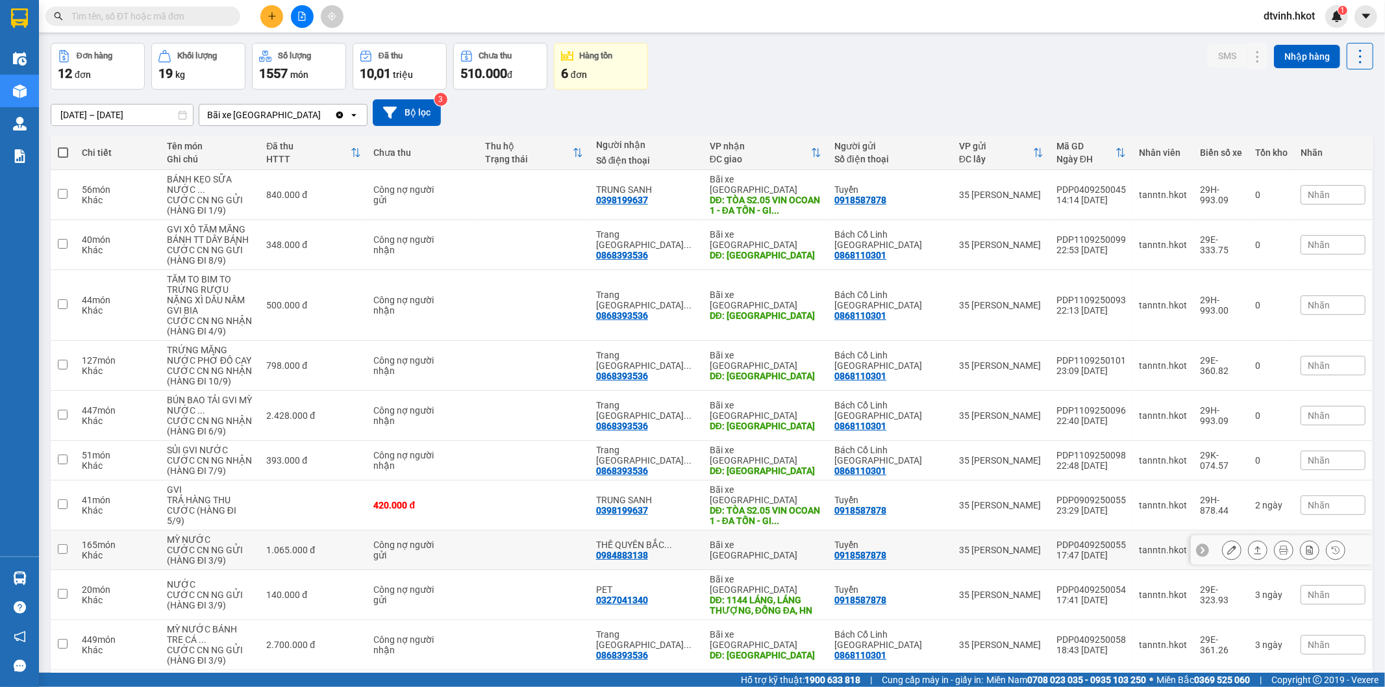
scroll to position [68, 0]
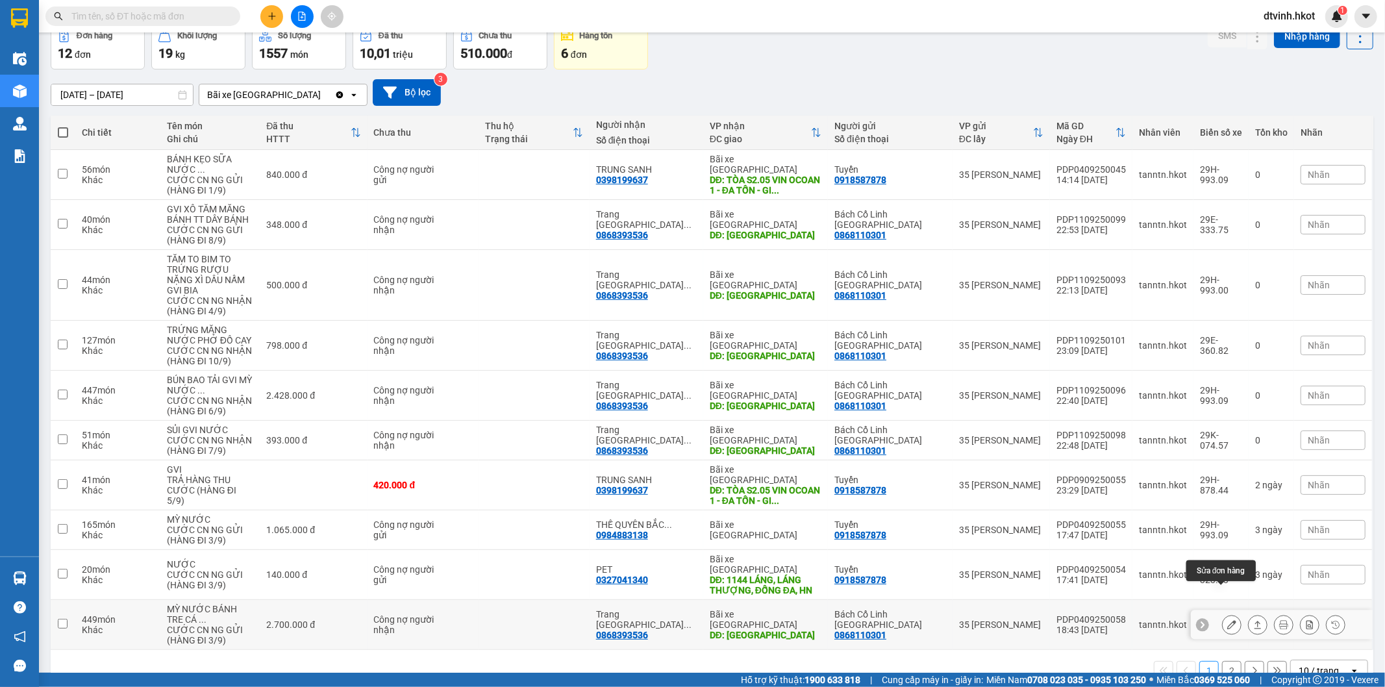
click at [1227, 620] on icon at bounding box center [1231, 624] width 9 height 9
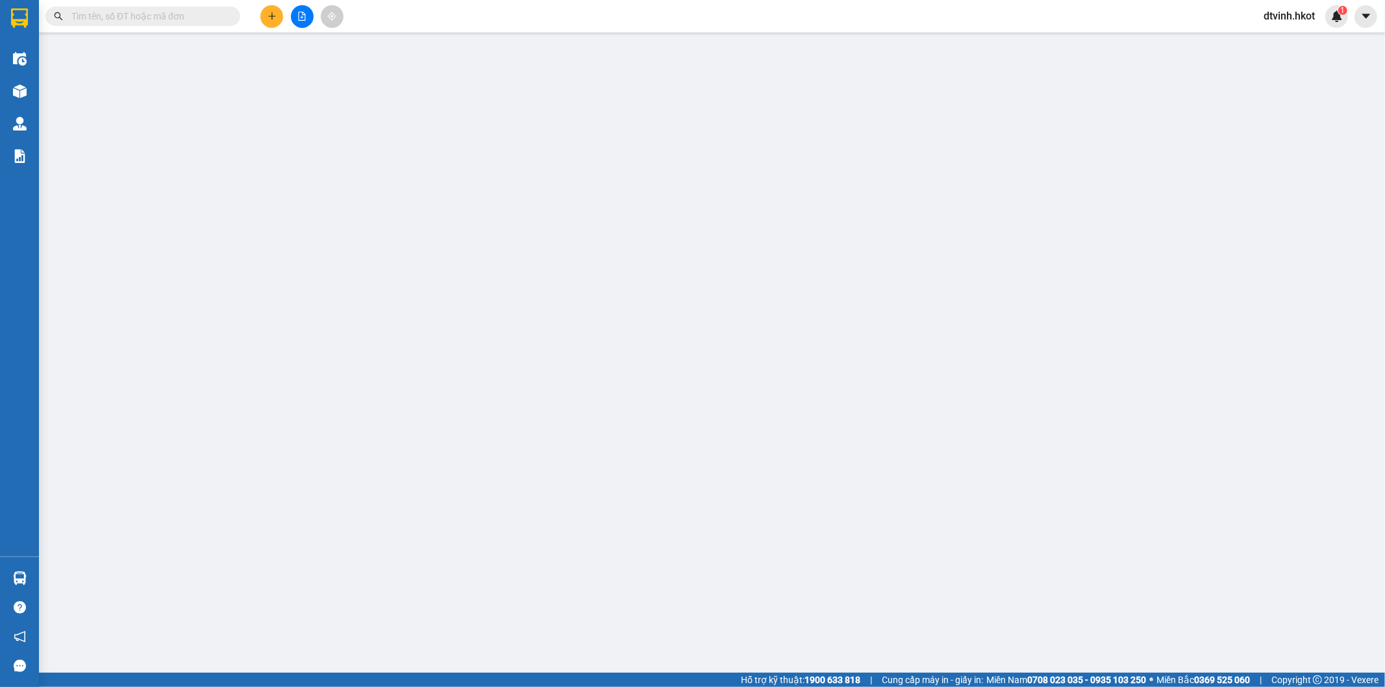
type input "0868110301"
type input "Bách Cổ Linh [GEOGRAPHIC_DATA]"
type input "0868393536"
type input "Trang Long Biên ([GEOGRAPHIC_DATA])"
type input "[GEOGRAPHIC_DATA]"
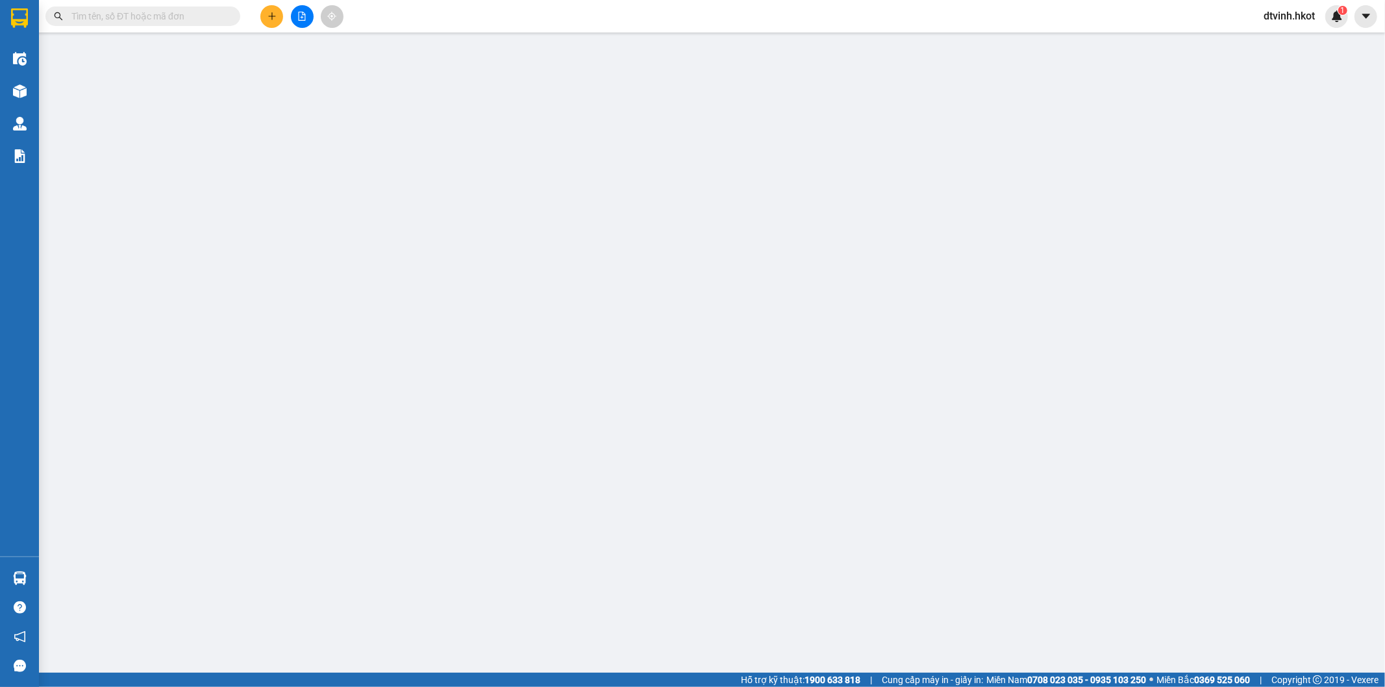
type input "2.700.000"
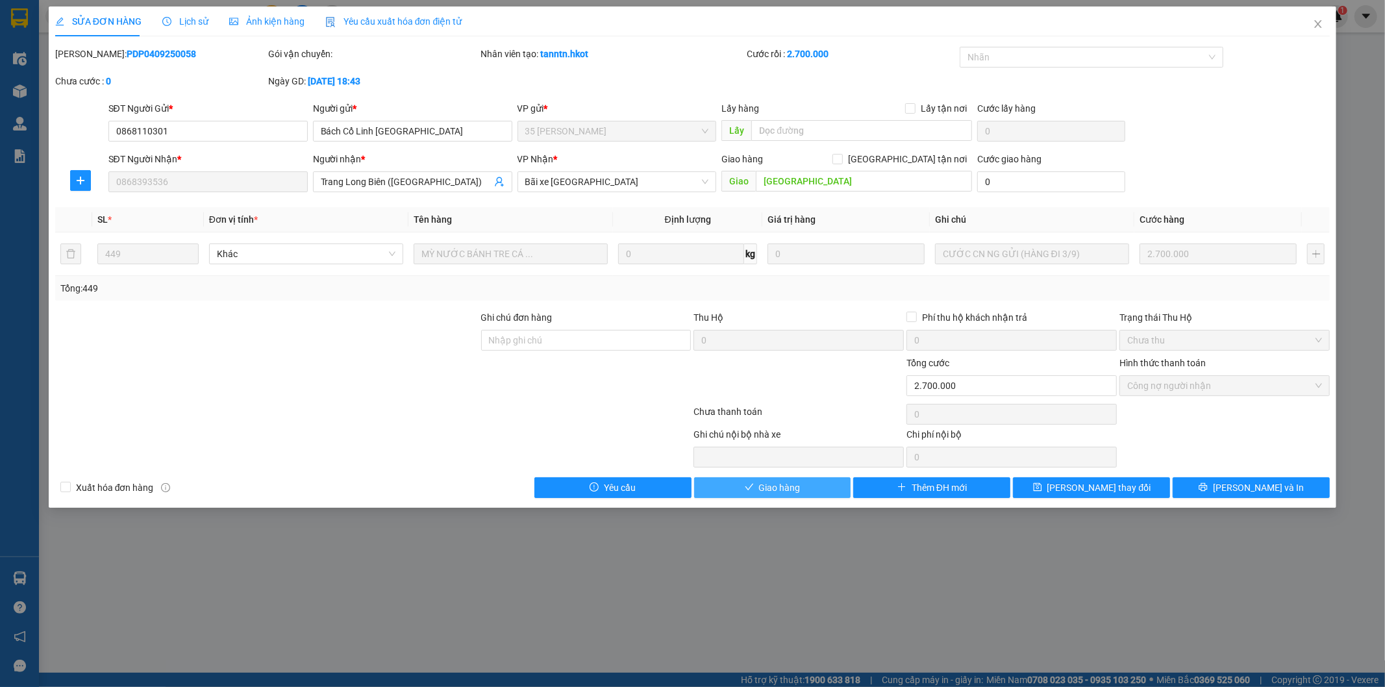
click at [813, 489] on button "Giao hàng" at bounding box center [772, 487] width 157 height 21
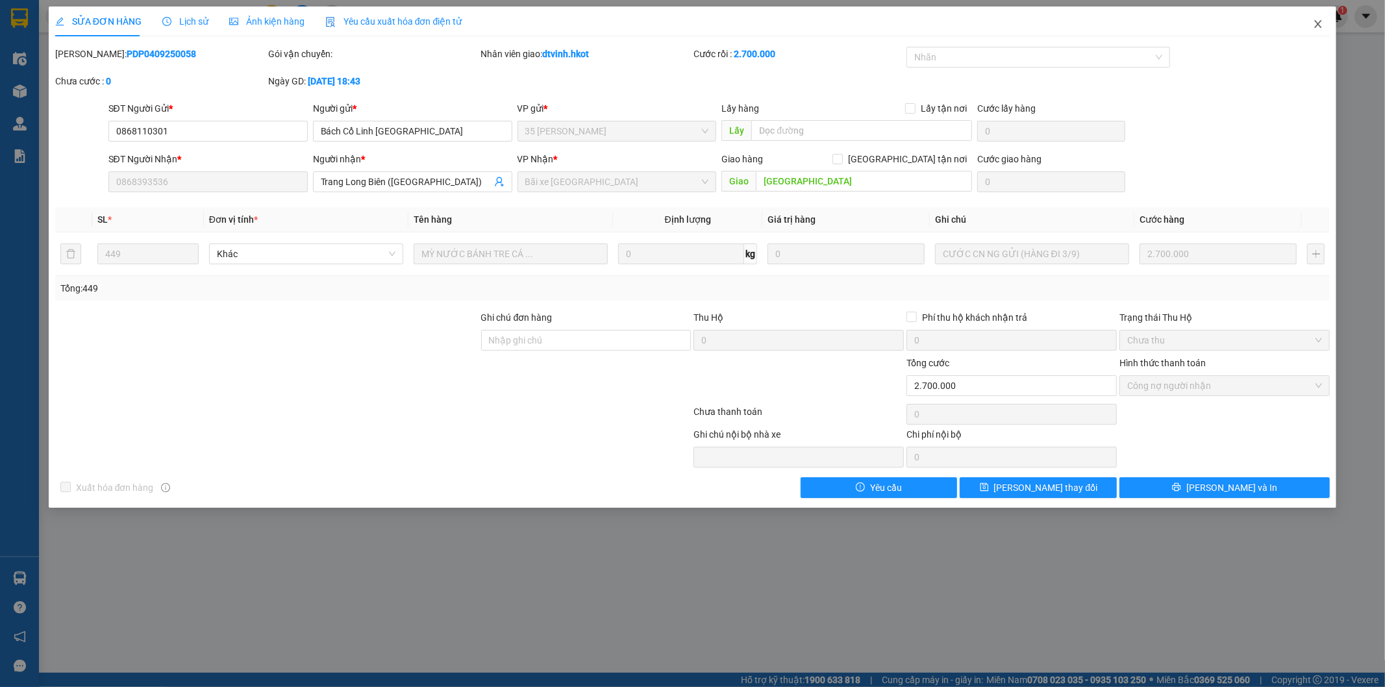
drag, startPoint x: 1313, startPoint y: 27, endPoint x: 1306, endPoint y: 36, distance: 11.7
click at [1313, 27] on icon "close" at bounding box center [1318, 24] width 10 height 10
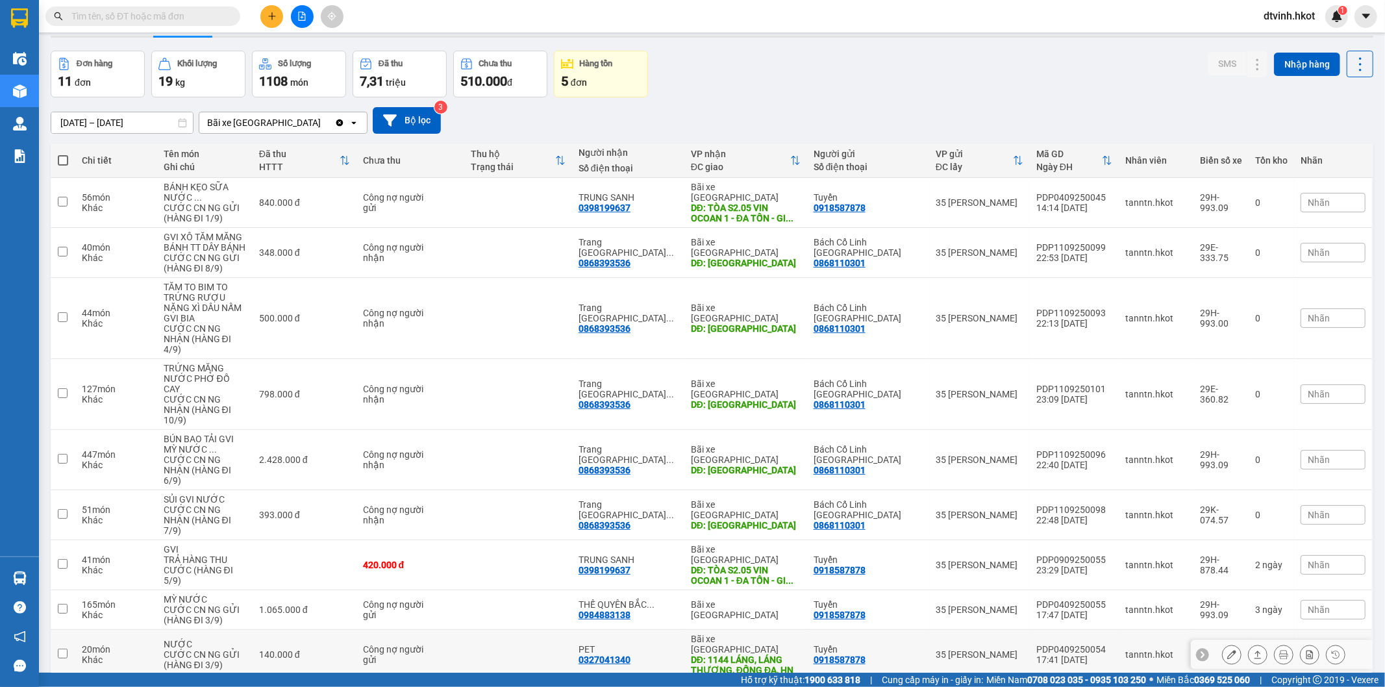
scroll to position [60, 0]
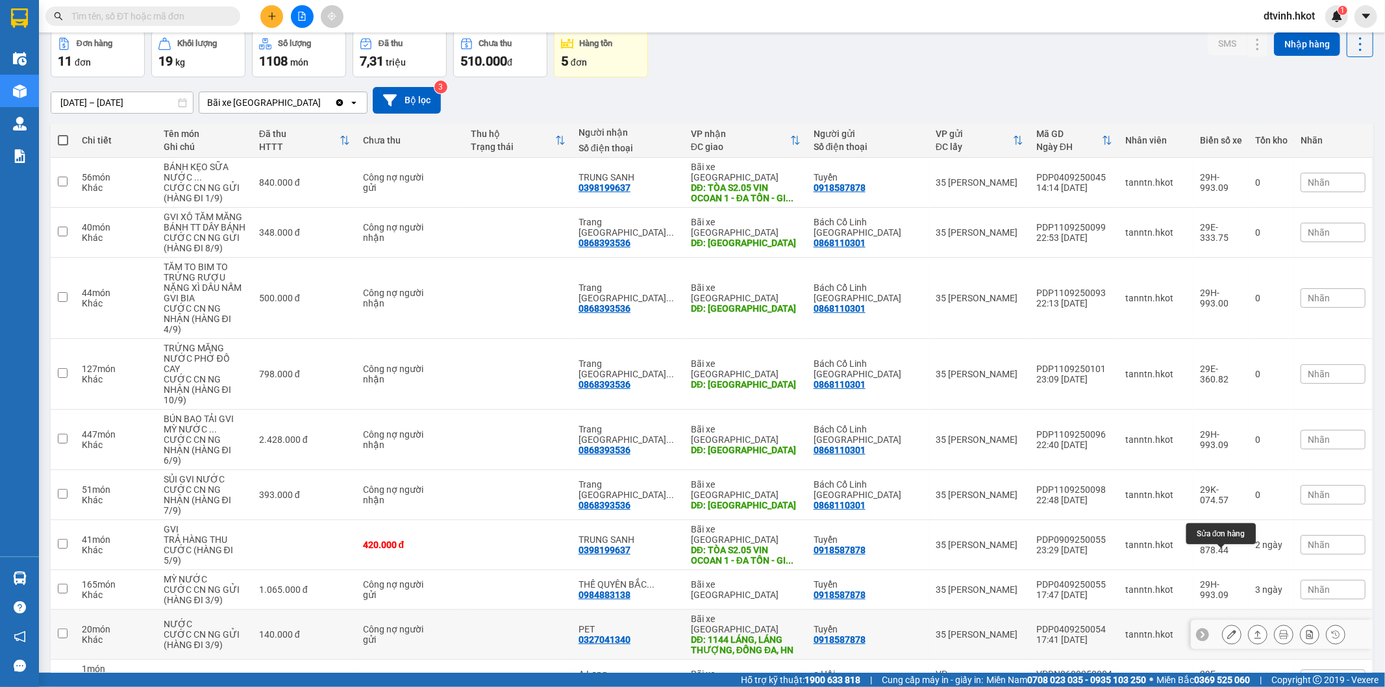
click at [1227, 630] on icon at bounding box center [1231, 634] width 9 height 9
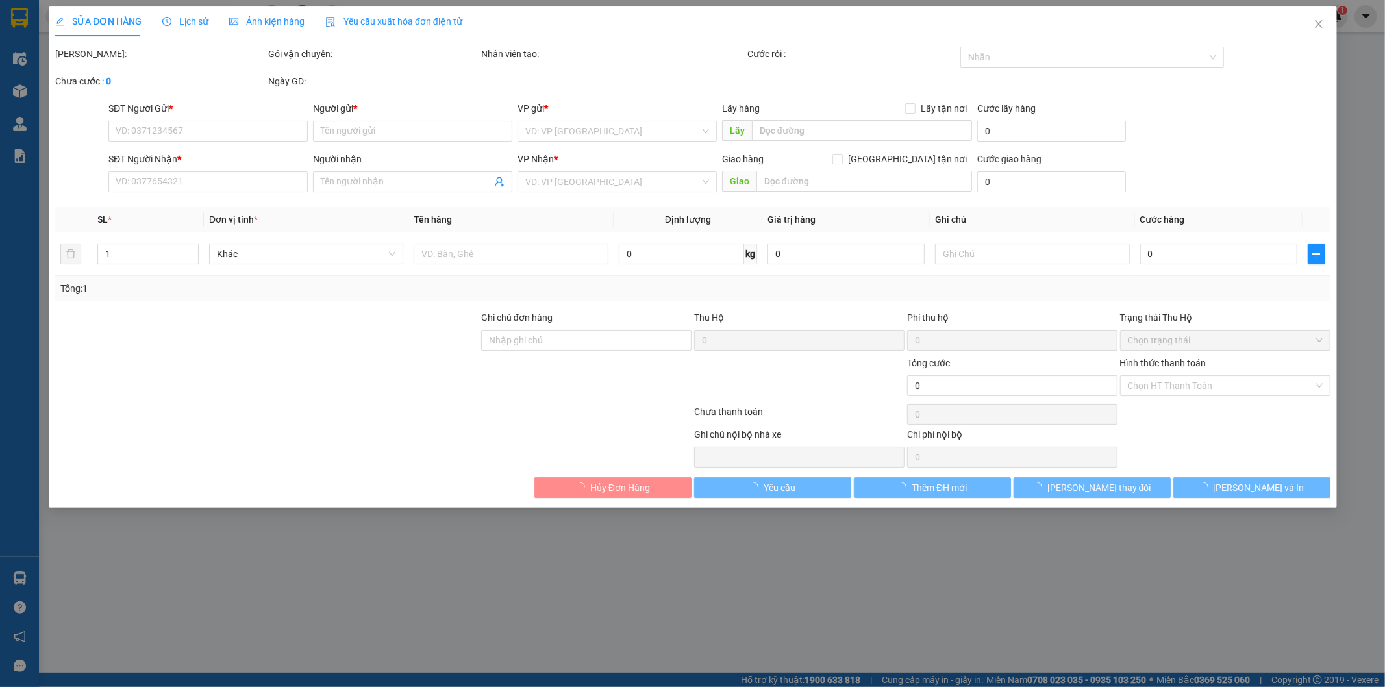
type input "0918587878"
type input "Tuyển"
type input "0327041340"
type input "PET"
type input "1144 LÁNG, LÁNG THƯỢNG, ĐỐNG ĐA, HN"
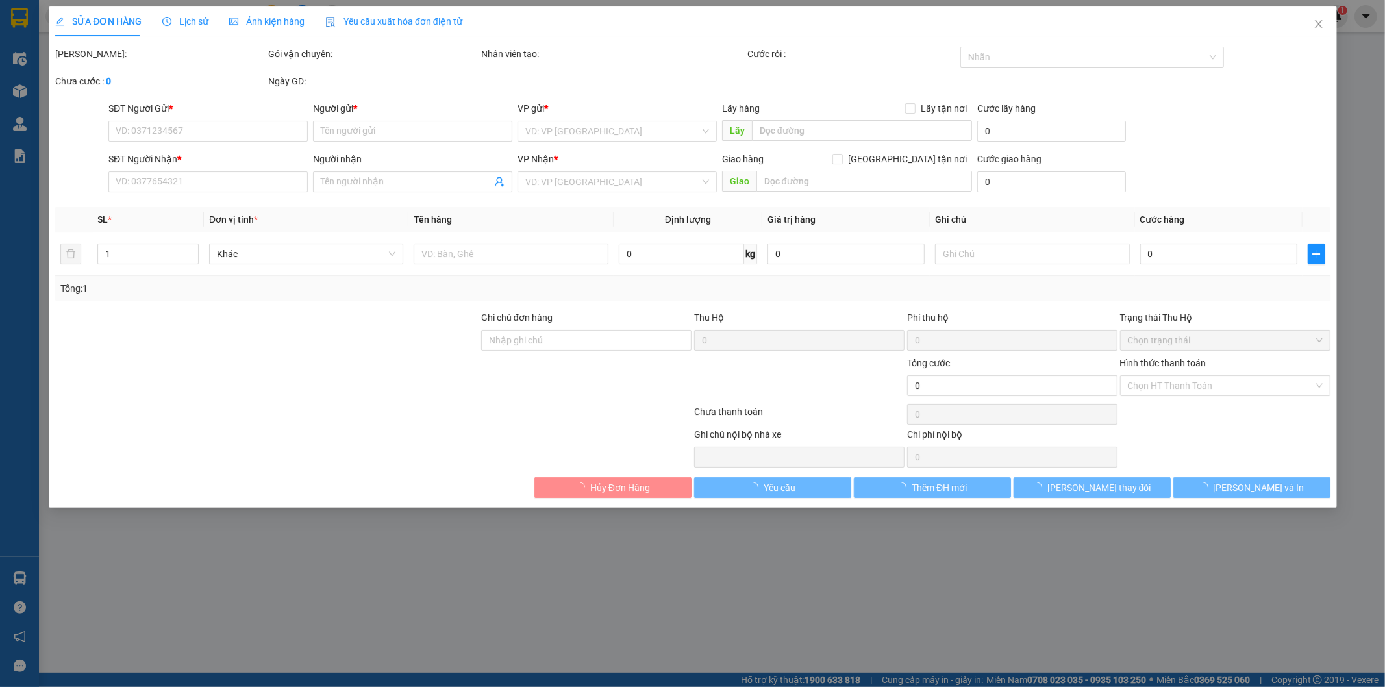
type input "140.000"
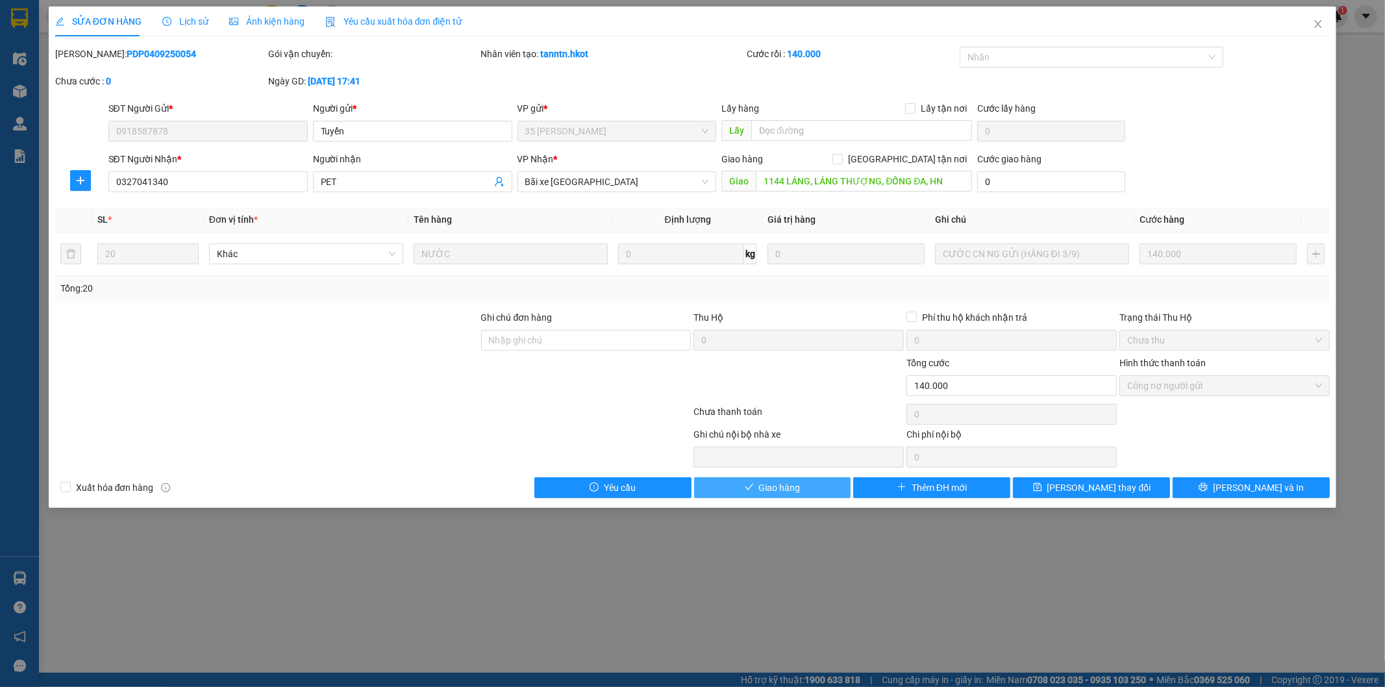
click at [787, 484] on span "Giao hàng" at bounding box center [780, 487] width 42 height 14
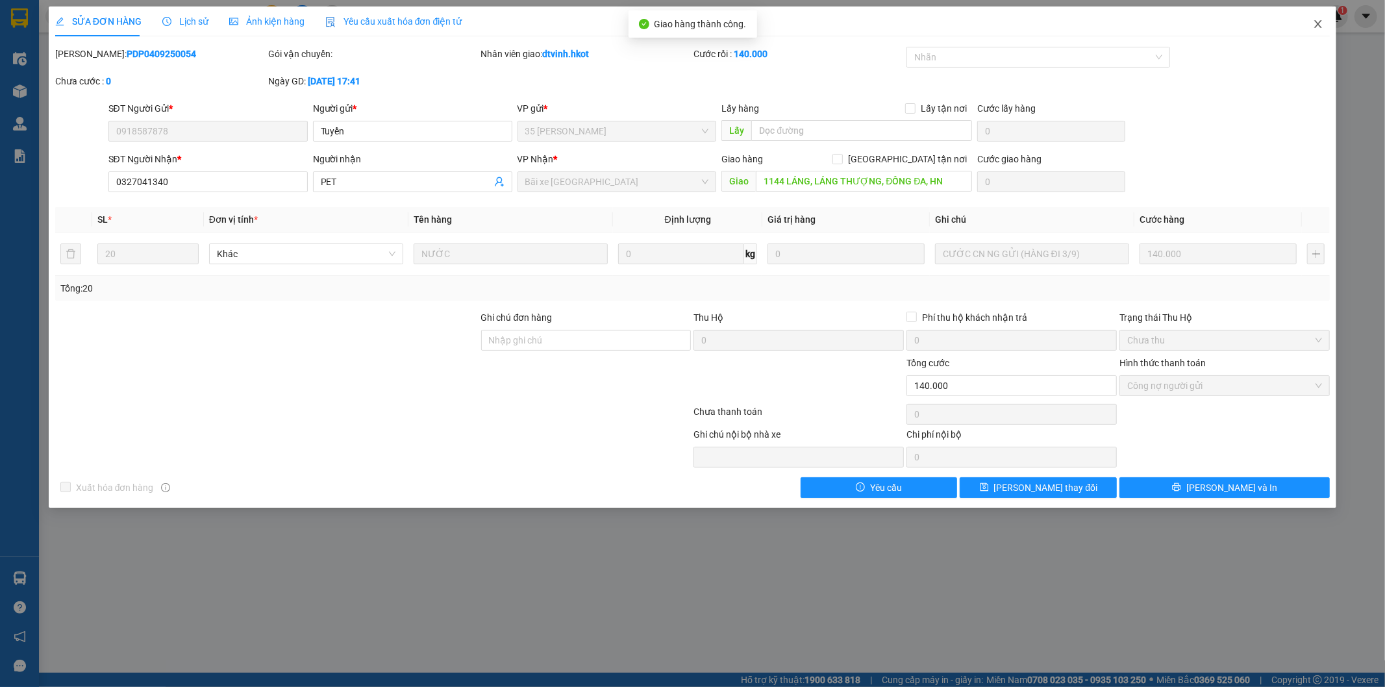
click at [1316, 24] on icon "close" at bounding box center [1318, 24] width 10 height 10
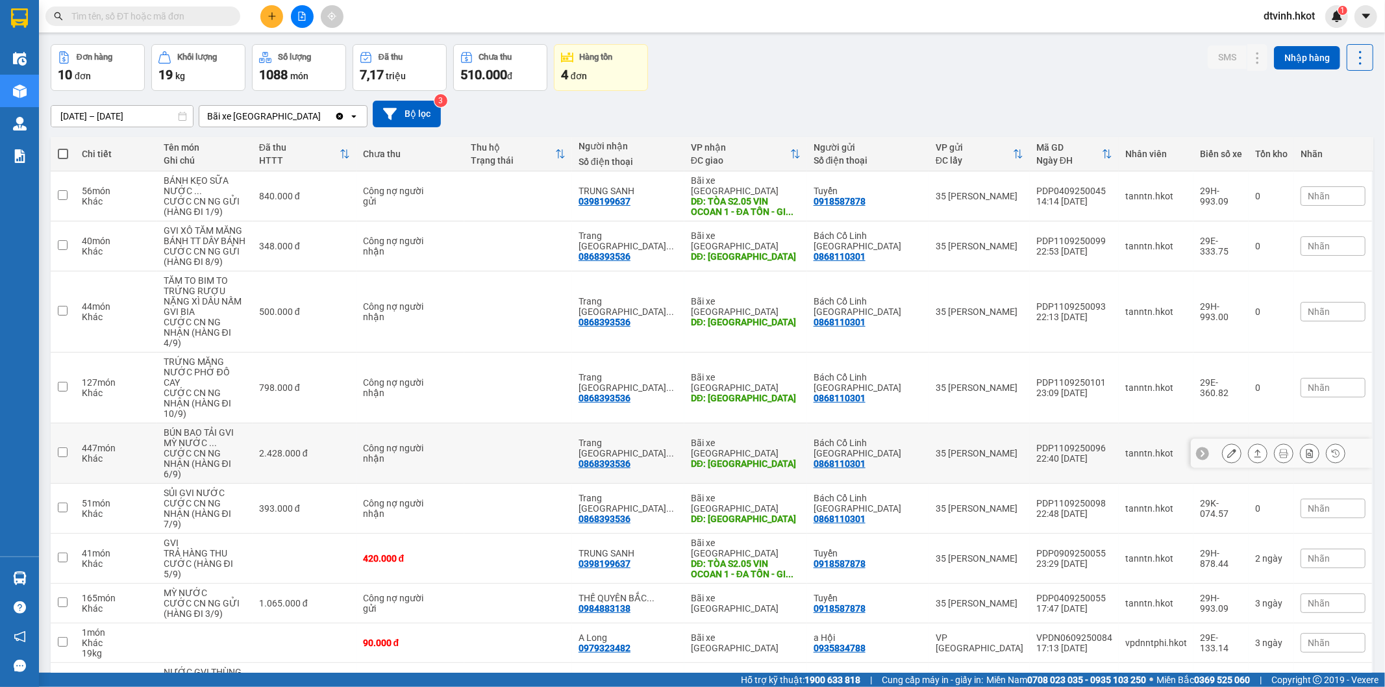
scroll to position [68, 0]
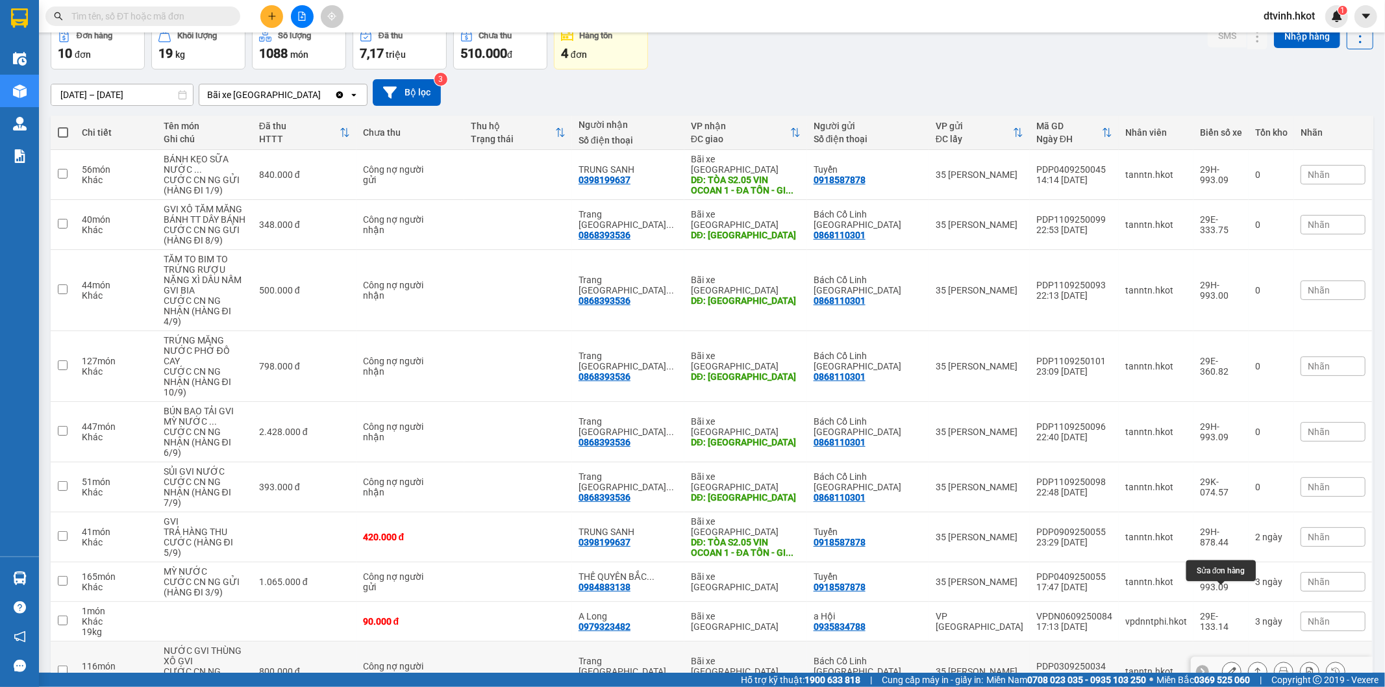
click at [1227, 667] on icon at bounding box center [1231, 671] width 9 height 9
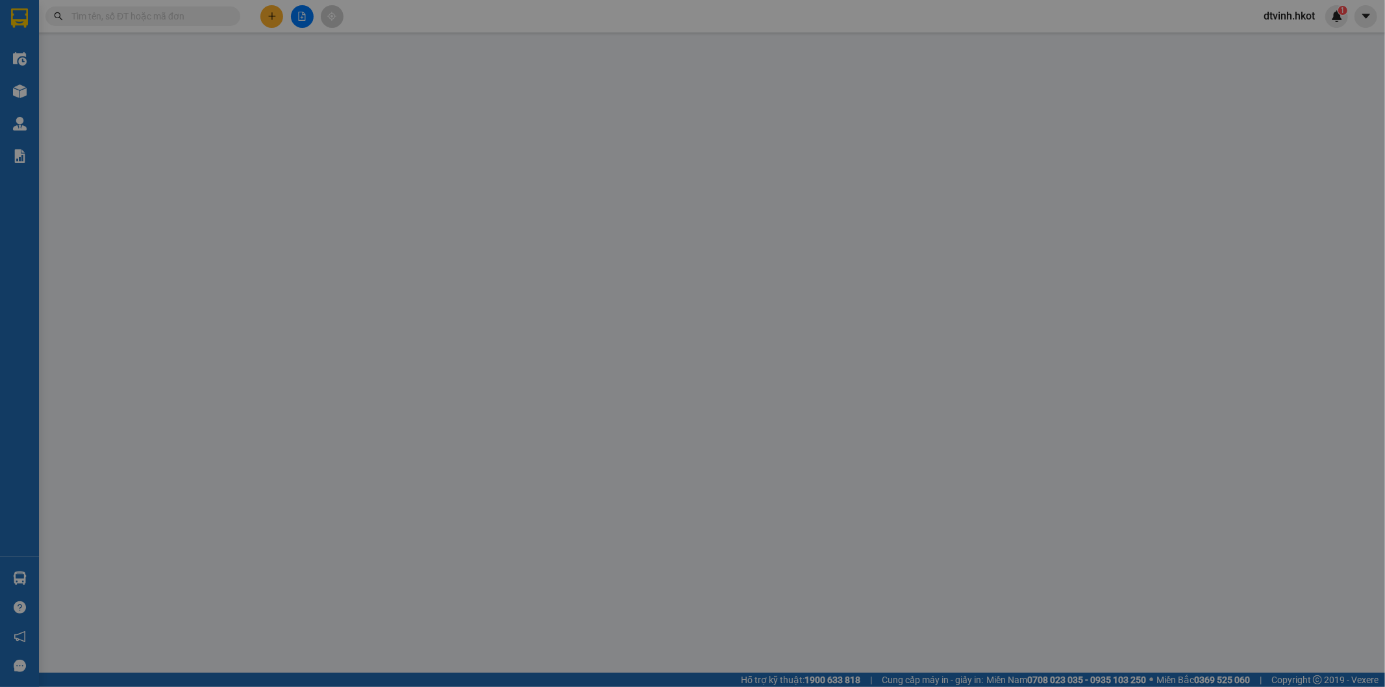
type input "0868110301"
type input "Bách Cổ Linh [GEOGRAPHIC_DATA]"
type input "0868393536"
type input "Trang Long Biên ([GEOGRAPHIC_DATA])"
type input "[GEOGRAPHIC_DATA]"
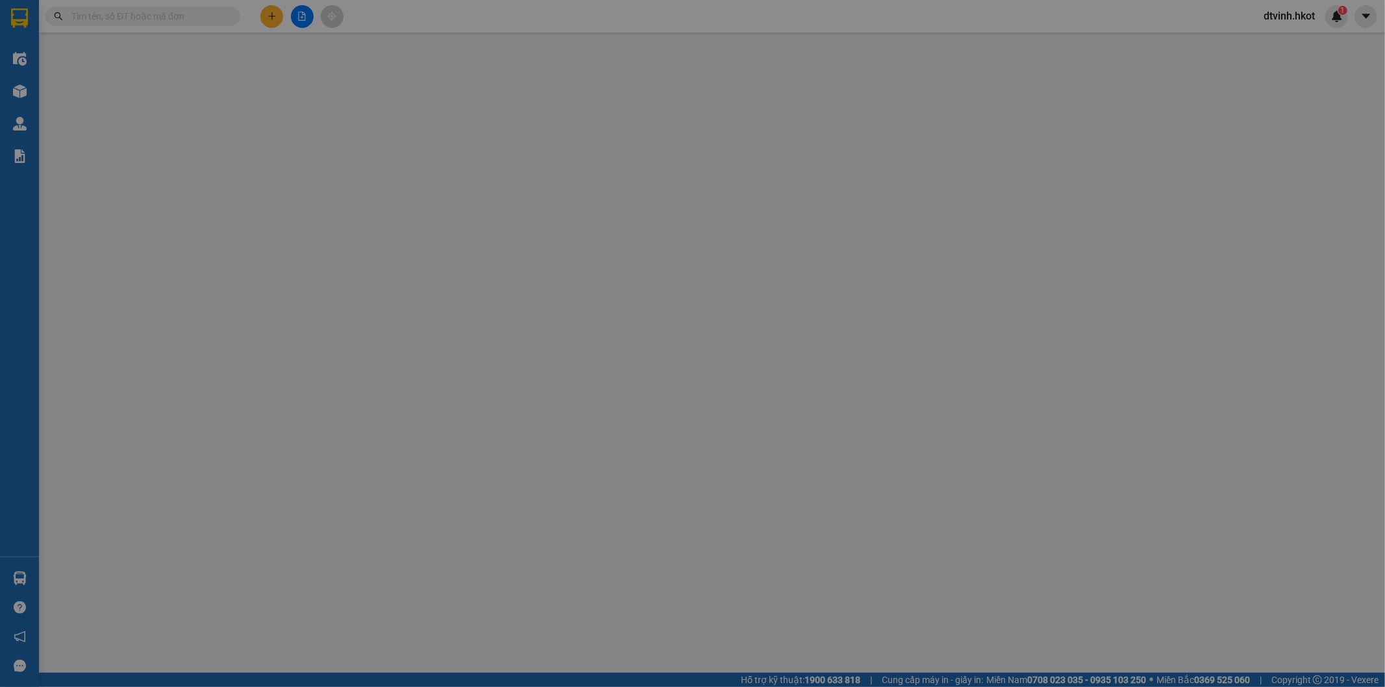
type input "800.000"
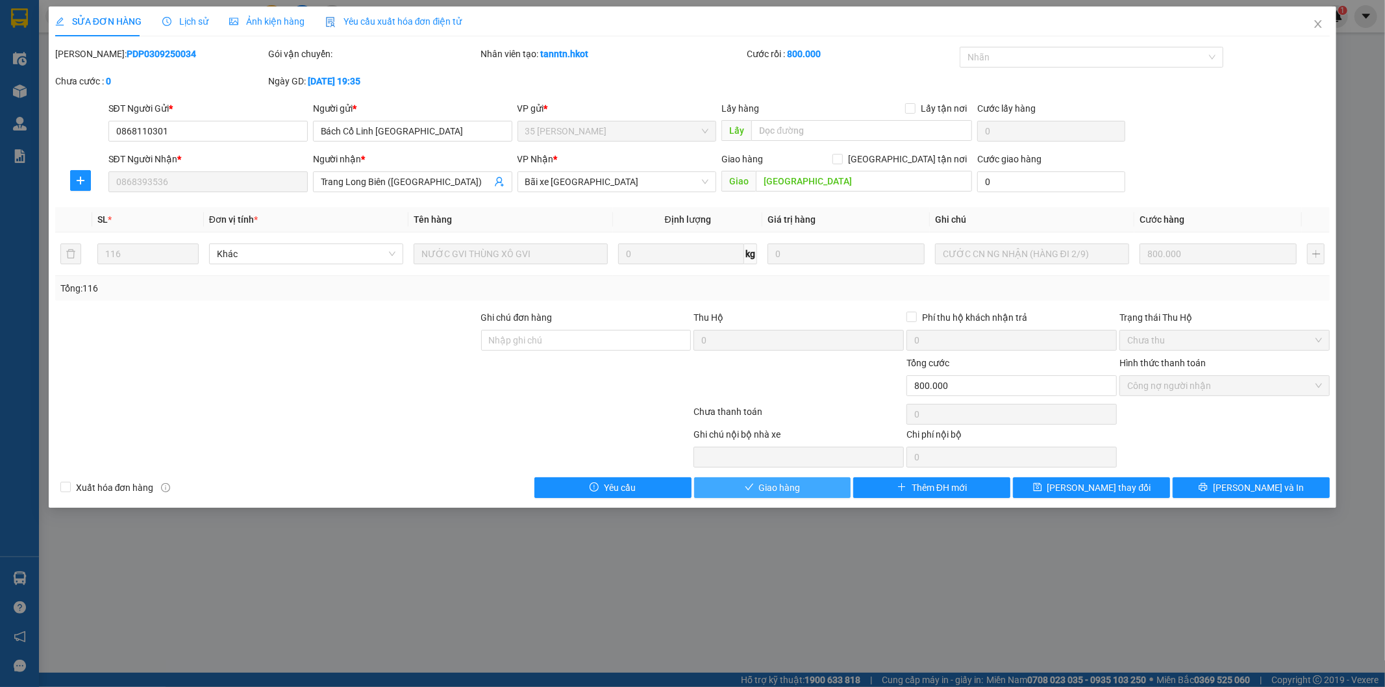
click at [794, 488] on span "Giao hàng" at bounding box center [780, 487] width 42 height 14
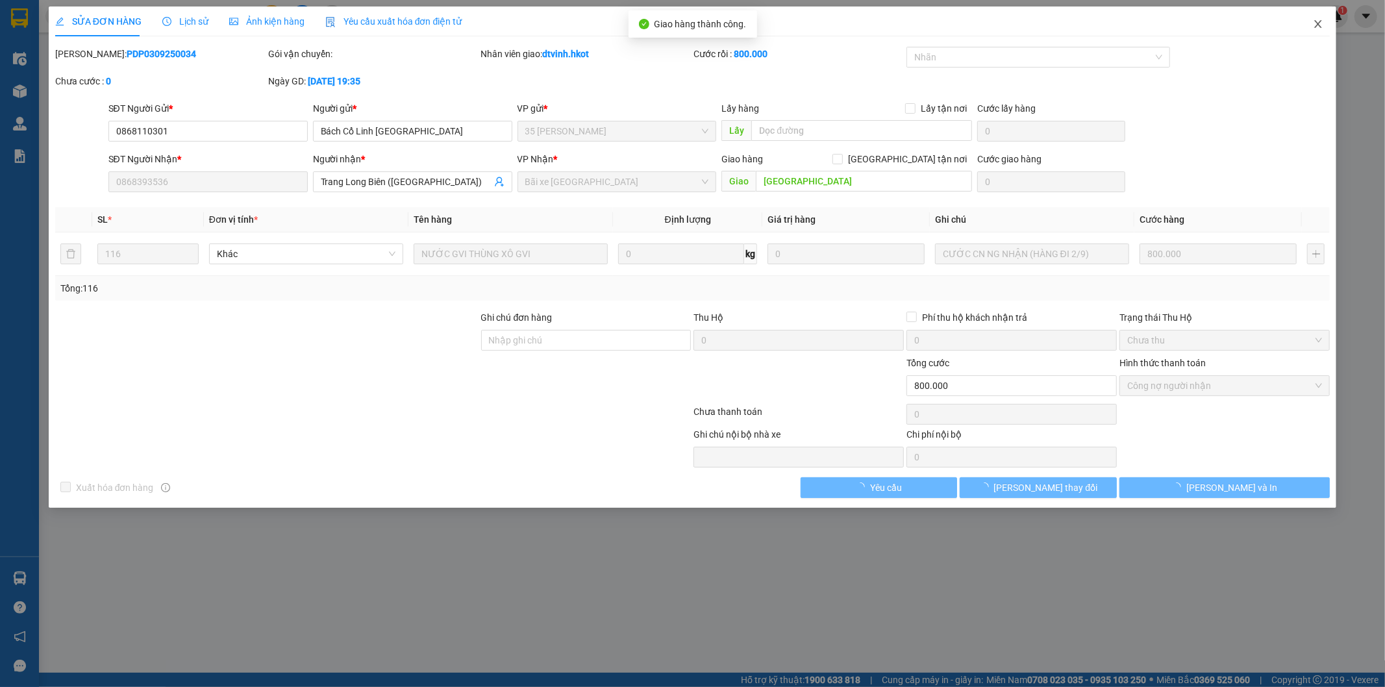
click at [1321, 21] on icon "close" at bounding box center [1318, 24] width 10 height 10
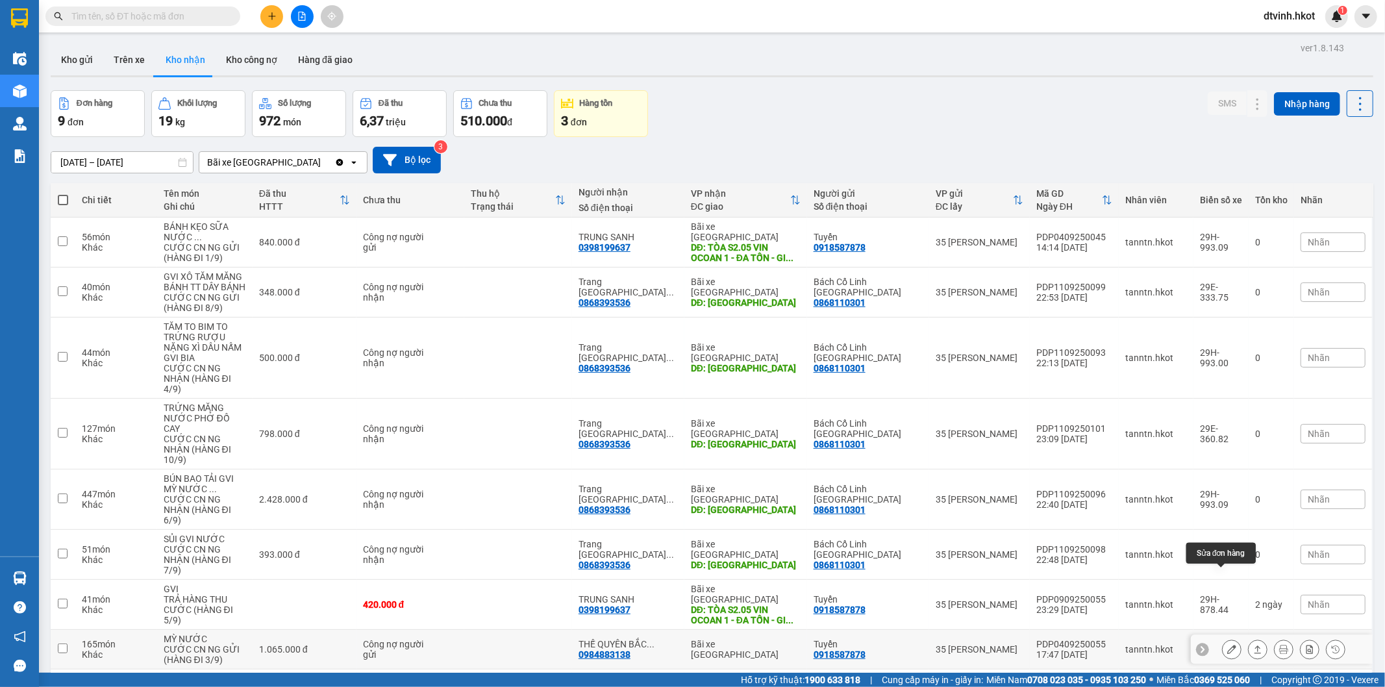
click at [1227, 645] on icon at bounding box center [1231, 649] width 9 height 9
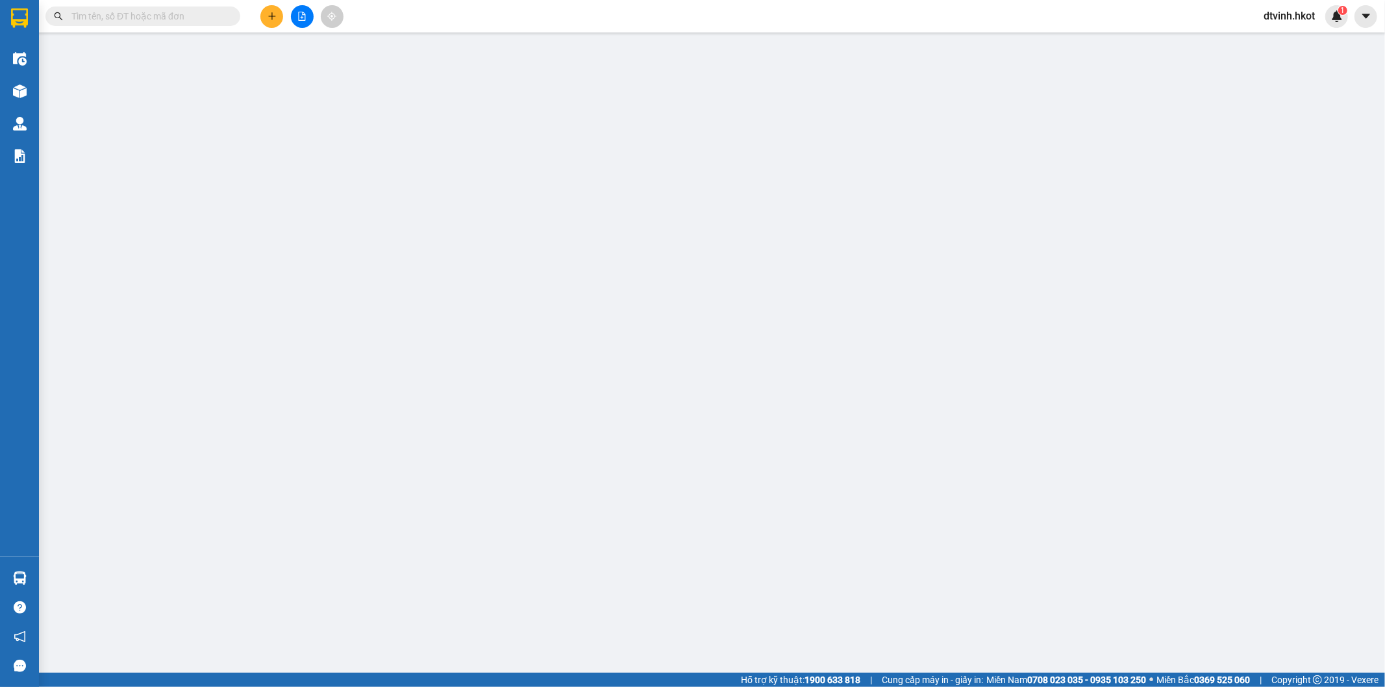
type input "0918587878"
type input "Tuyển"
type input "0984883138"
type input "THẾ QUYÊN [GEOGRAPHIC_DATA]"
type input "1.065.000"
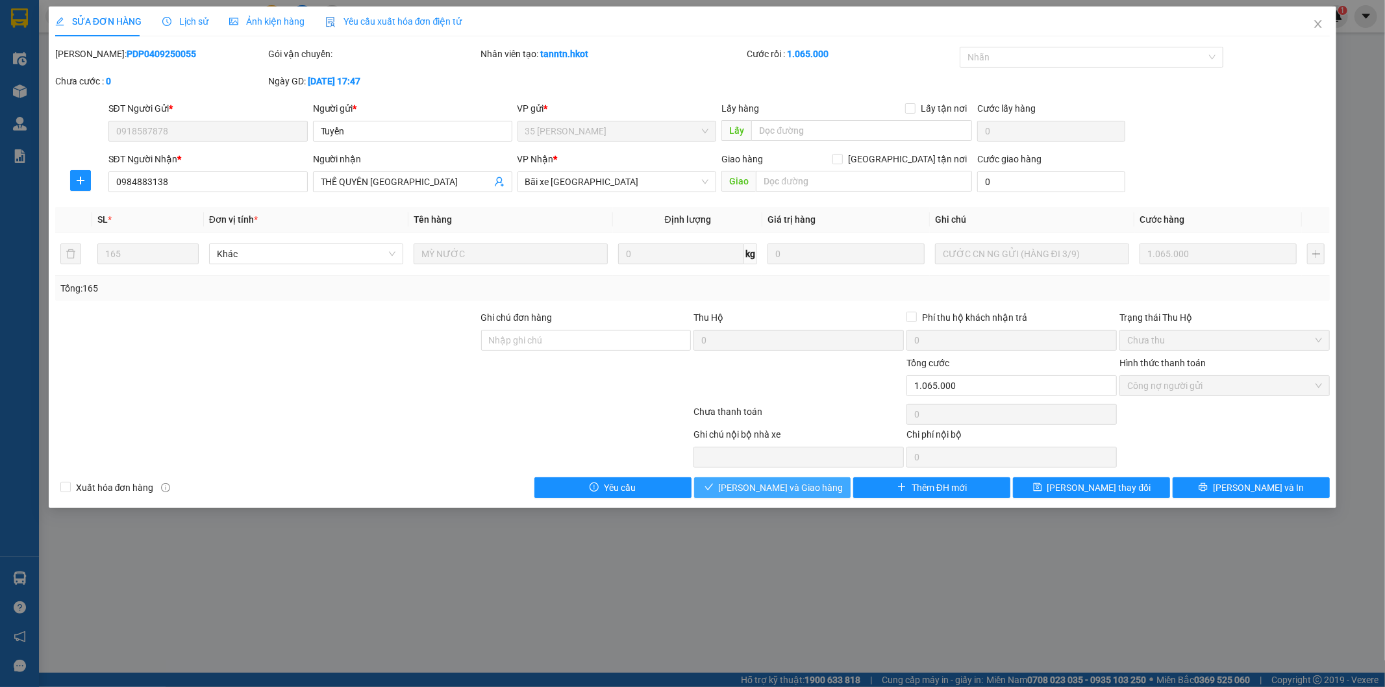
click at [795, 488] on span "[PERSON_NAME] và Giao hàng" at bounding box center [781, 487] width 125 height 14
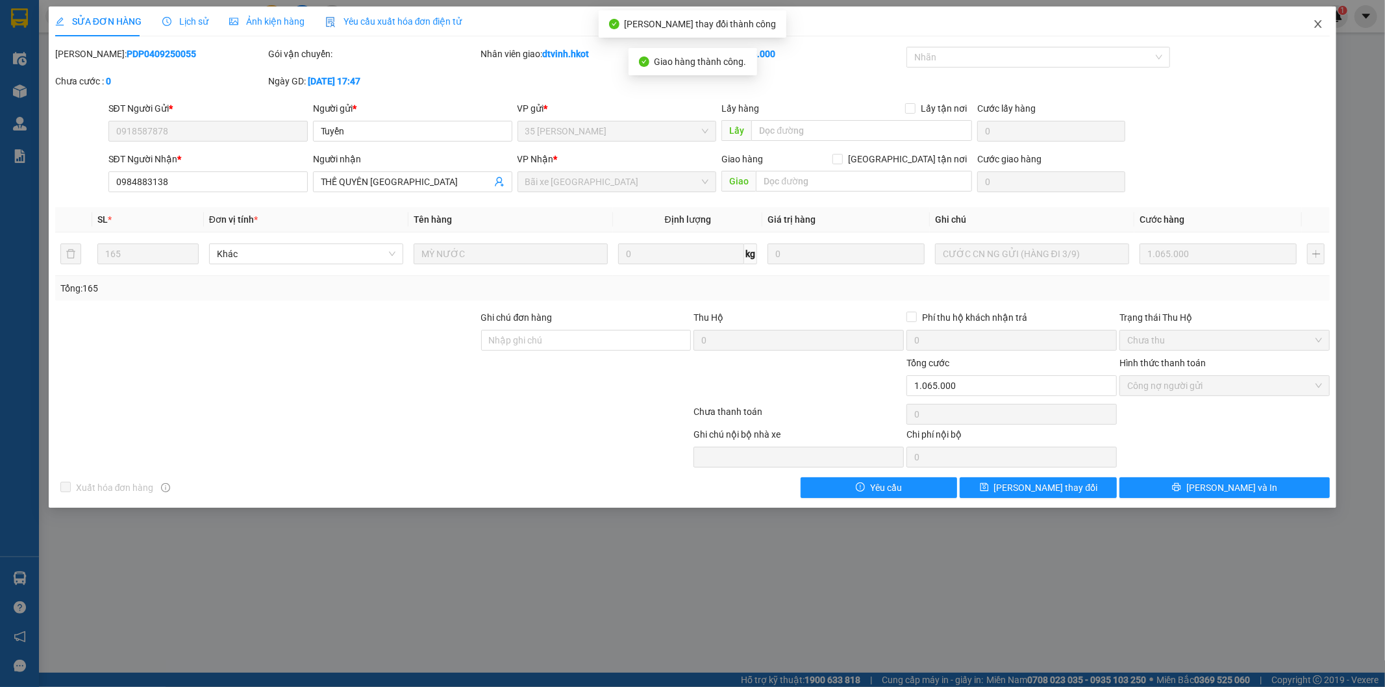
click at [1317, 21] on icon "close" at bounding box center [1318, 24] width 10 height 10
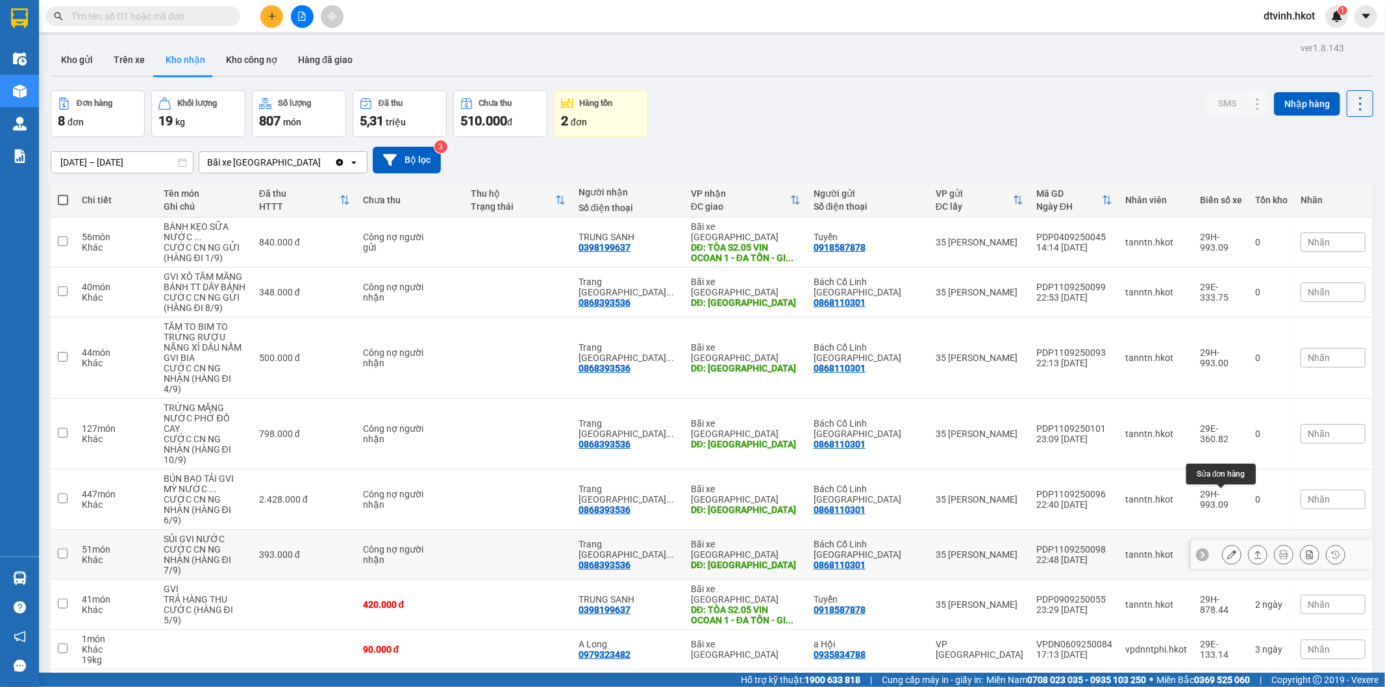
click at [1227, 550] on icon at bounding box center [1231, 554] width 9 height 9
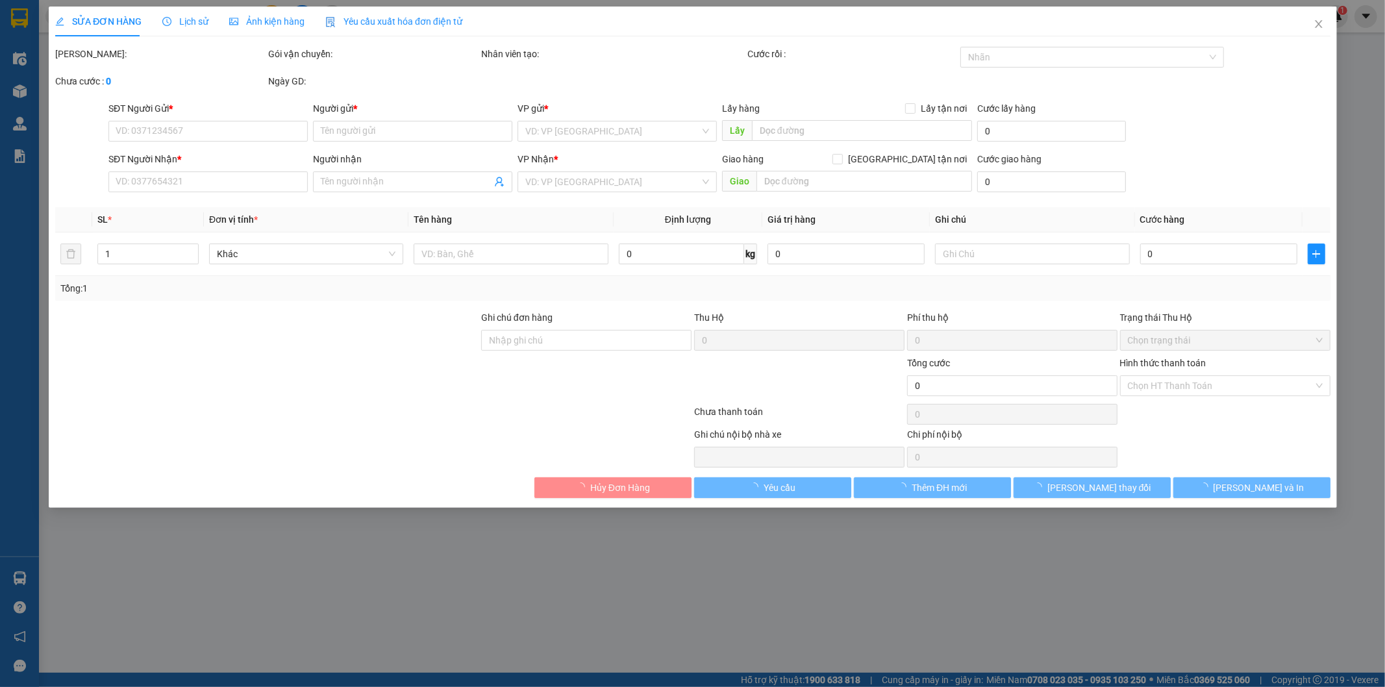
type input "0868110301"
type input "Bách Cổ Linh [GEOGRAPHIC_DATA]"
type input "0868393536"
type input "Trang Long Biên ([GEOGRAPHIC_DATA])"
type input "[GEOGRAPHIC_DATA]"
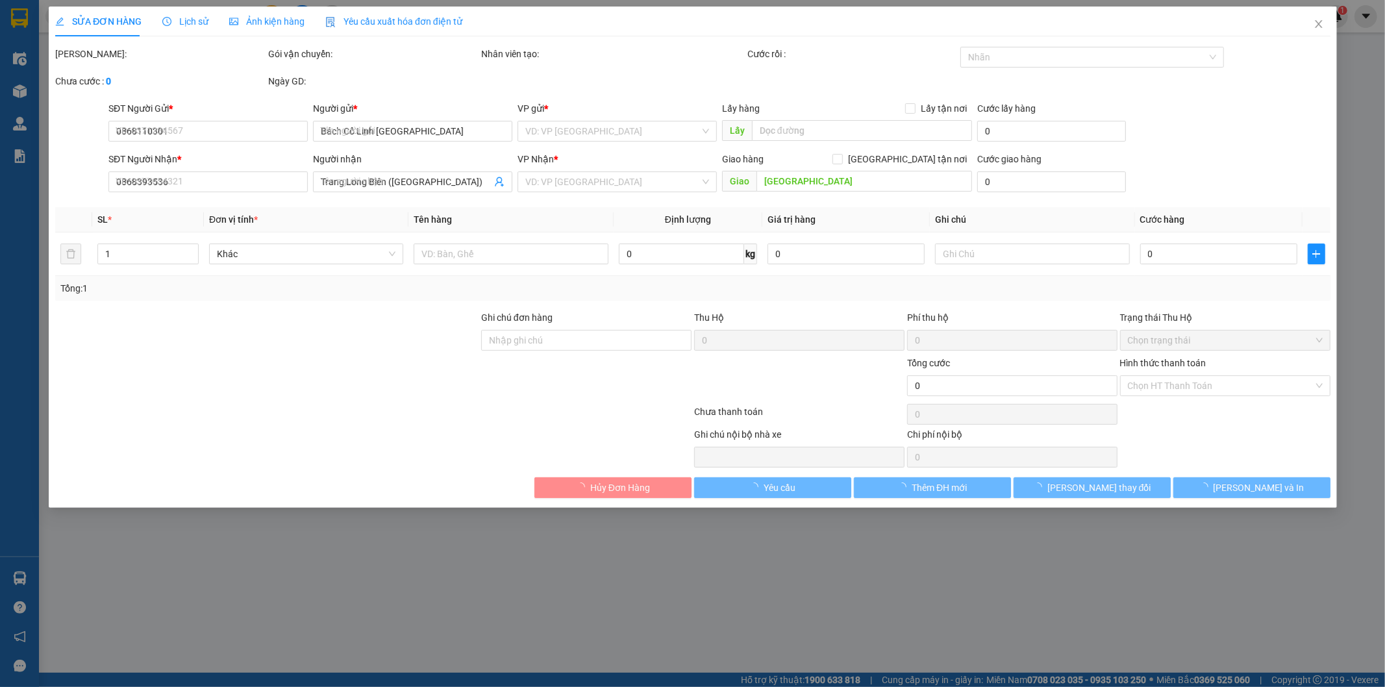
type input "393.000"
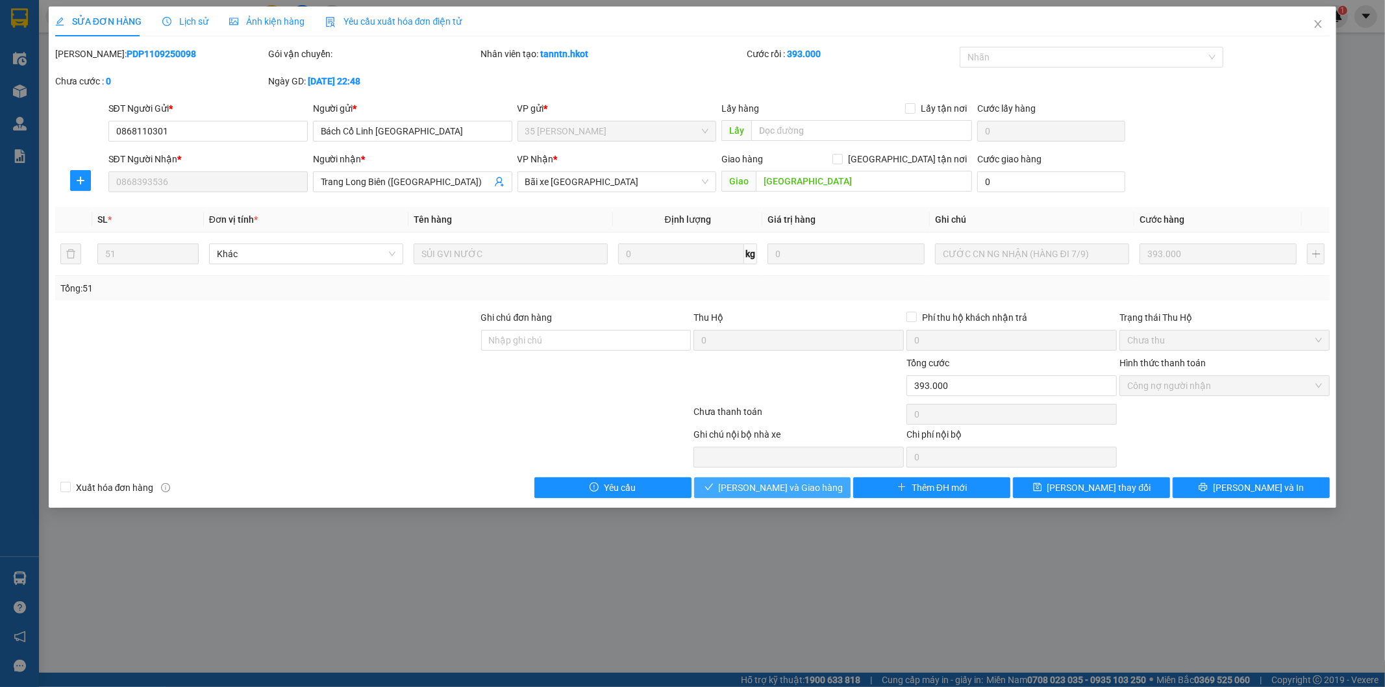
click at [790, 489] on span "[PERSON_NAME] và Giao hàng" at bounding box center [781, 487] width 125 height 14
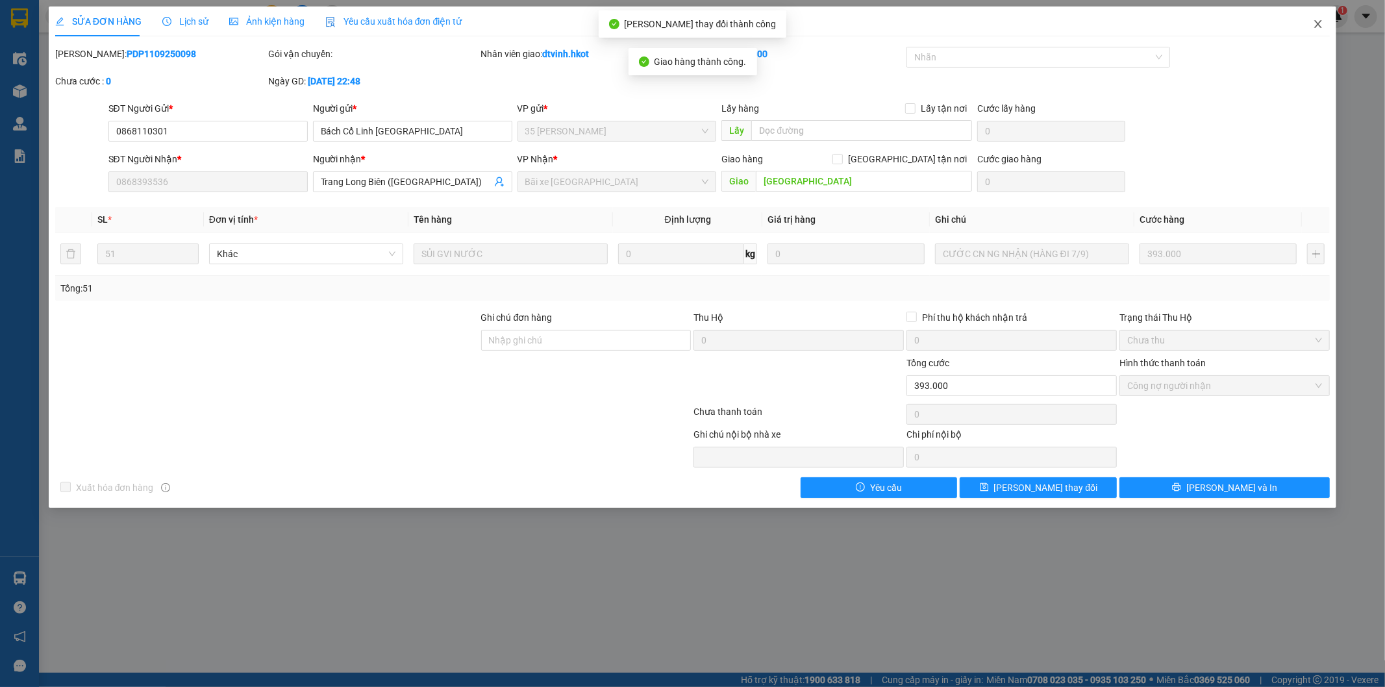
click at [1319, 21] on icon "close" at bounding box center [1318, 24] width 10 height 10
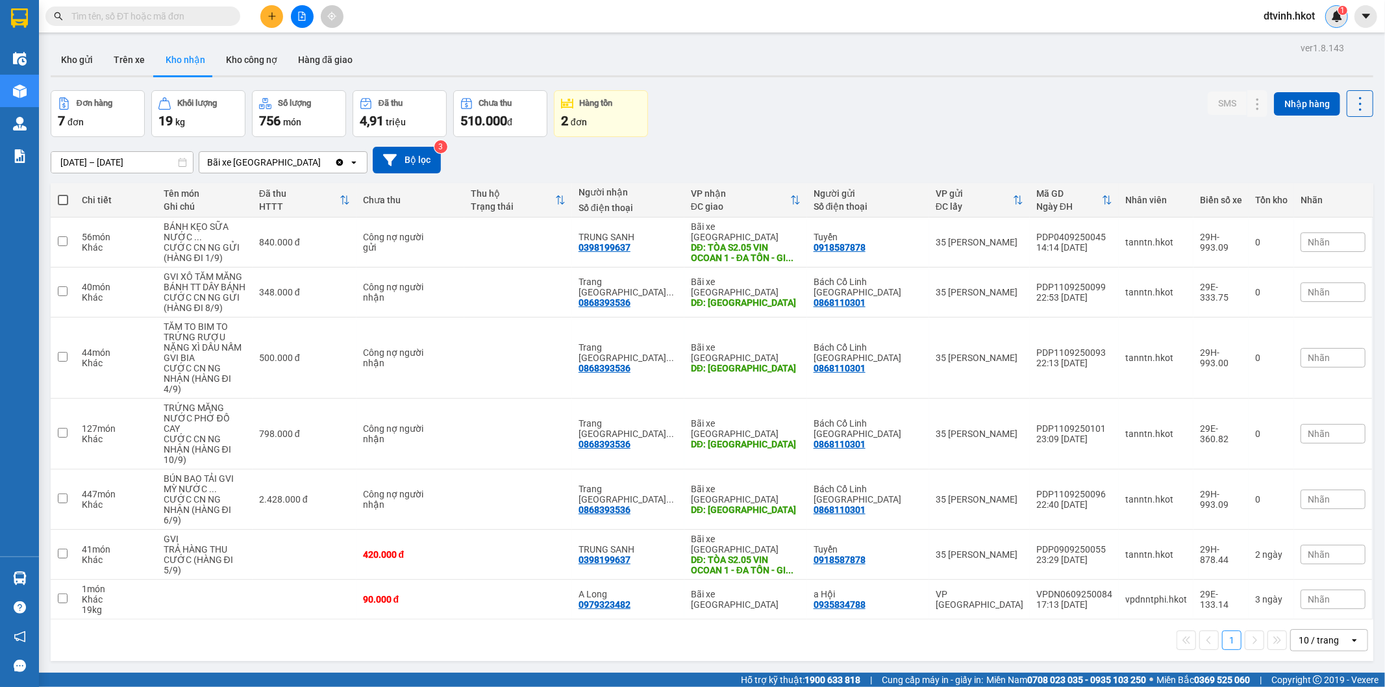
click at [1336, 9] on div "1" at bounding box center [1336, 16] width 23 height 23
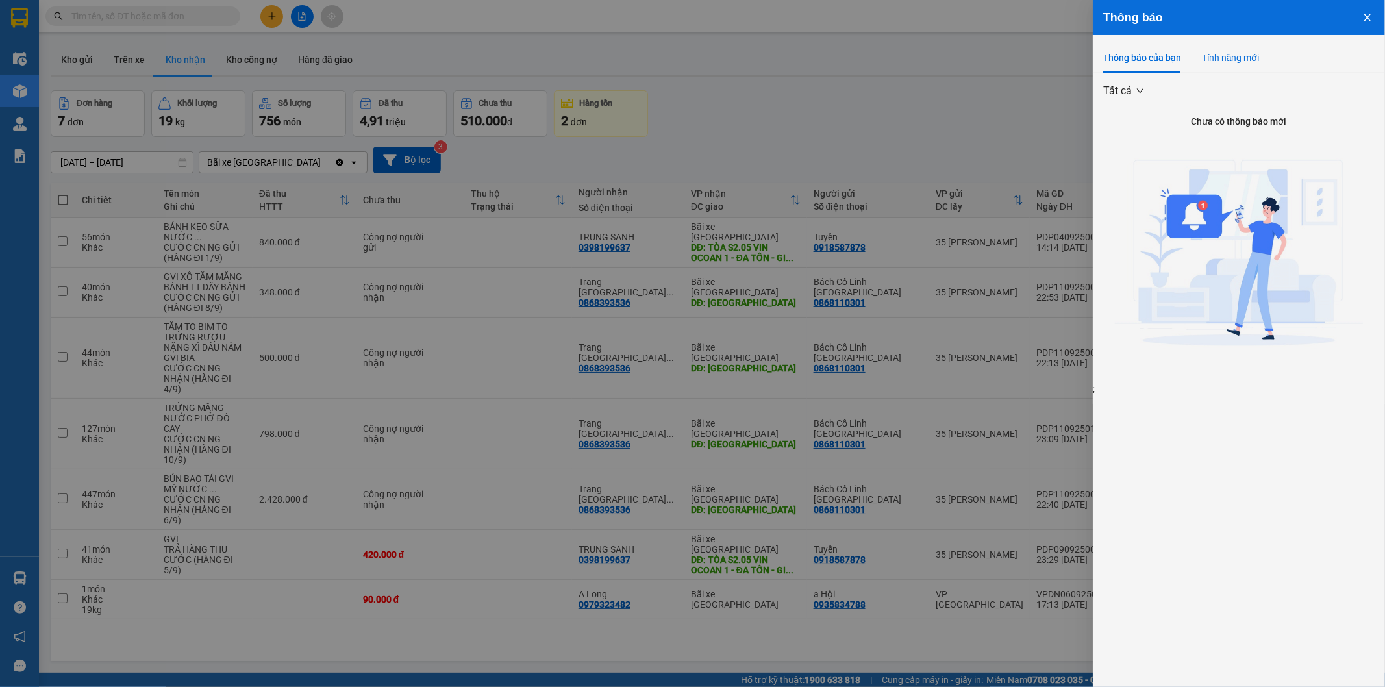
click at [1221, 53] on div "Tính năng mới" at bounding box center [1231, 58] width 58 height 14
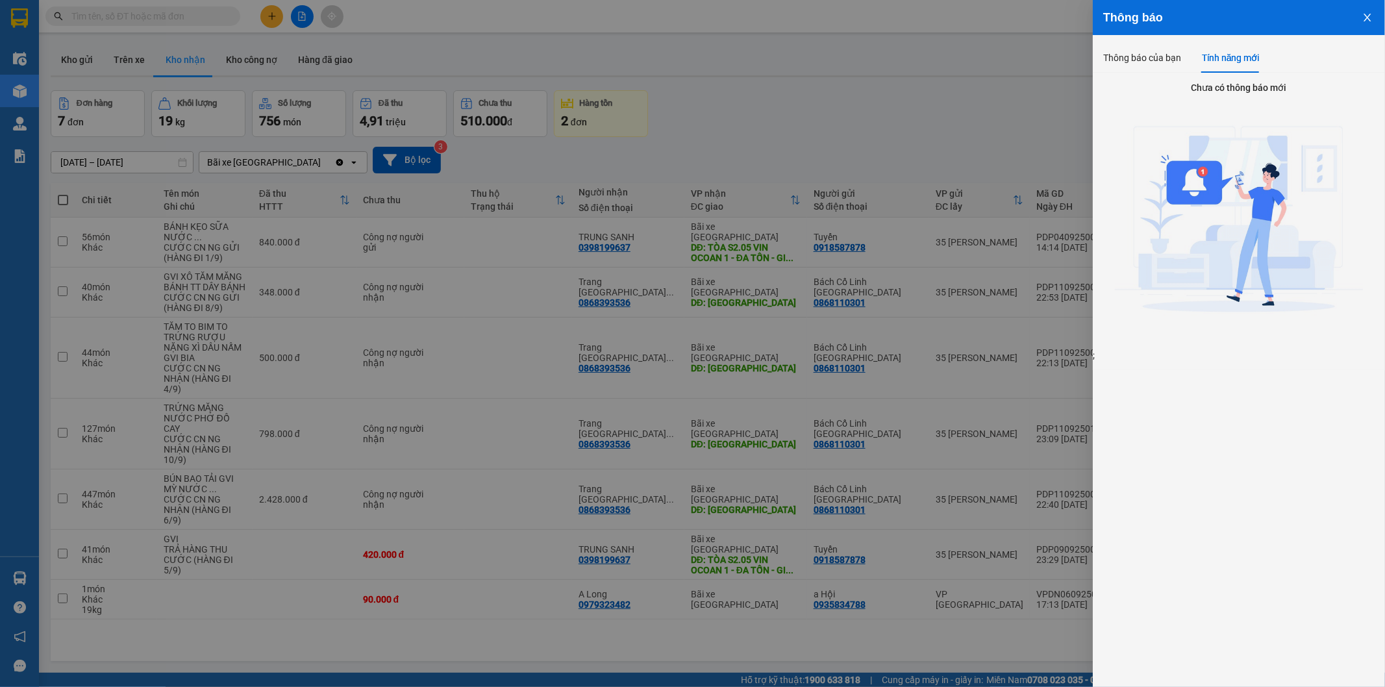
click at [1371, 12] on icon "close" at bounding box center [1367, 17] width 10 height 10
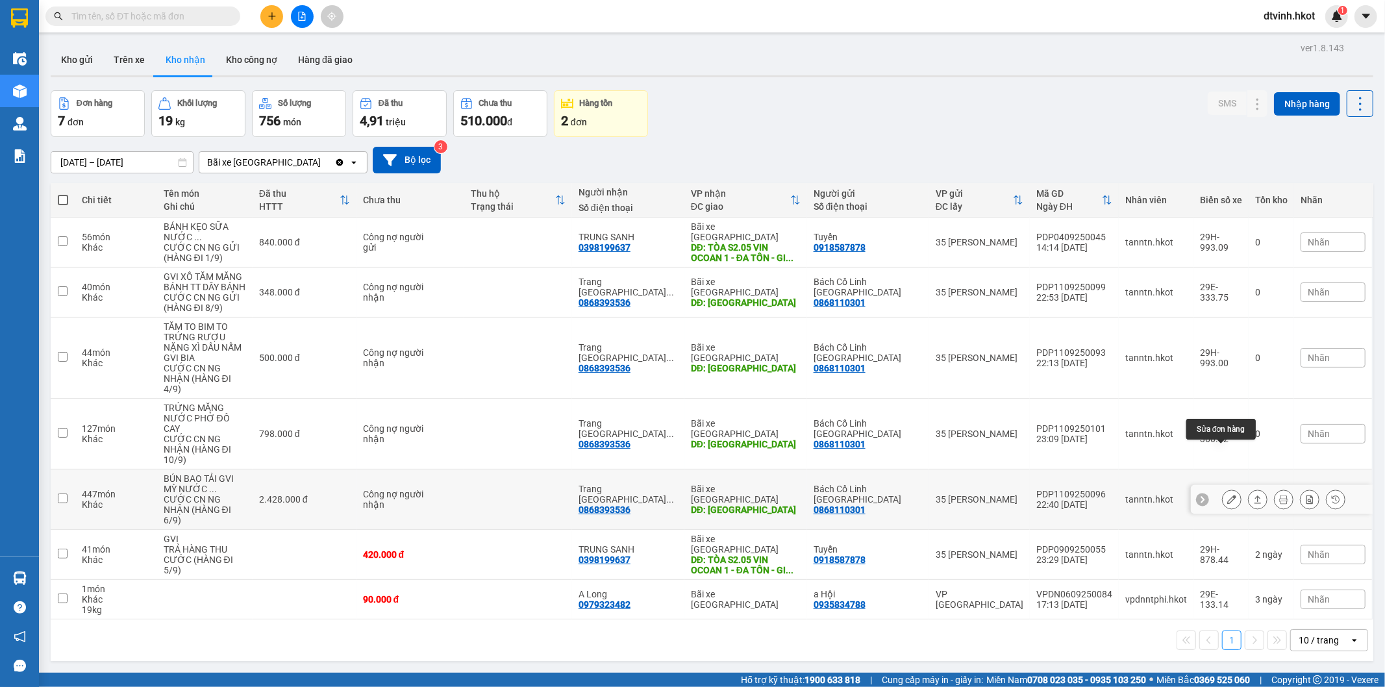
click at [1227, 495] on icon at bounding box center [1231, 499] width 9 height 9
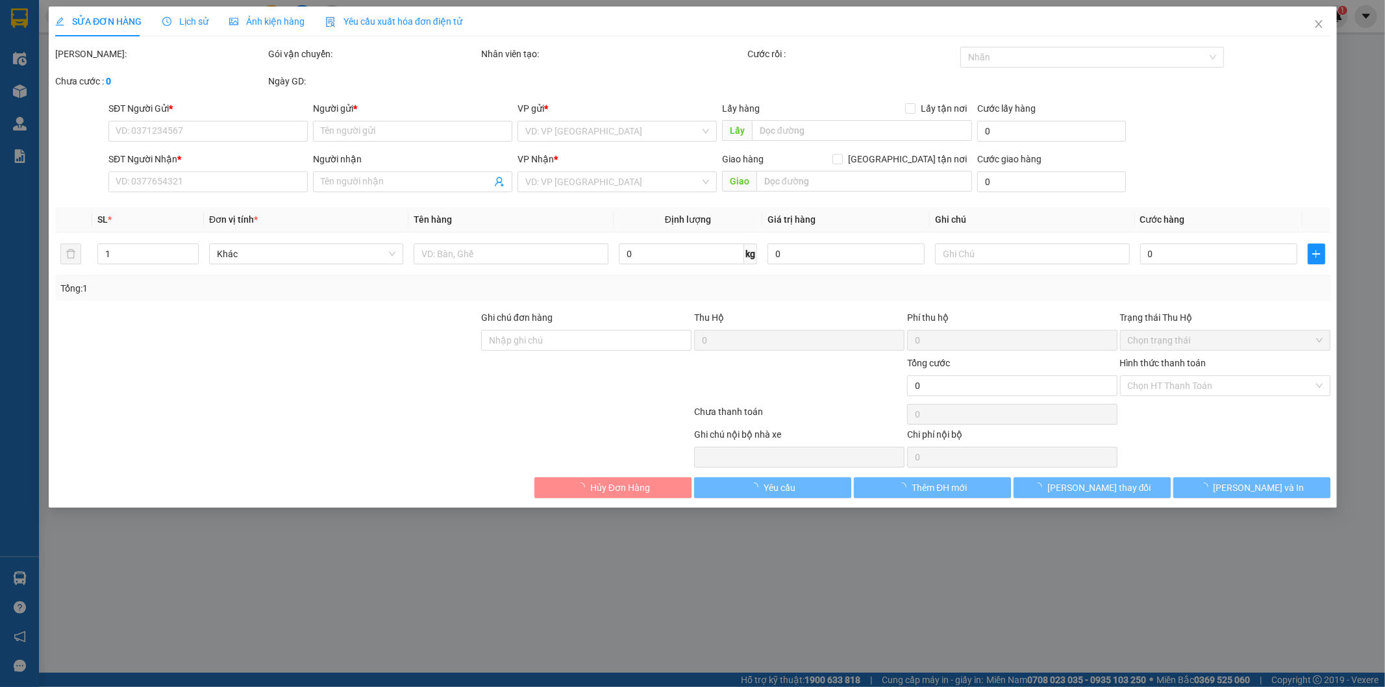
type input "0868110301"
type input "Bách Cổ Linh [GEOGRAPHIC_DATA]"
type input "0868393536"
type input "Trang Long Biên ([GEOGRAPHIC_DATA])"
type input "[GEOGRAPHIC_DATA]"
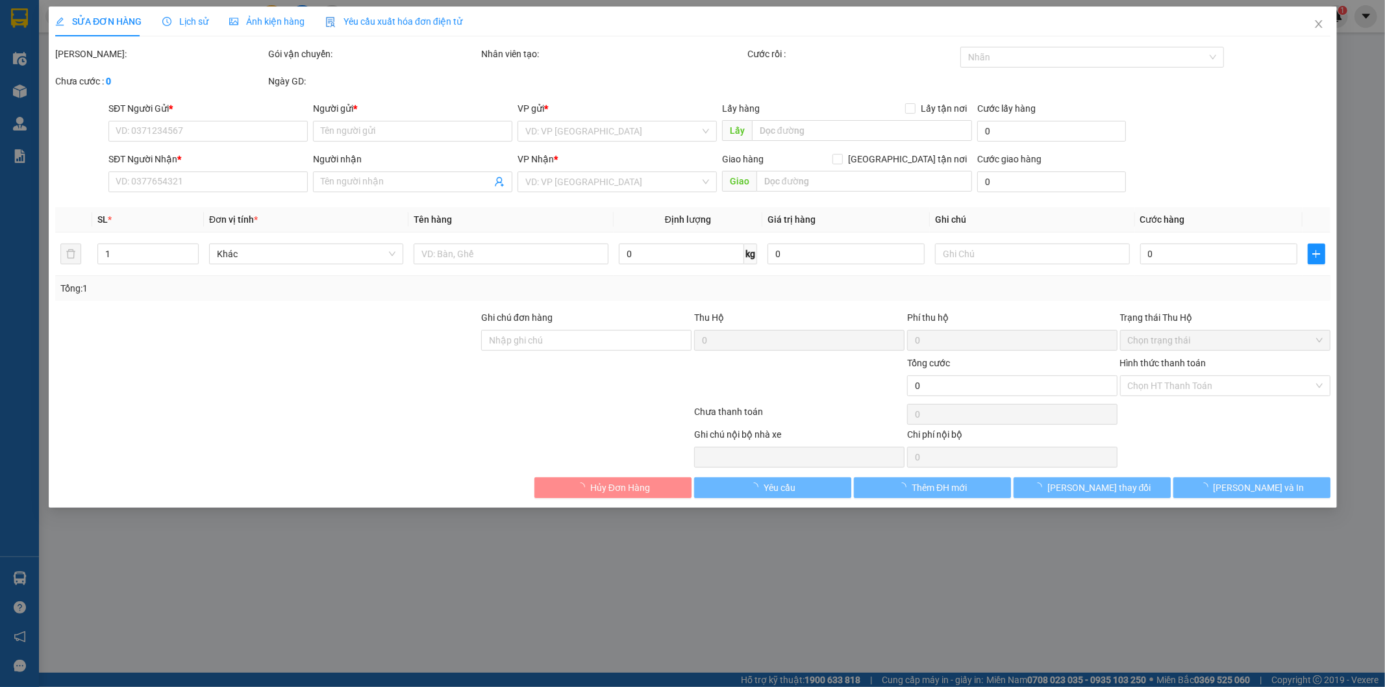
type input "2.428.000"
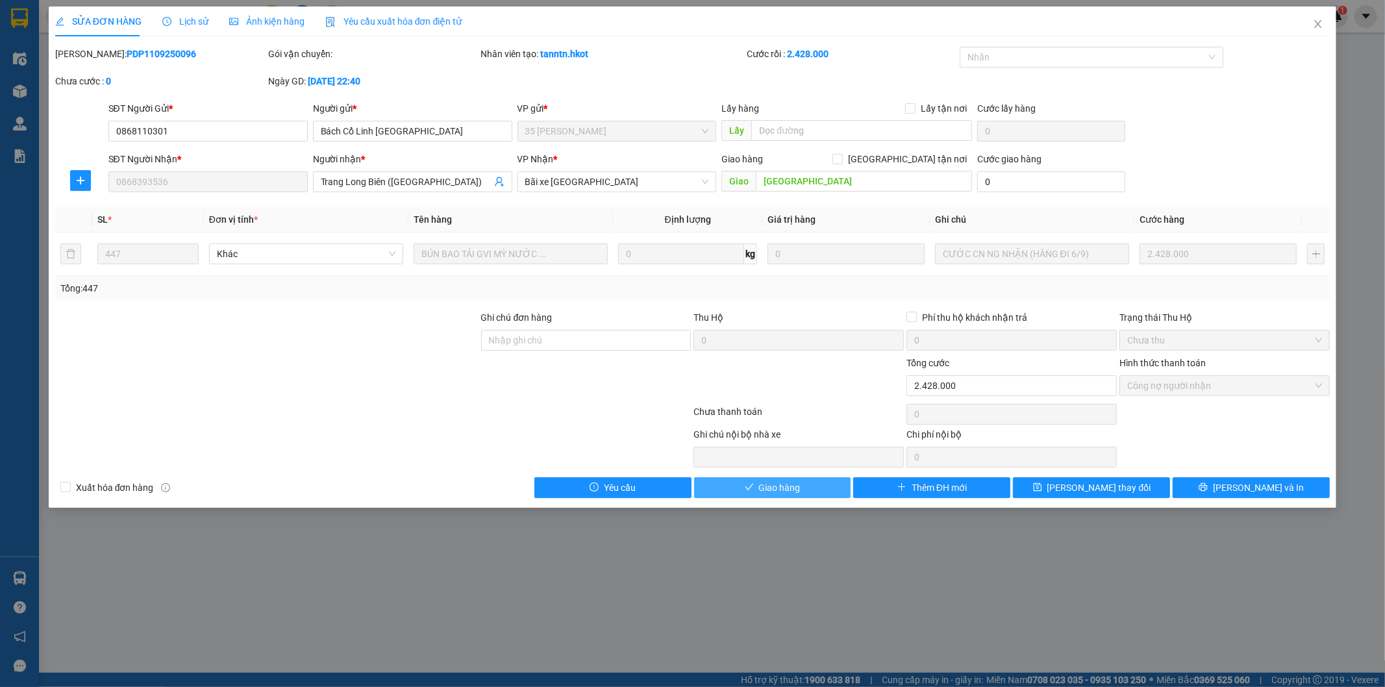
click at [743, 489] on button "Giao hàng" at bounding box center [772, 487] width 157 height 21
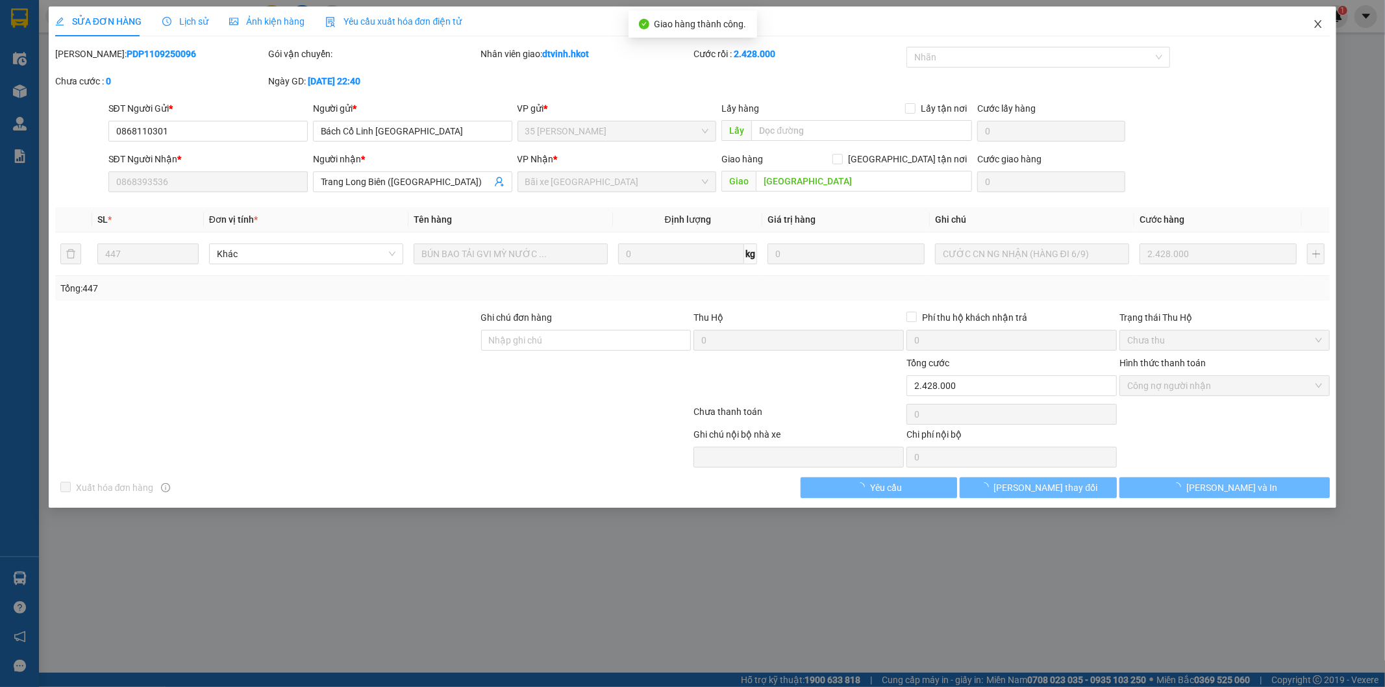
click at [1319, 24] on icon "close" at bounding box center [1318, 24] width 7 height 8
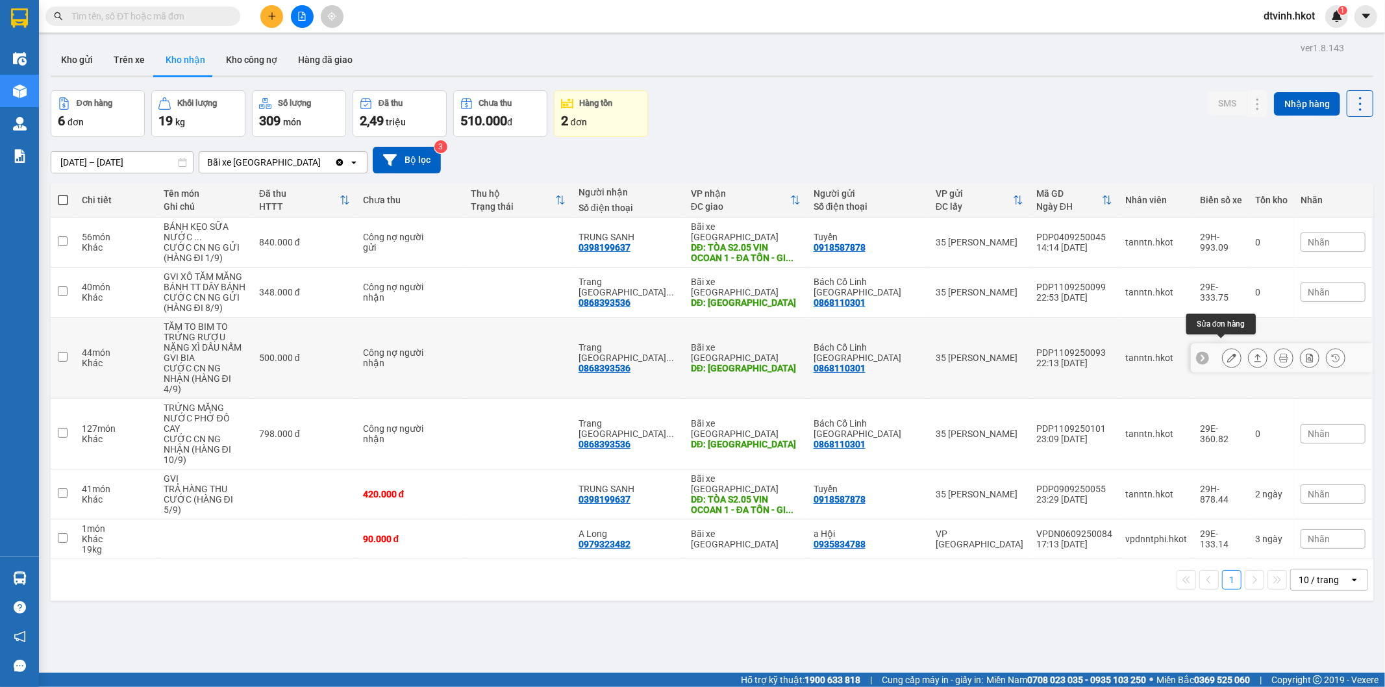
click at [1223, 348] on button at bounding box center [1232, 358] width 18 height 23
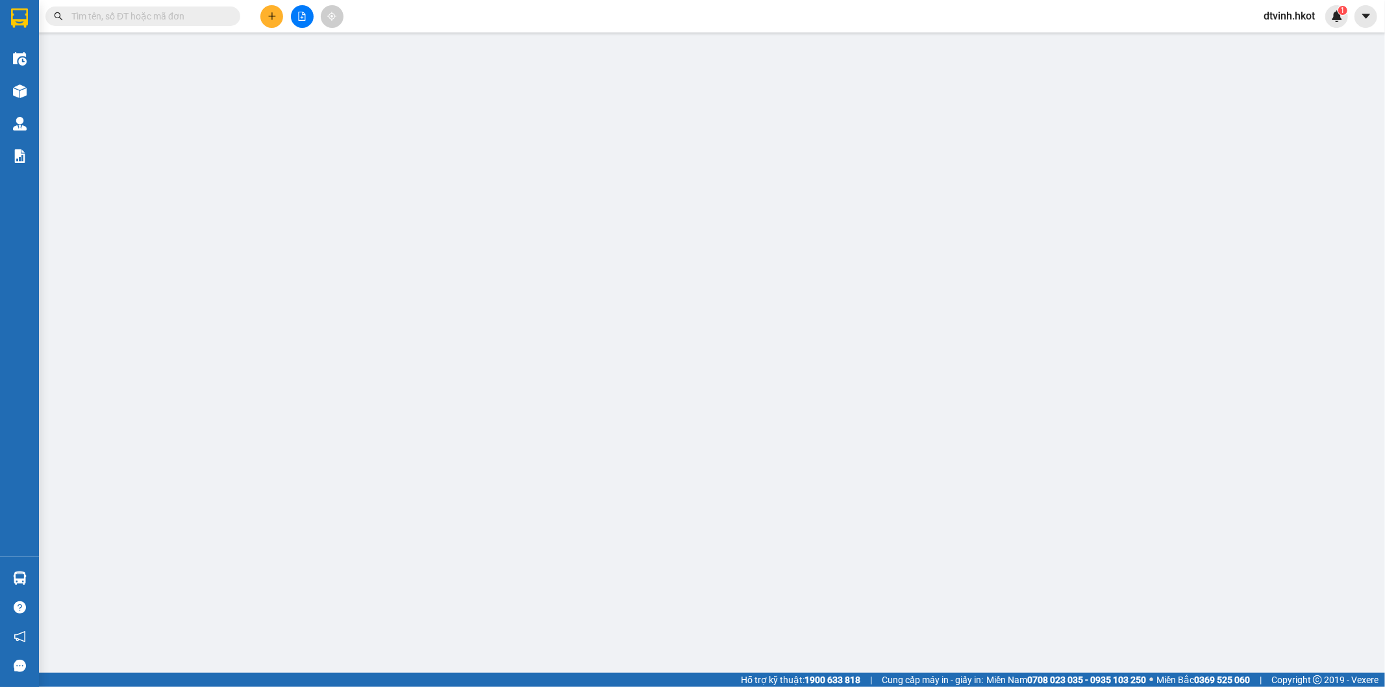
type input "0868110301"
type input "Bách Cổ Linh [GEOGRAPHIC_DATA]"
type input "0868393536"
type input "Trang Long Biên ([GEOGRAPHIC_DATA])"
type input "[GEOGRAPHIC_DATA]"
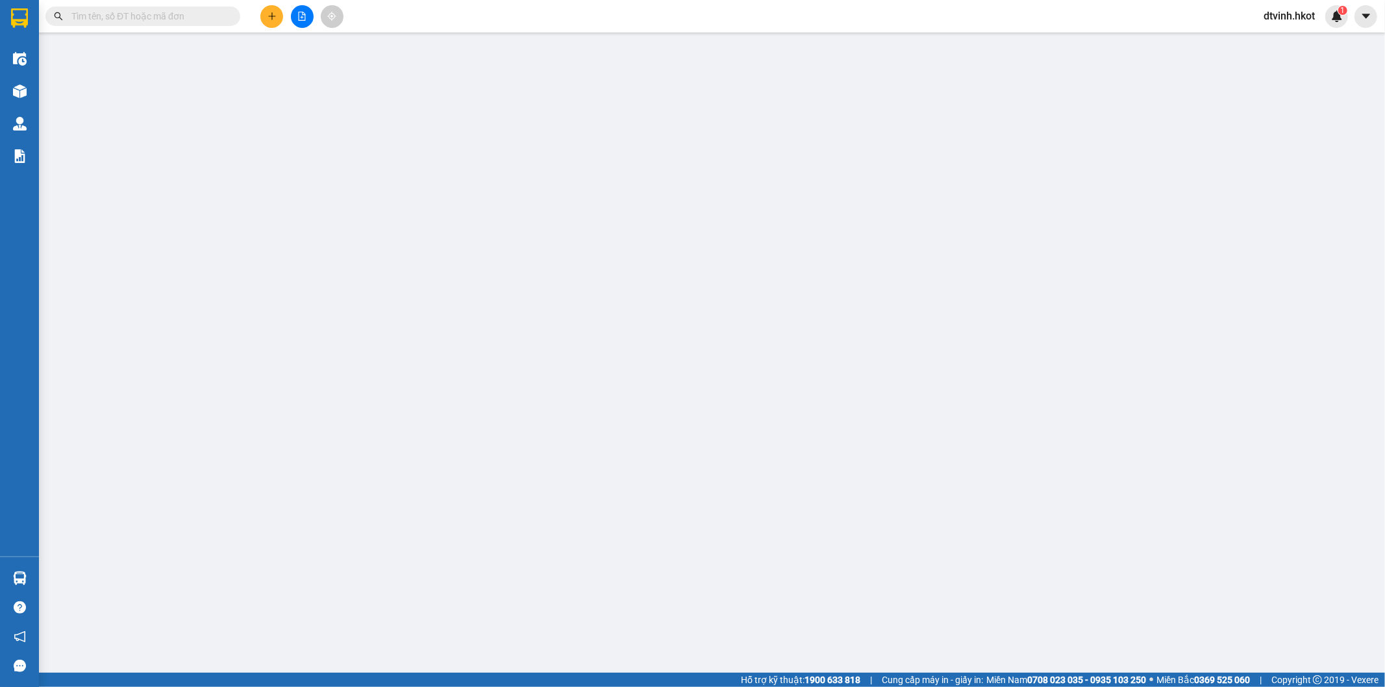
type input "500.000"
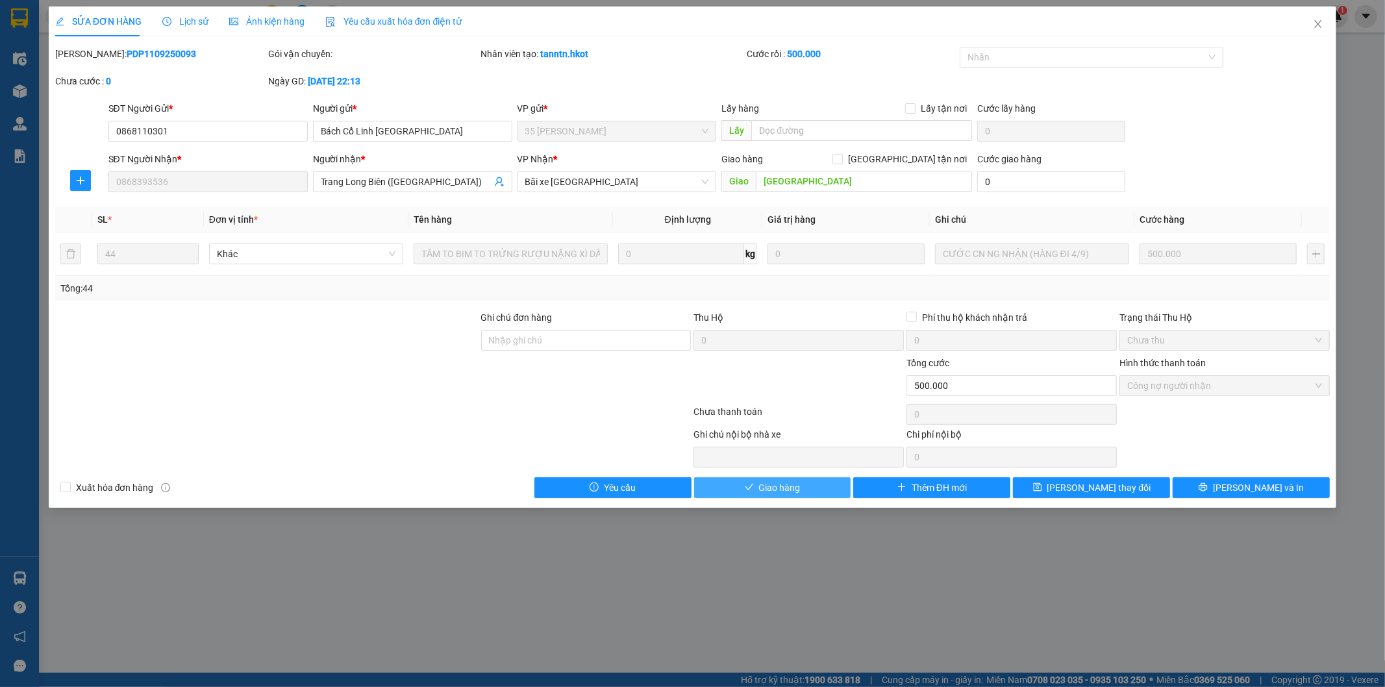
click at [779, 489] on span "Giao hàng" at bounding box center [780, 487] width 42 height 14
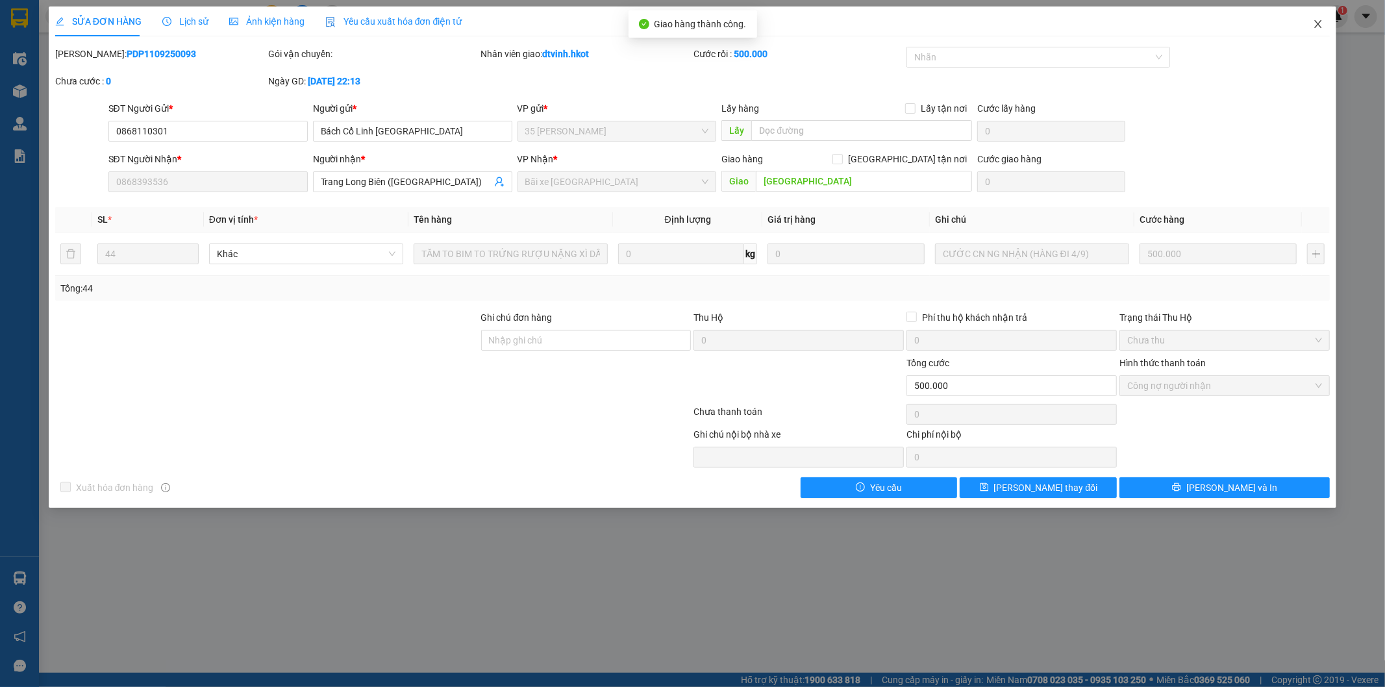
click at [1318, 23] on icon "close" at bounding box center [1318, 24] width 7 height 8
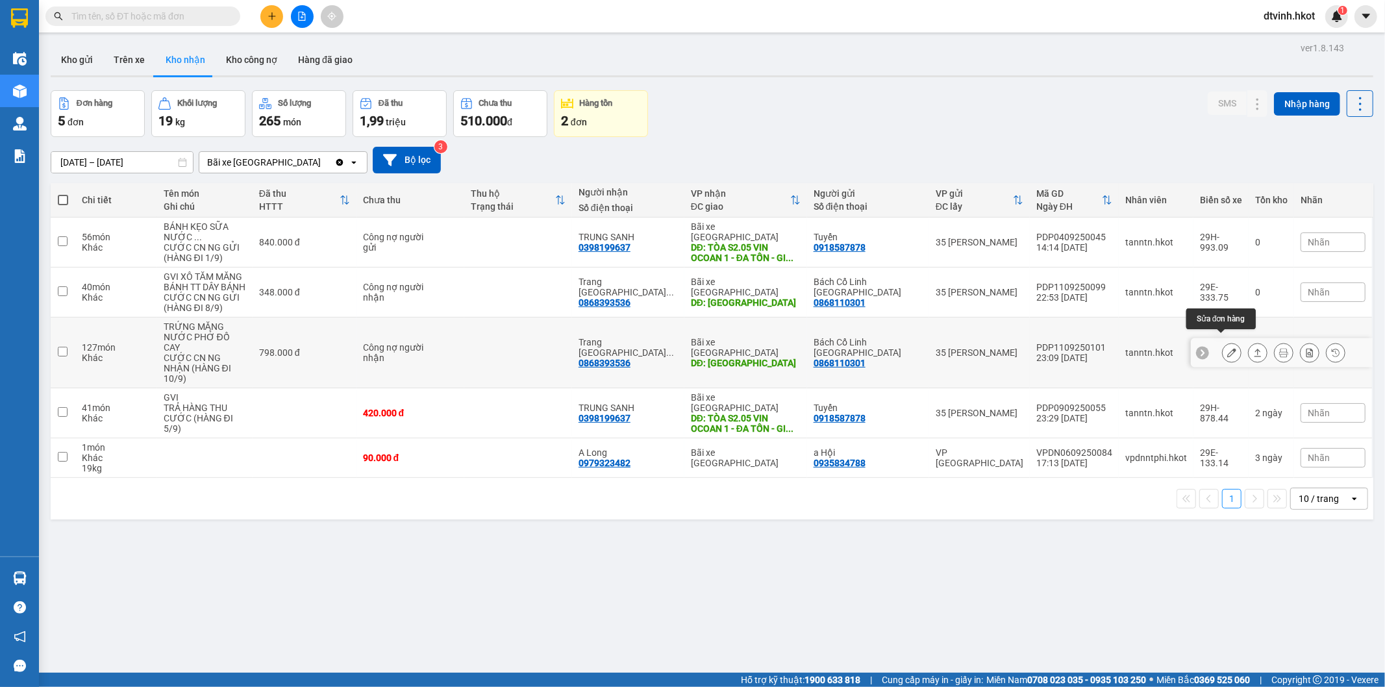
click at [1227, 348] on icon at bounding box center [1231, 352] width 9 height 9
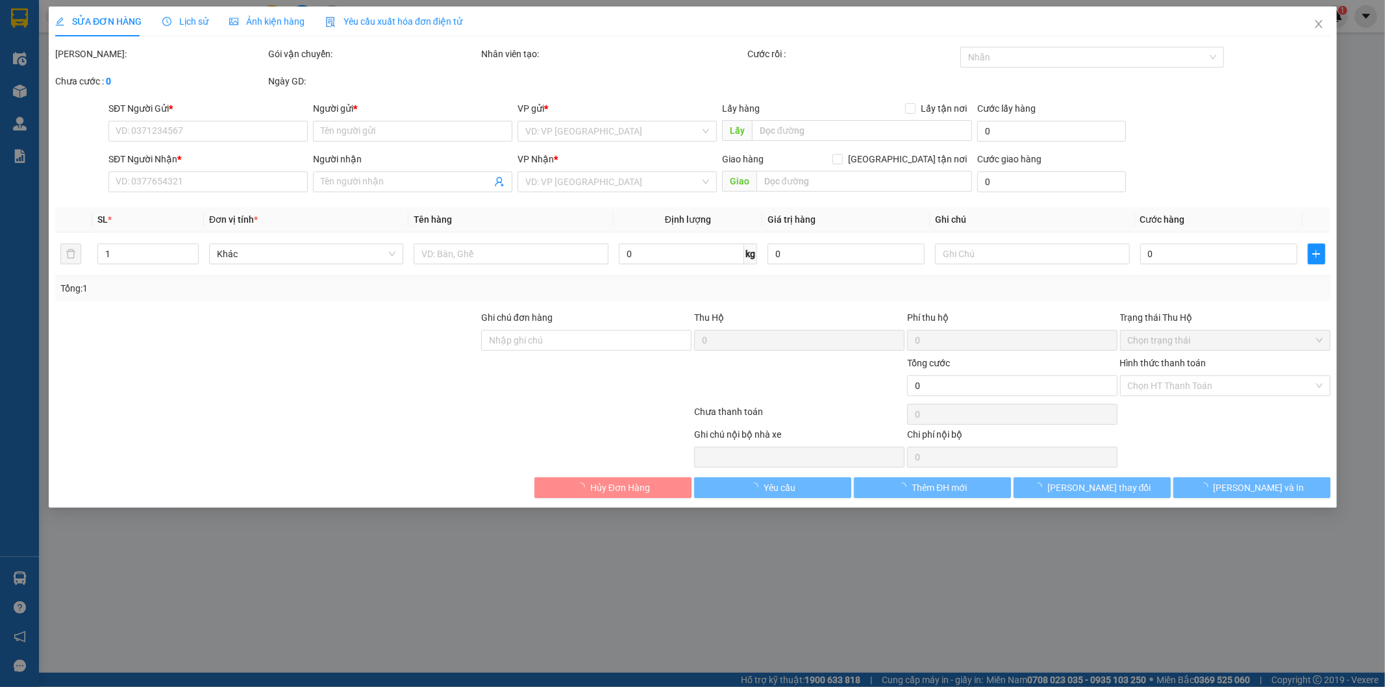
type input "0868110301"
type input "Bách Cổ Linh [GEOGRAPHIC_DATA]"
type input "0868393536"
type input "Trang Long Biên ([GEOGRAPHIC_DATA])"
type input "[GEOGRAPHIC_DATA]"
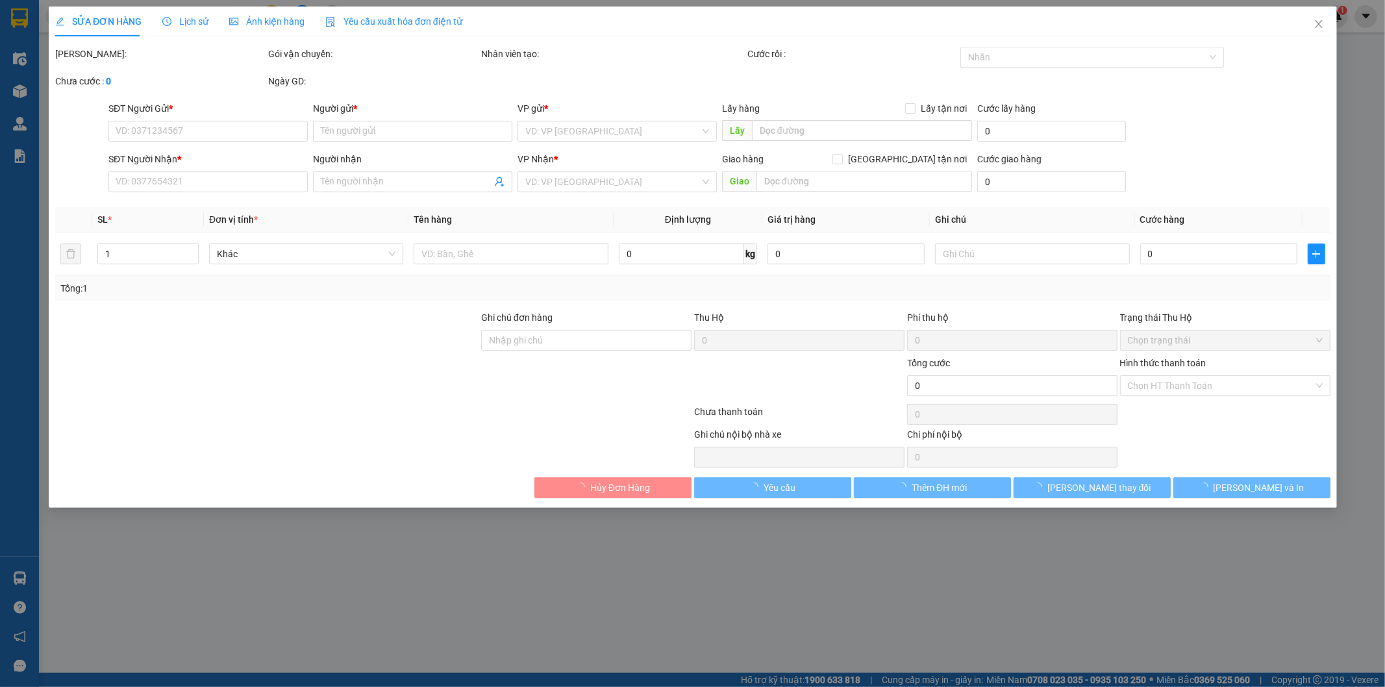
type input "798.000"
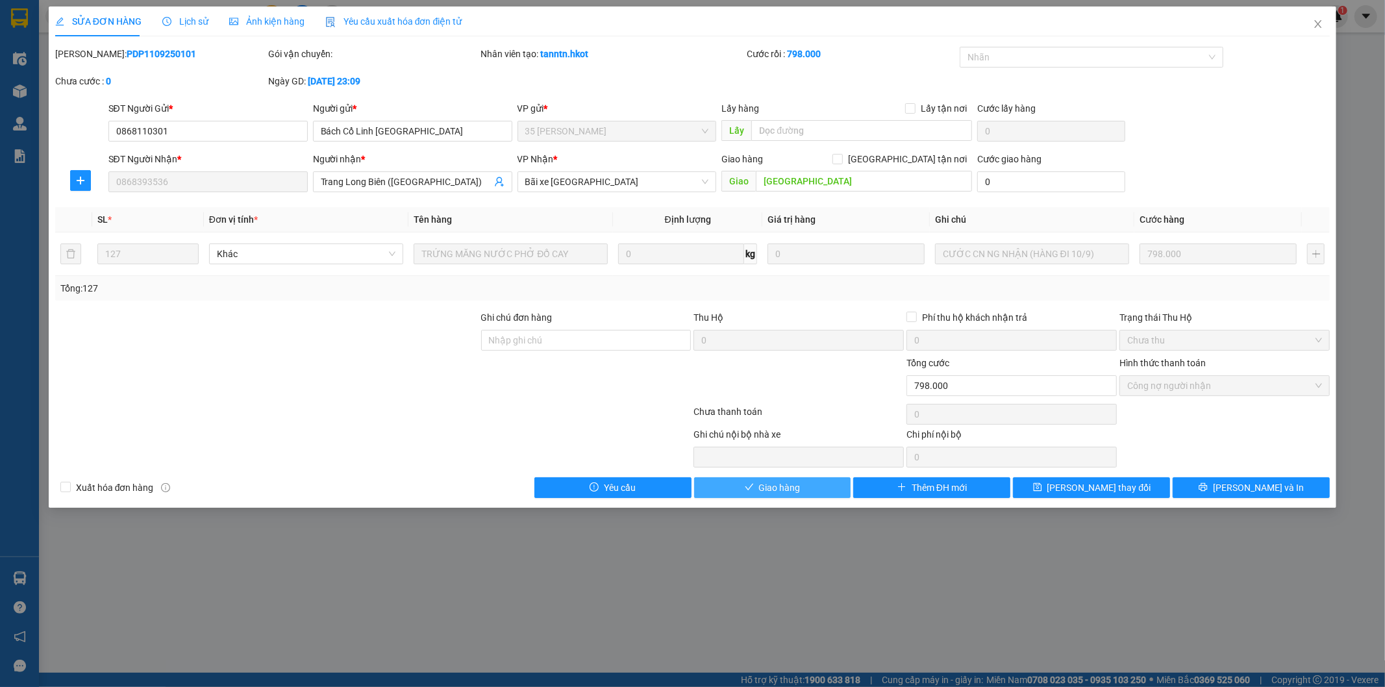
click at [771, 490] on span "Giao hàng" at bounding box center [780, 487] width 42 height 14
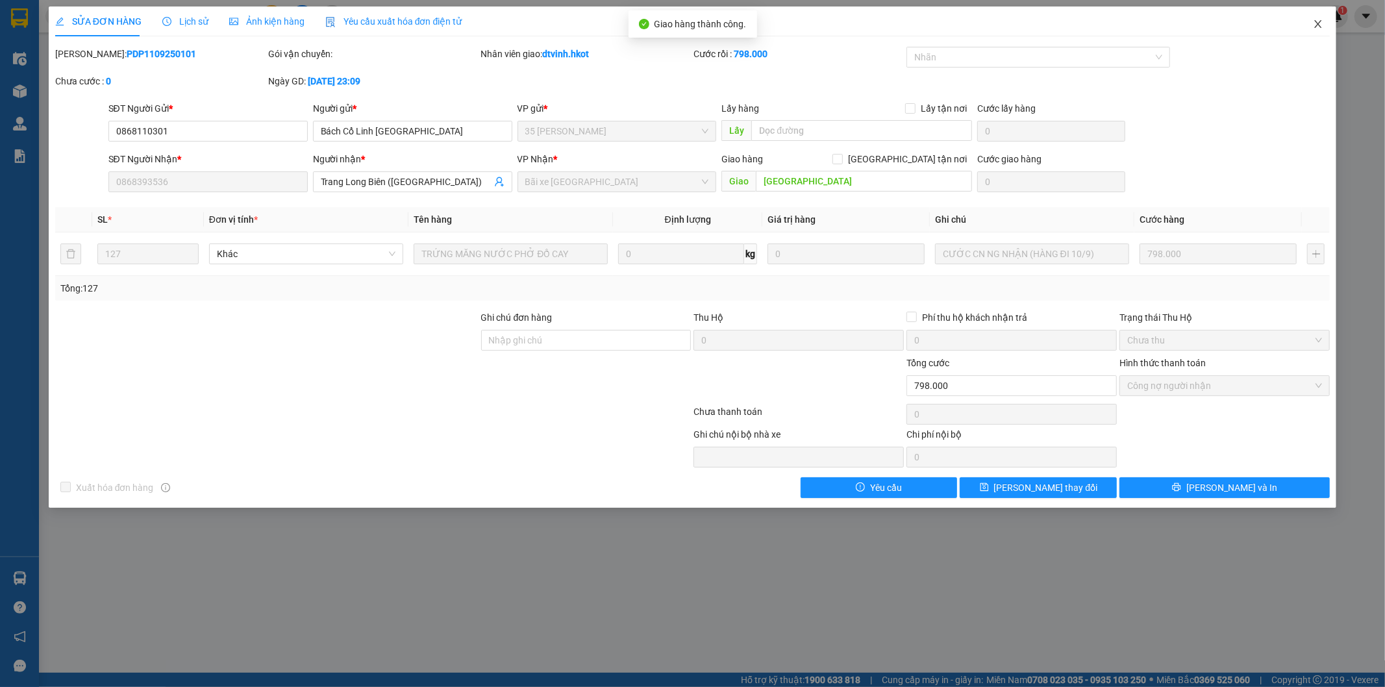
click at [1319, 21] on icon "close" at bounding box center [1318, 24] width 10 height 10
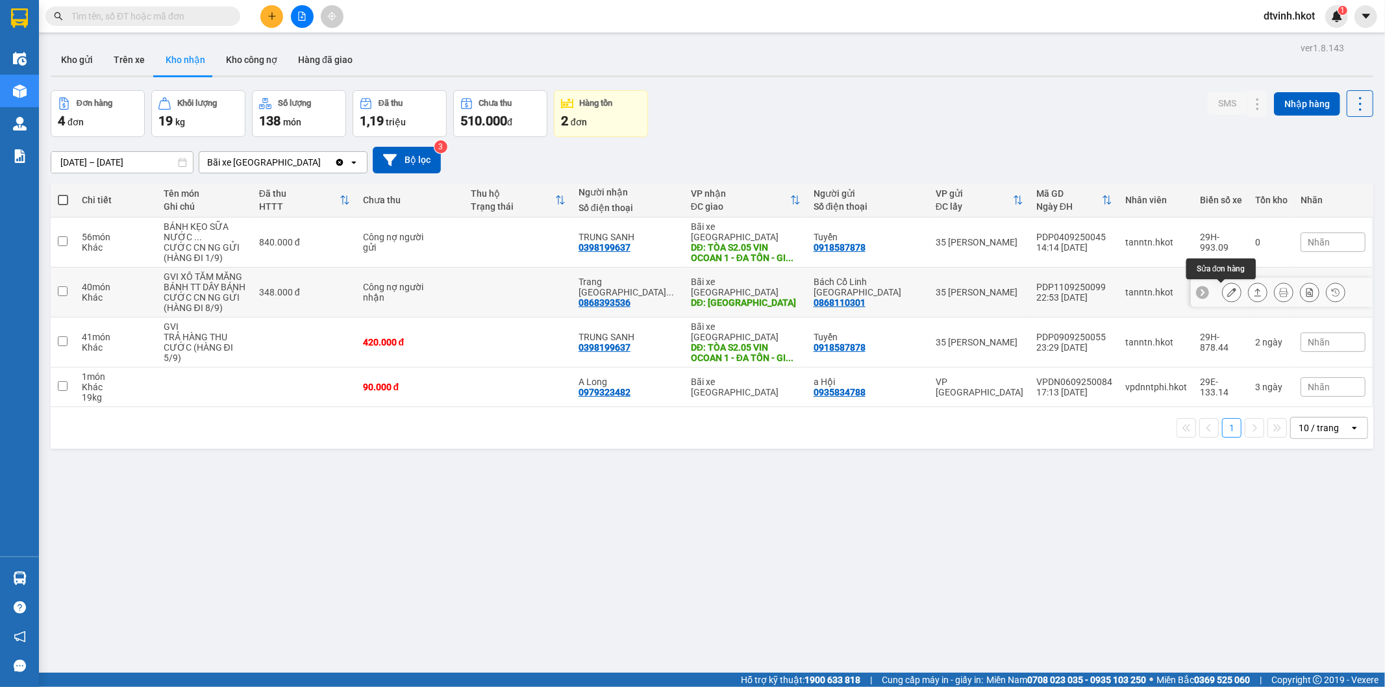
click at [1227, 291] on icon at bounding box center [1231, 292] width 9 height 9
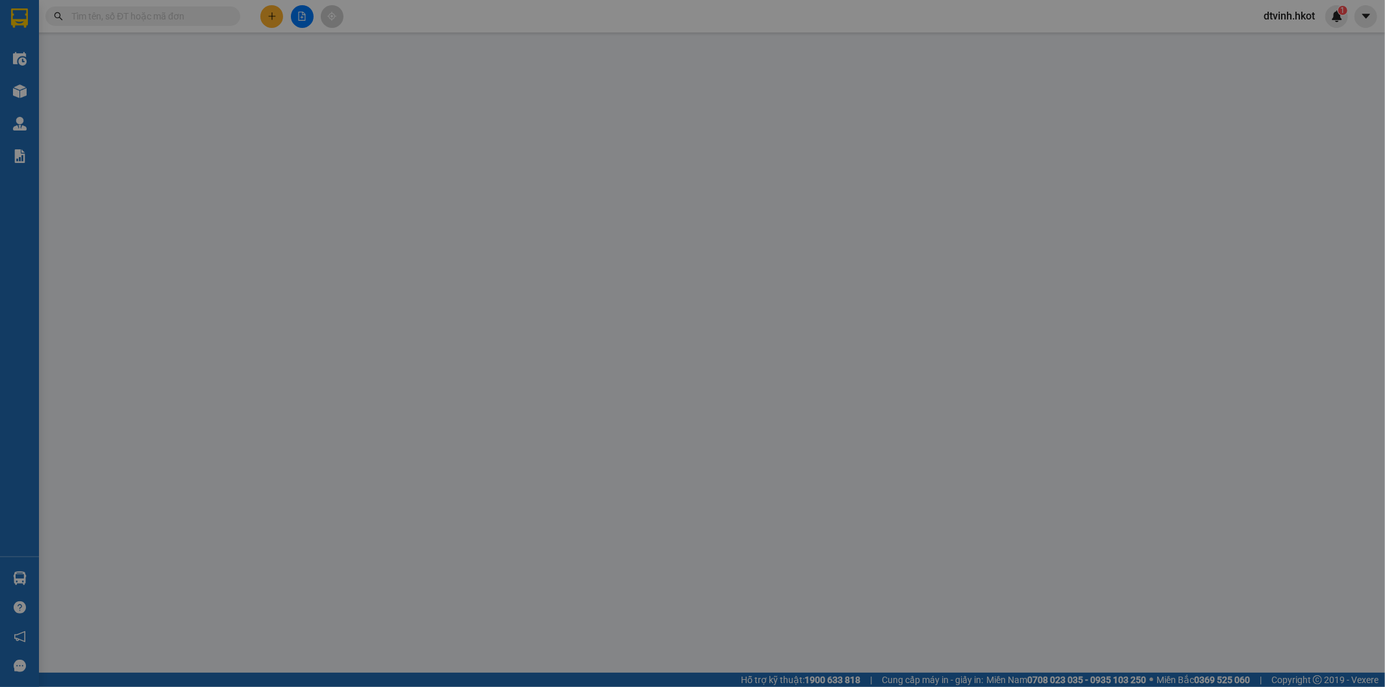
type input "0868110301"
type input "Bách Cổ Linh [GEOGRAPHIC_DATA]"
type input "0868393536"
type input "Trang Long Biên ([GEOGRAPHIC_DATA])"
type input "[GEOGRAPHIC_DATA]"
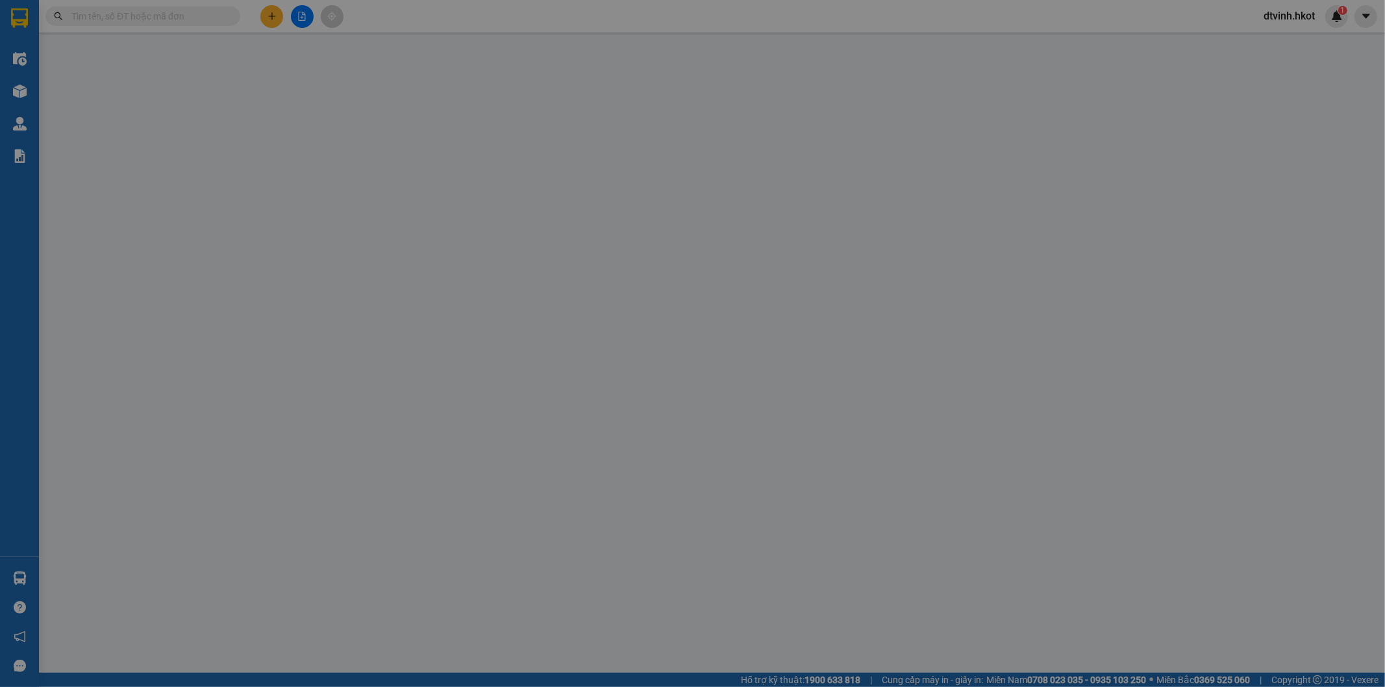
type input "348.000"
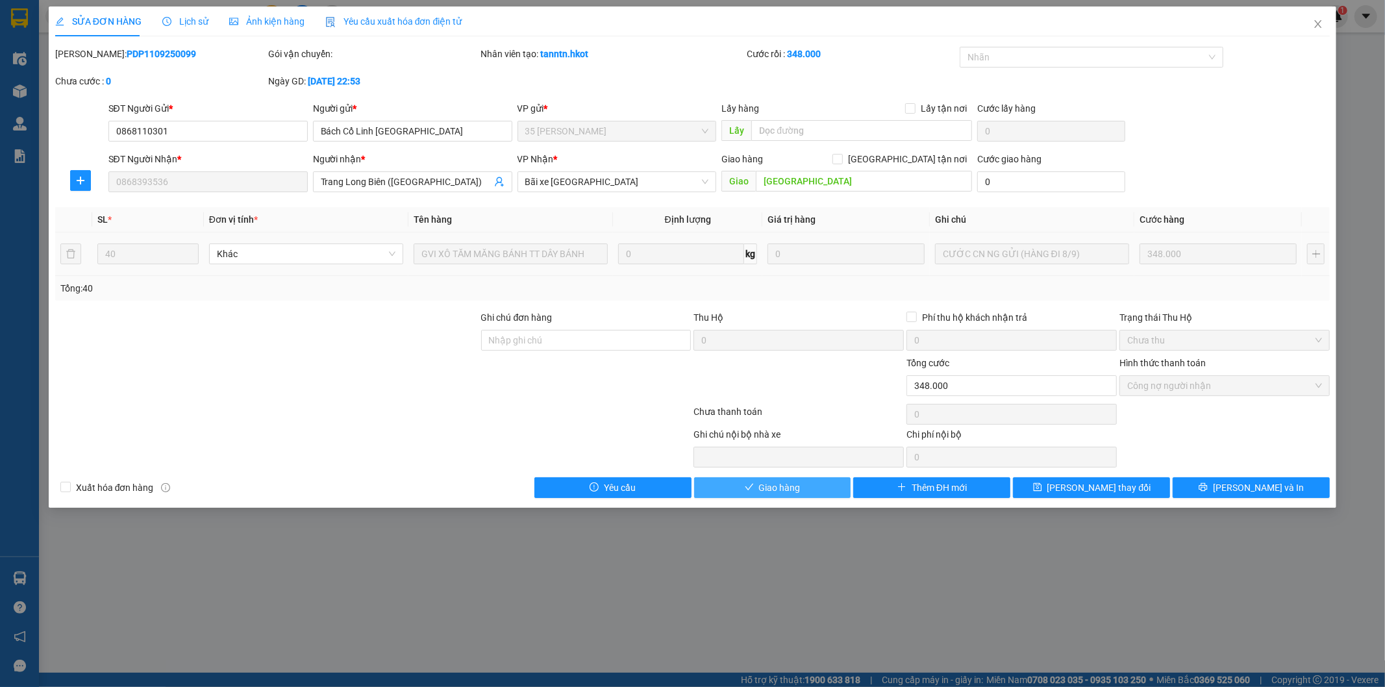
click at [754, 484] on button "Giao hàng" at bounding box center [772, 487] width 157 height 21
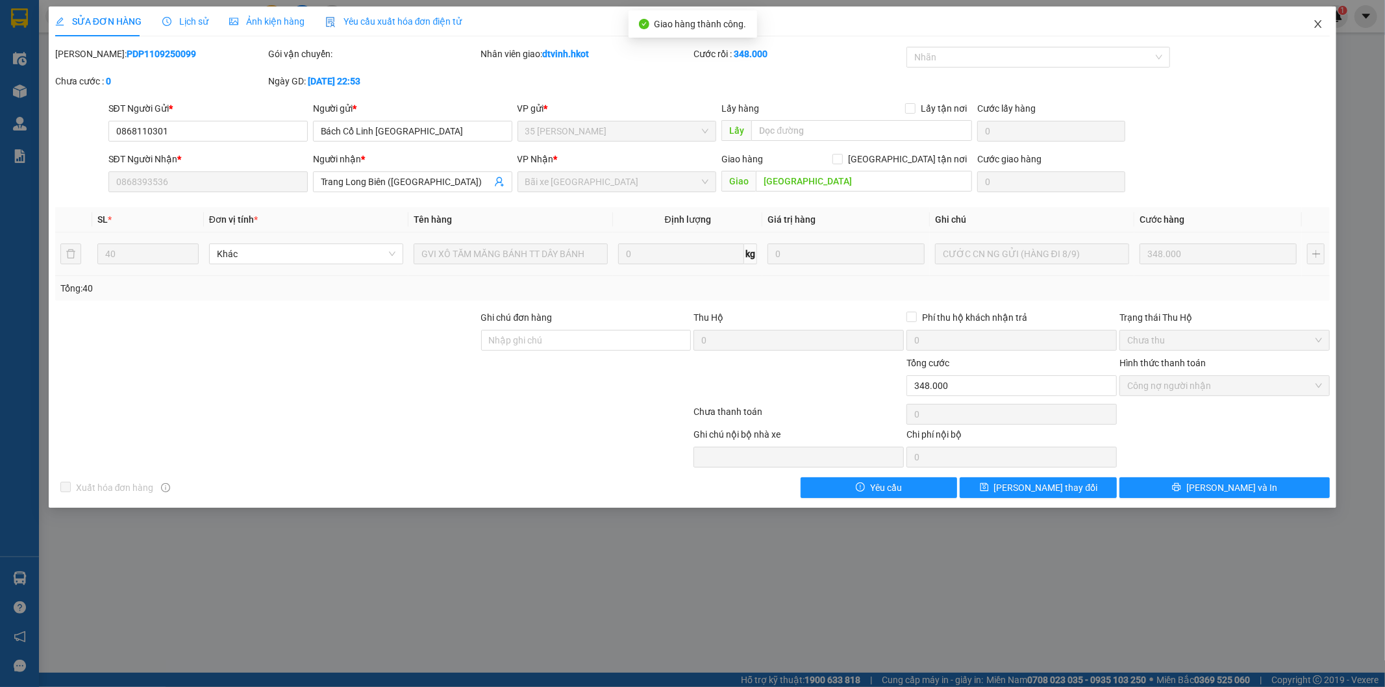
click at [1314, 24] on icon "close" at bounding box center [1318, 24] width 10 height 10
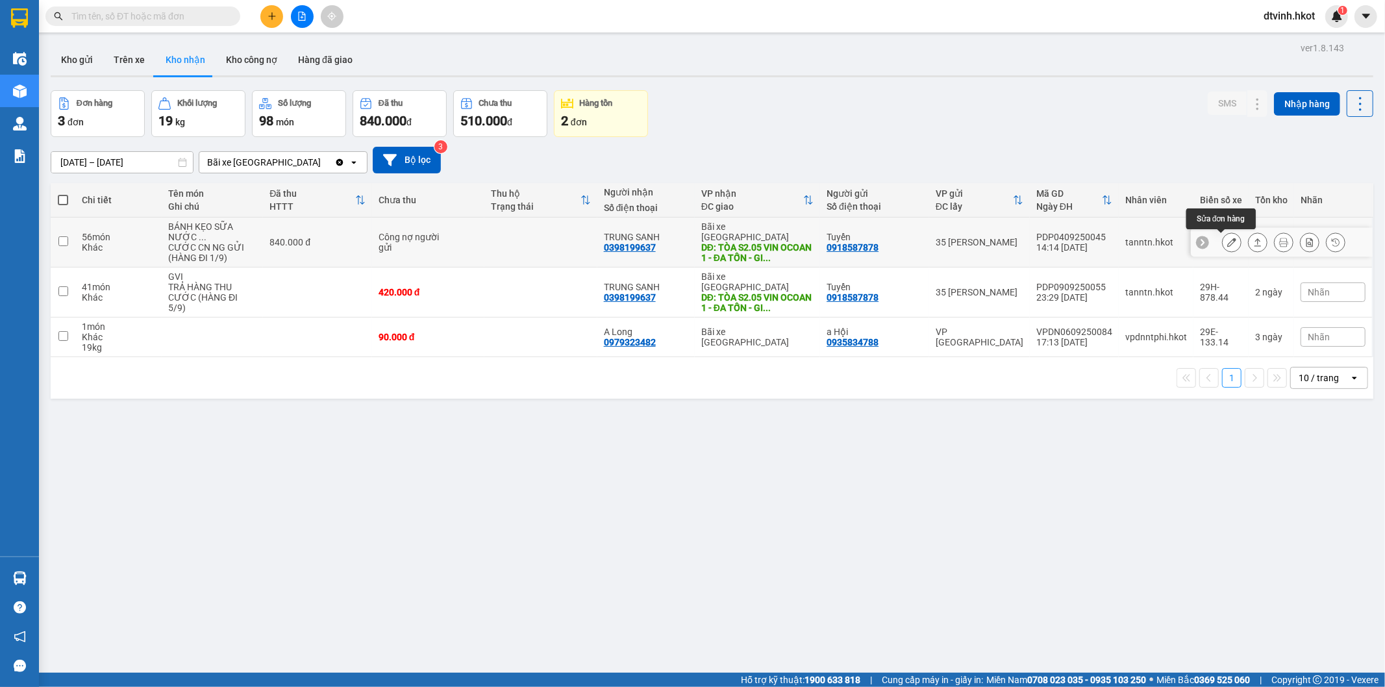
click at [1228, 238] on button at bounding box center [1232, 242] width 18 height 23
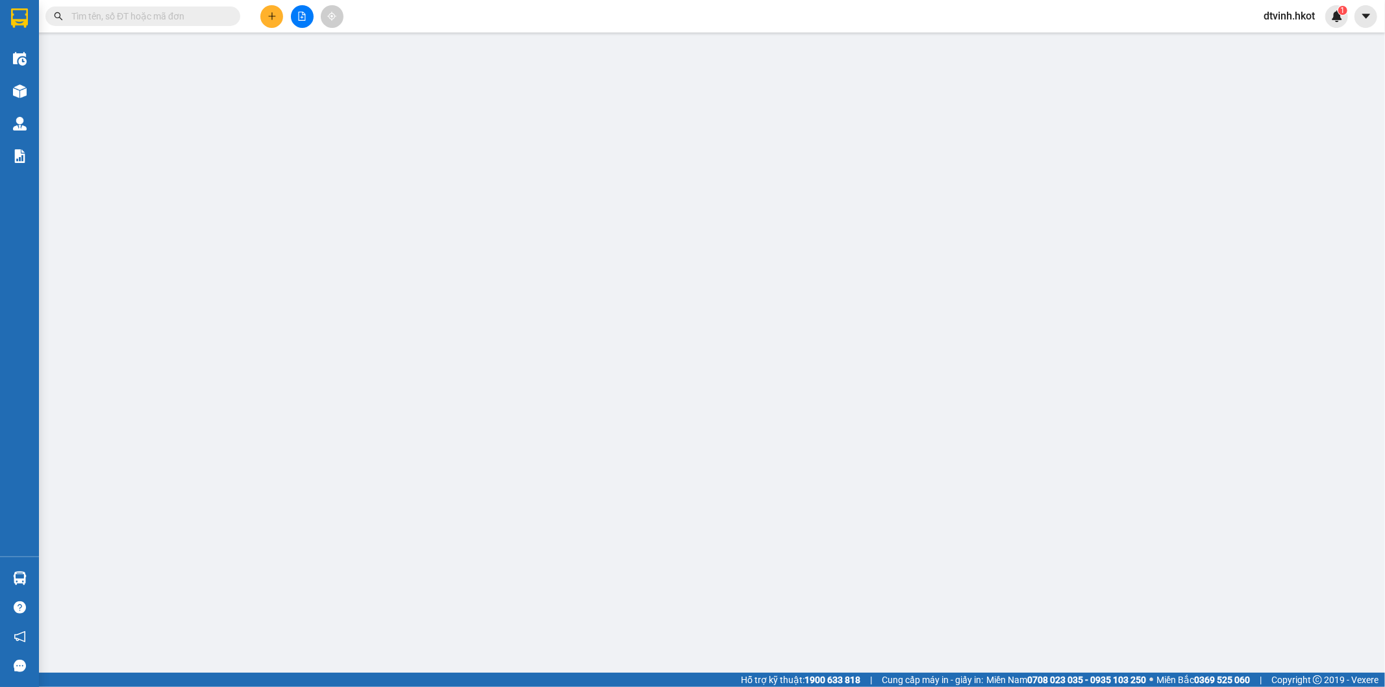
type input "0918587878"
type input "Tuyển"
type input "0398199637"
type input "TRUNG SANH"
type input "TÒA S2.05 VIN OCOAN 1 - ĐA TỐN - GIA LÂM - HN"
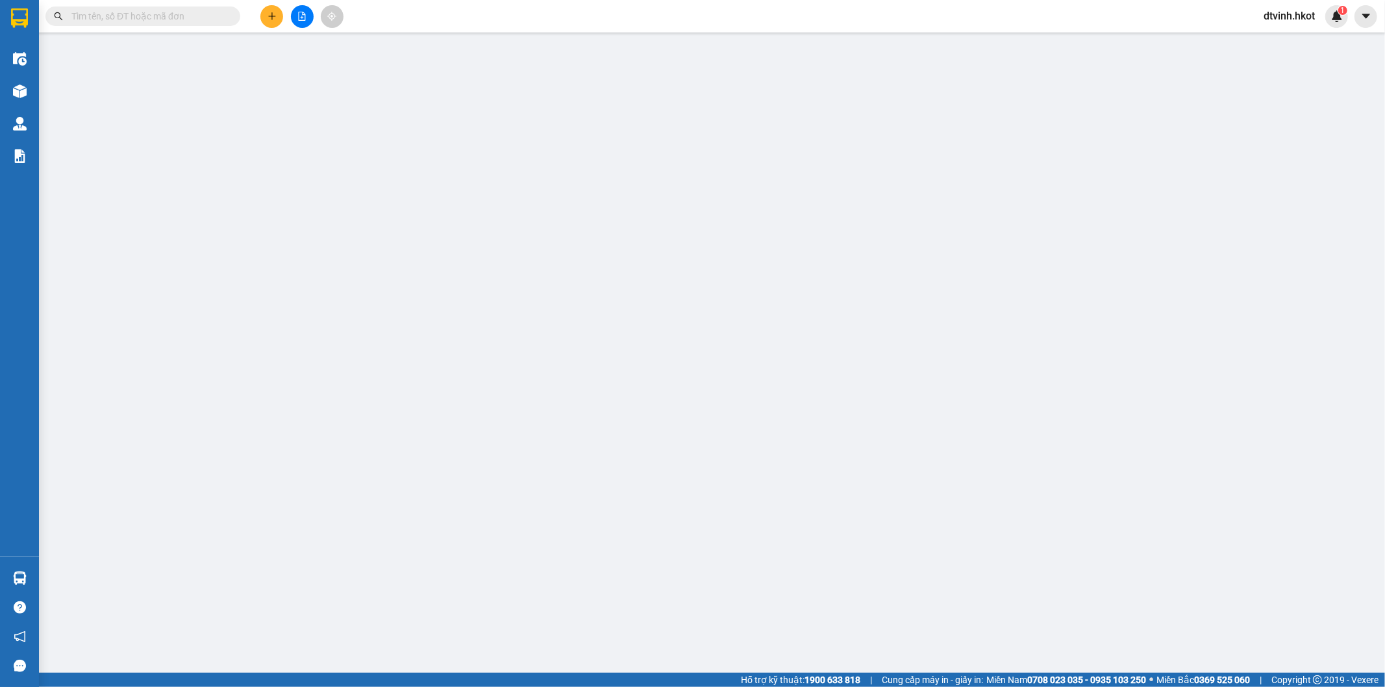
type input "840.000"
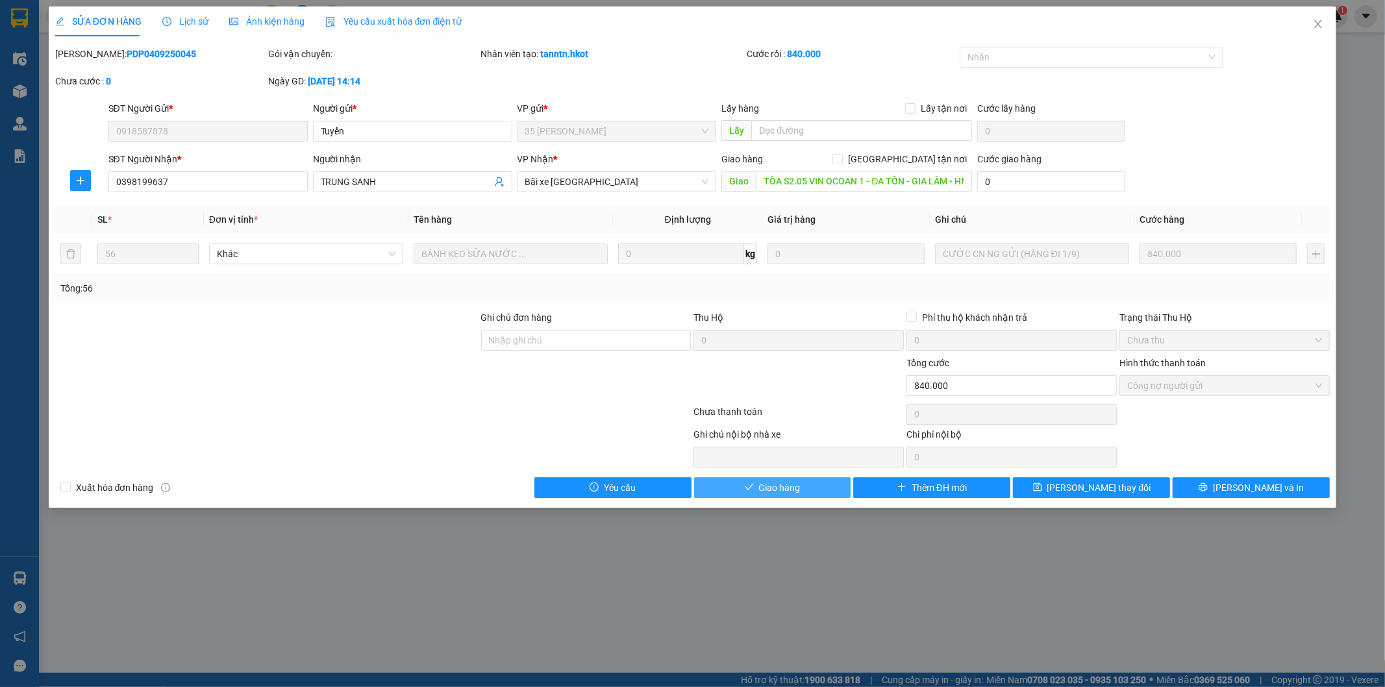
drag, startPoint x: 763, startPoint y: 486, endPoint x: 769, endPoint y: 477, distance: 10.3
click at [762, 486] on span "Giao hàng" at bounding box center [780, 487] width 42 height 14
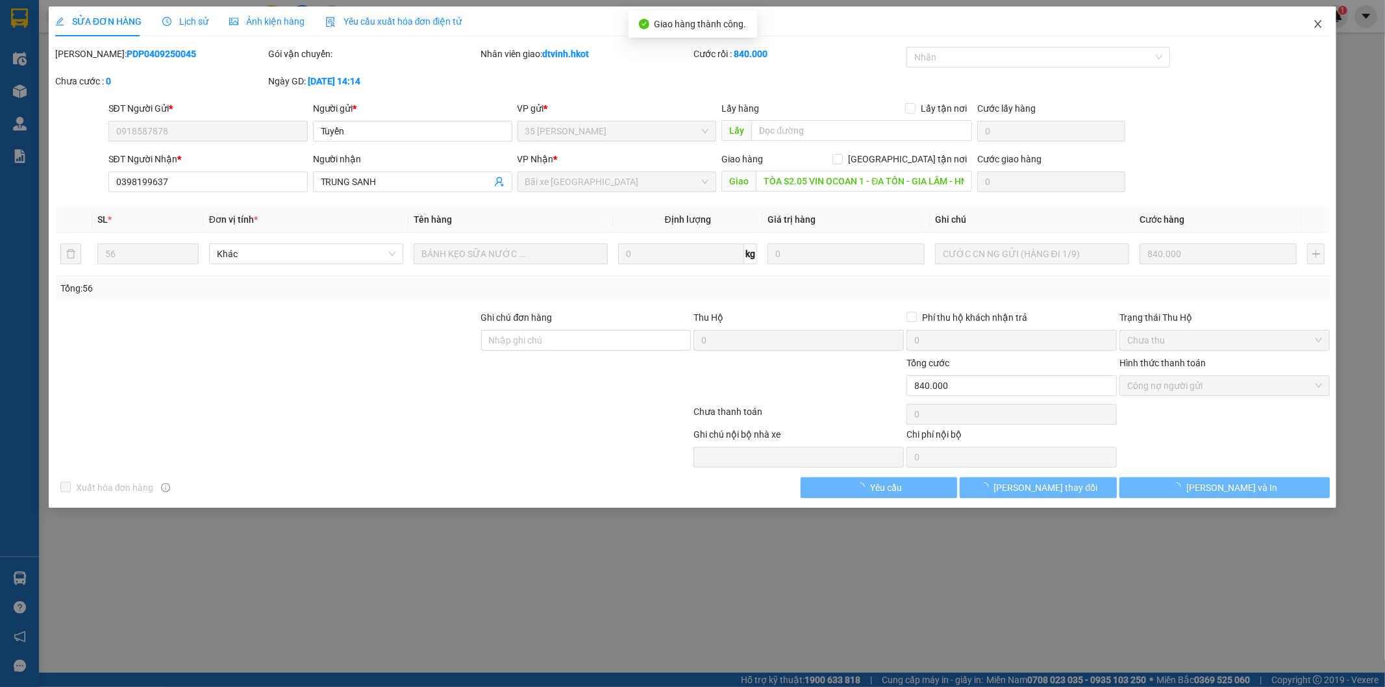
click at [1321, 21] on icon "close" at bounding box center [1318, 24] width 7 height 8
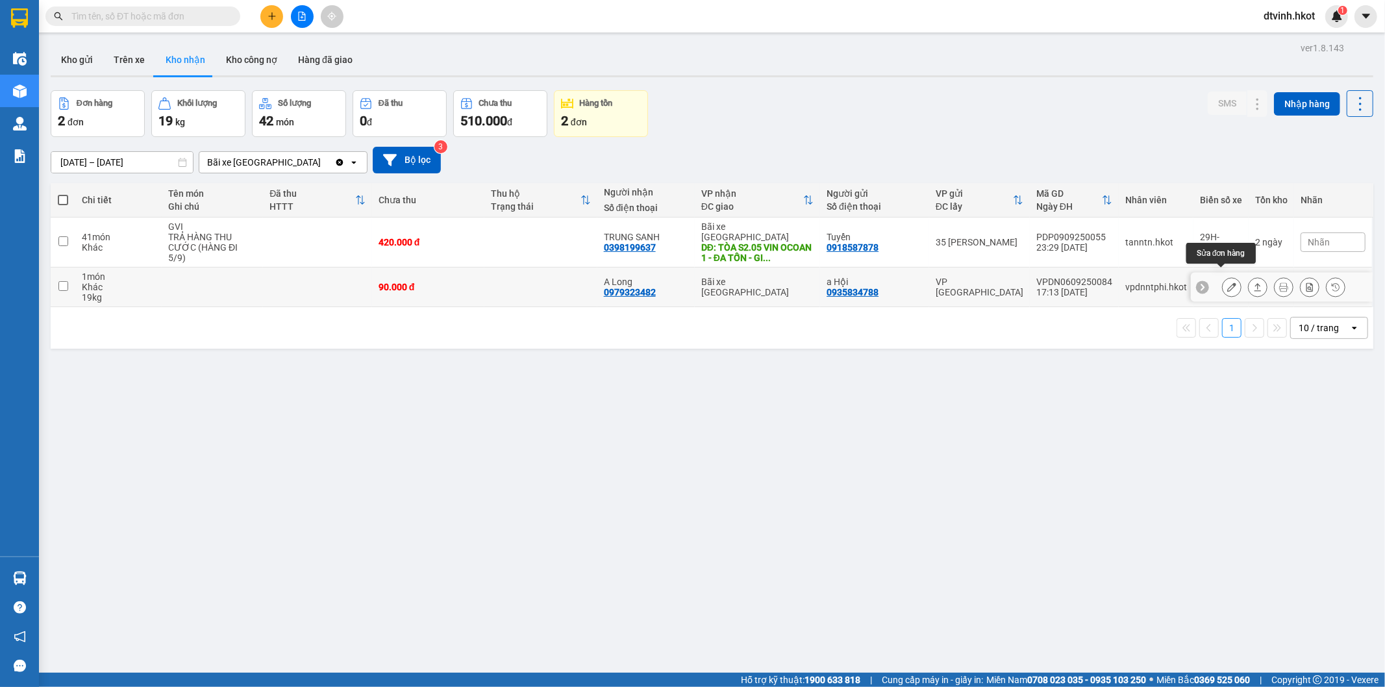
click at [1227, 282] on icon at bounding box center [1231, 286] width 9 height 9
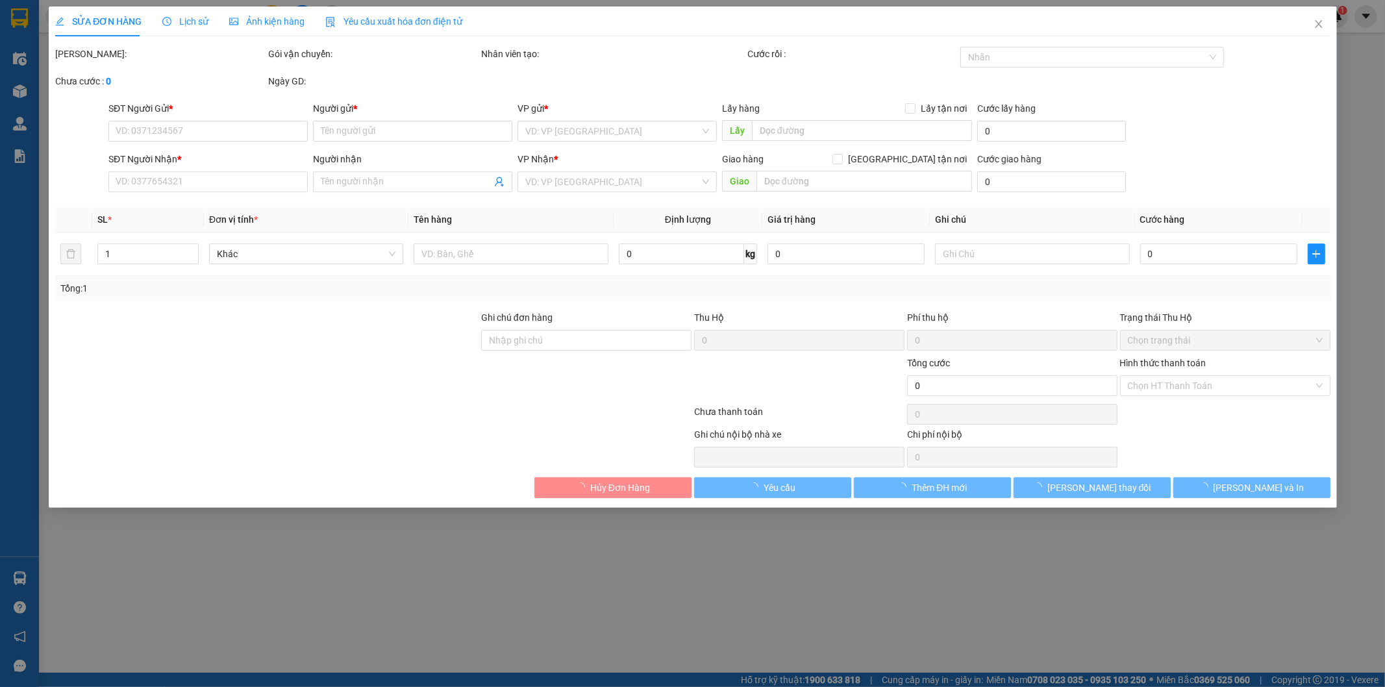
type input "0935834788"
type input "a Hội"
type input "0979323482"
type input "A Long"
type input "90.000"
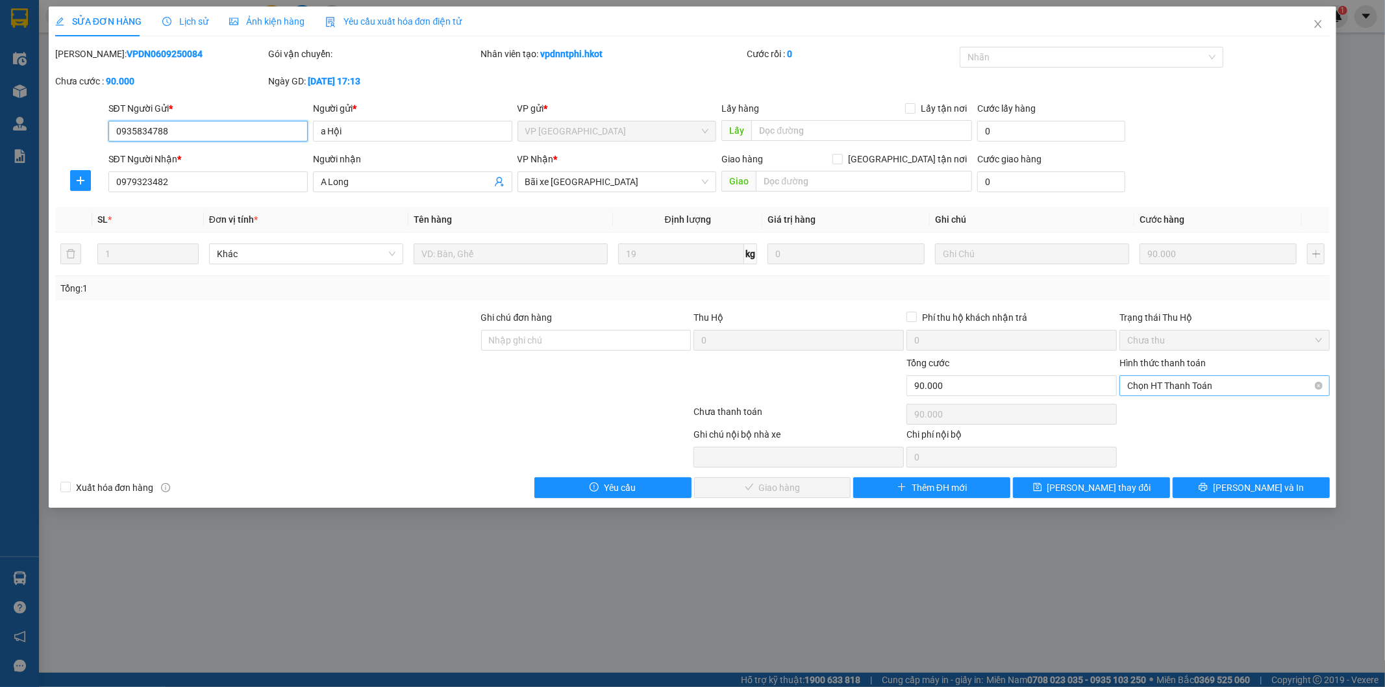
click at [1186, 380] on span "Chọn HT Thanh Toán" at bounding box center [1224, 385] width 195 height 19
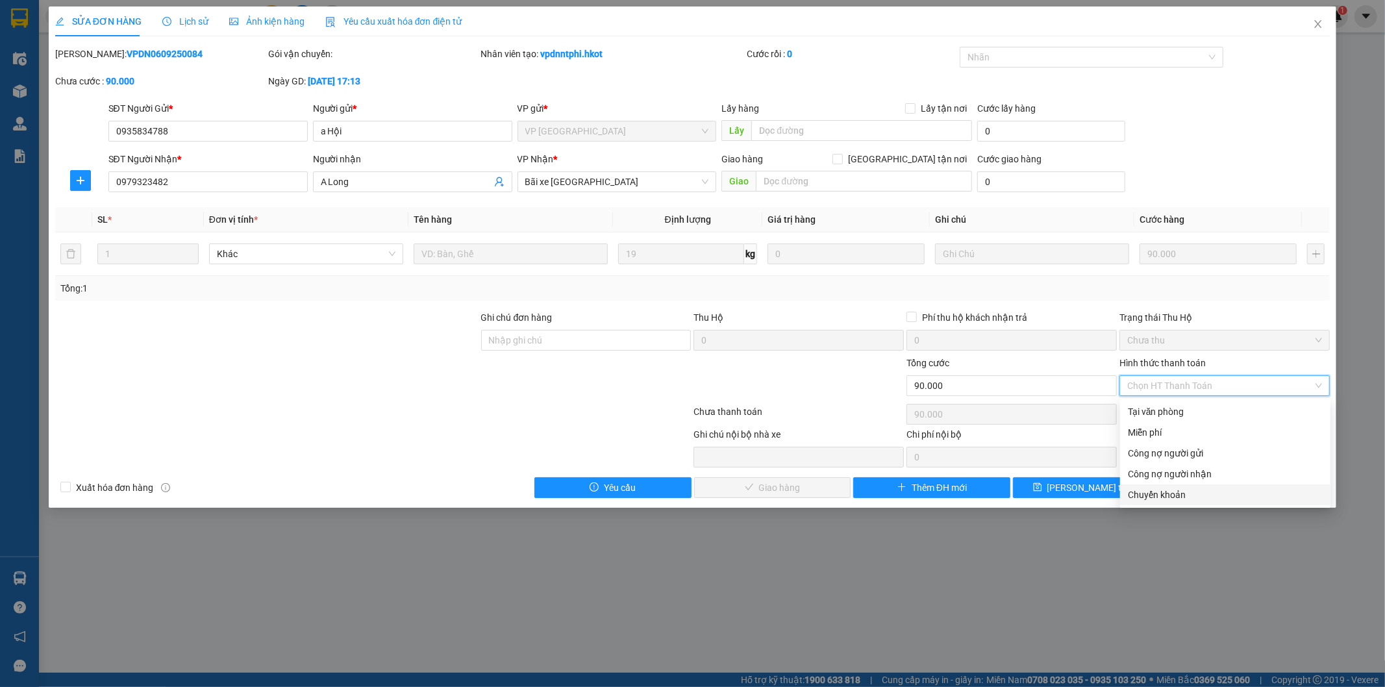
click at [1157, 495] on div "Chuyển khoản" at bounding box center [1225, 495] width 195 height 14
type input "0"
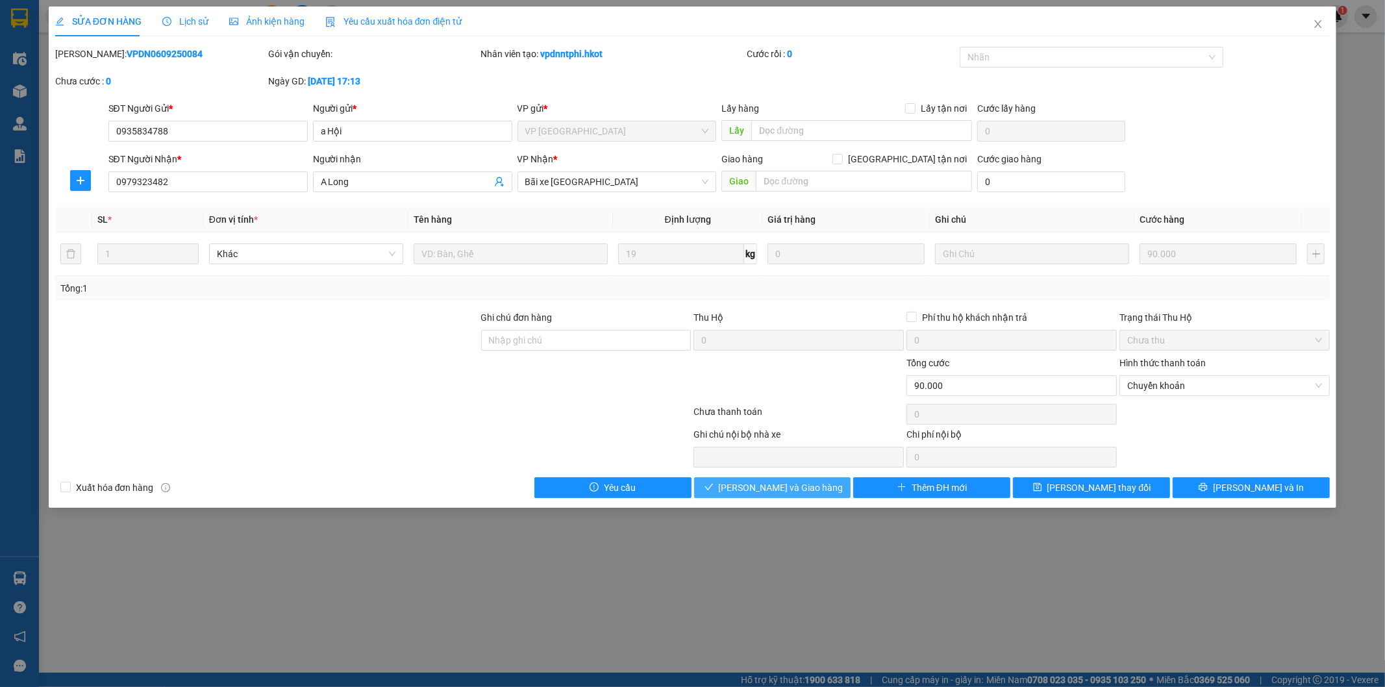
click at [762, 486] on span "[PERSON_NAME] và Giao hàng" at bounding box center [781, 487] width 125 height 14
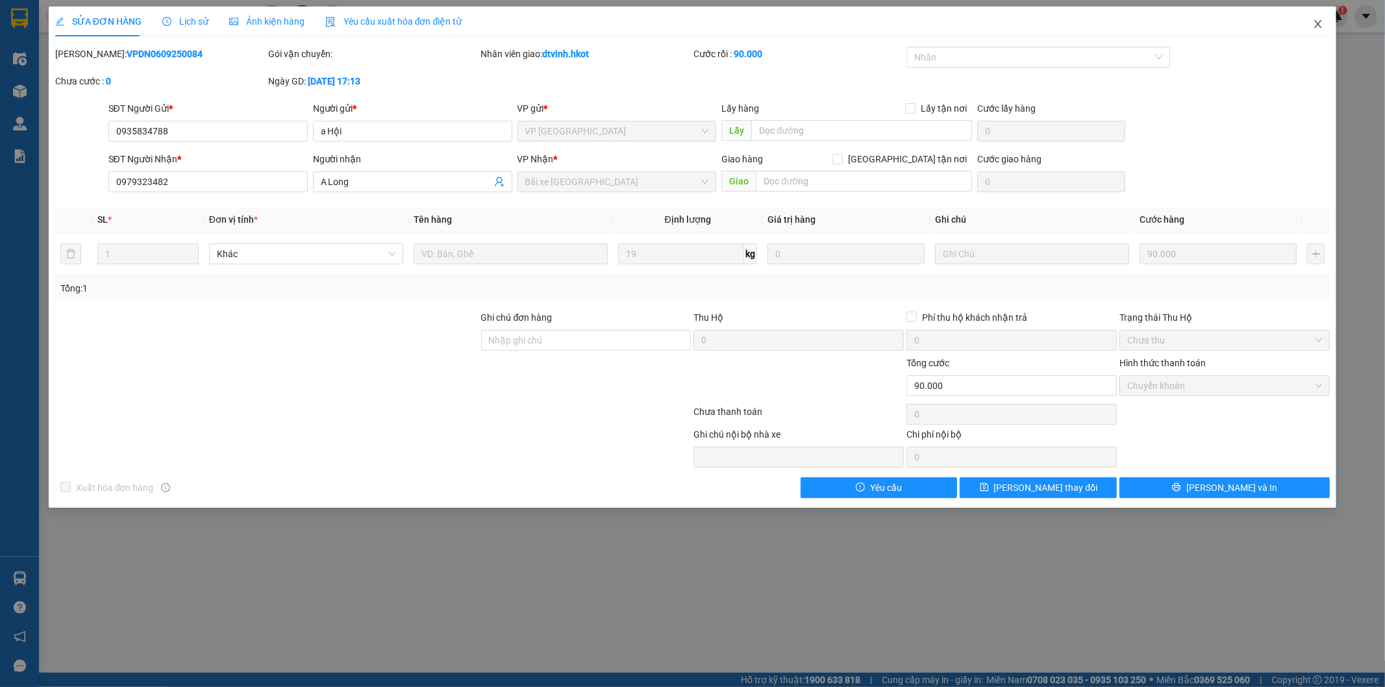
click at [1314, 23] on icon "close" at bounding box center [1318, 24] width 10 height 10
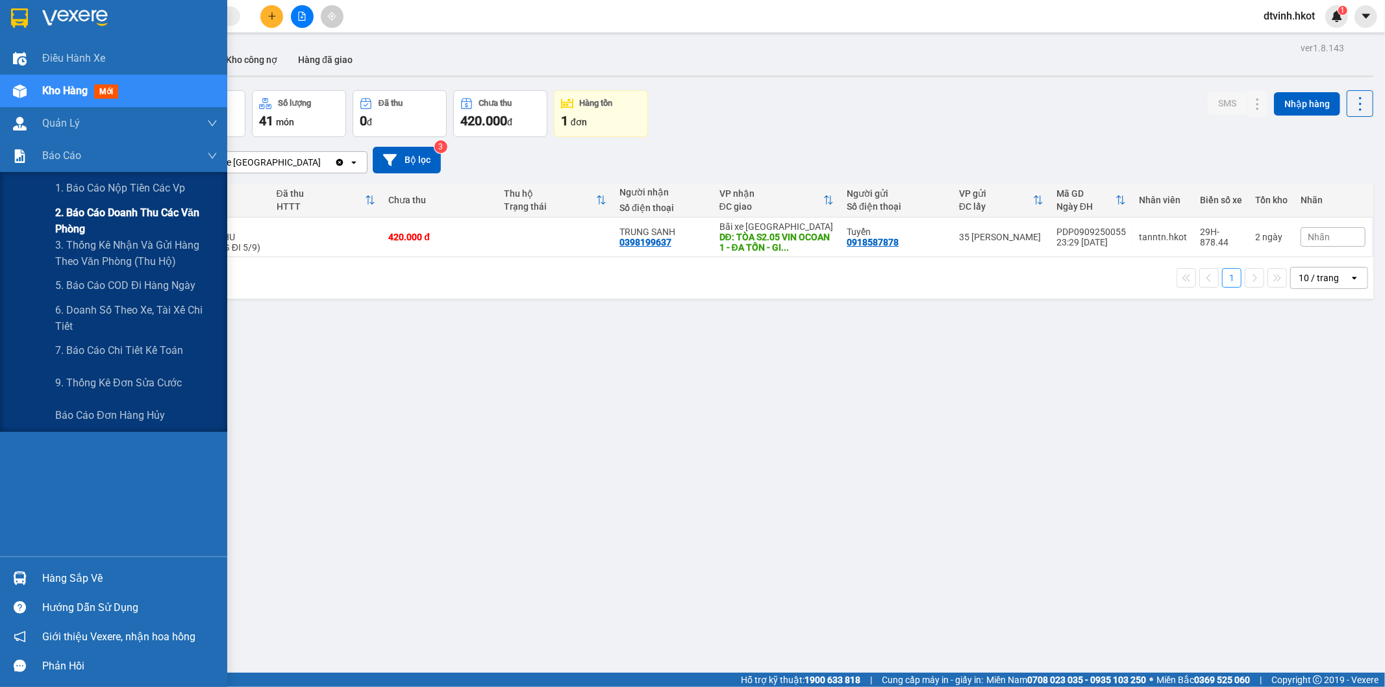
click at [158, 215] on span "2. Báo cáo doanh thu các văn phòng" at bounding box center [136, 221] width 162 height 32
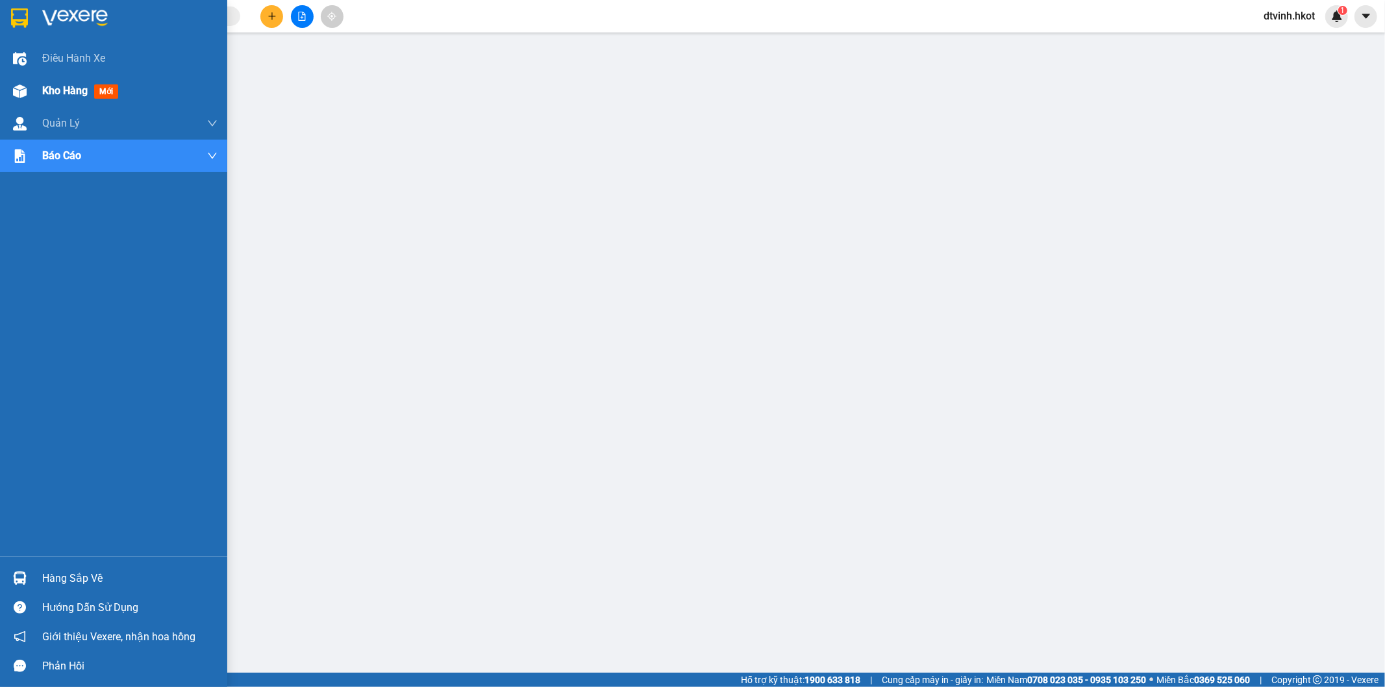
click at [38, 99] on div "Kho hàng mới" at bounding box center [113, 91] width 227 height 32
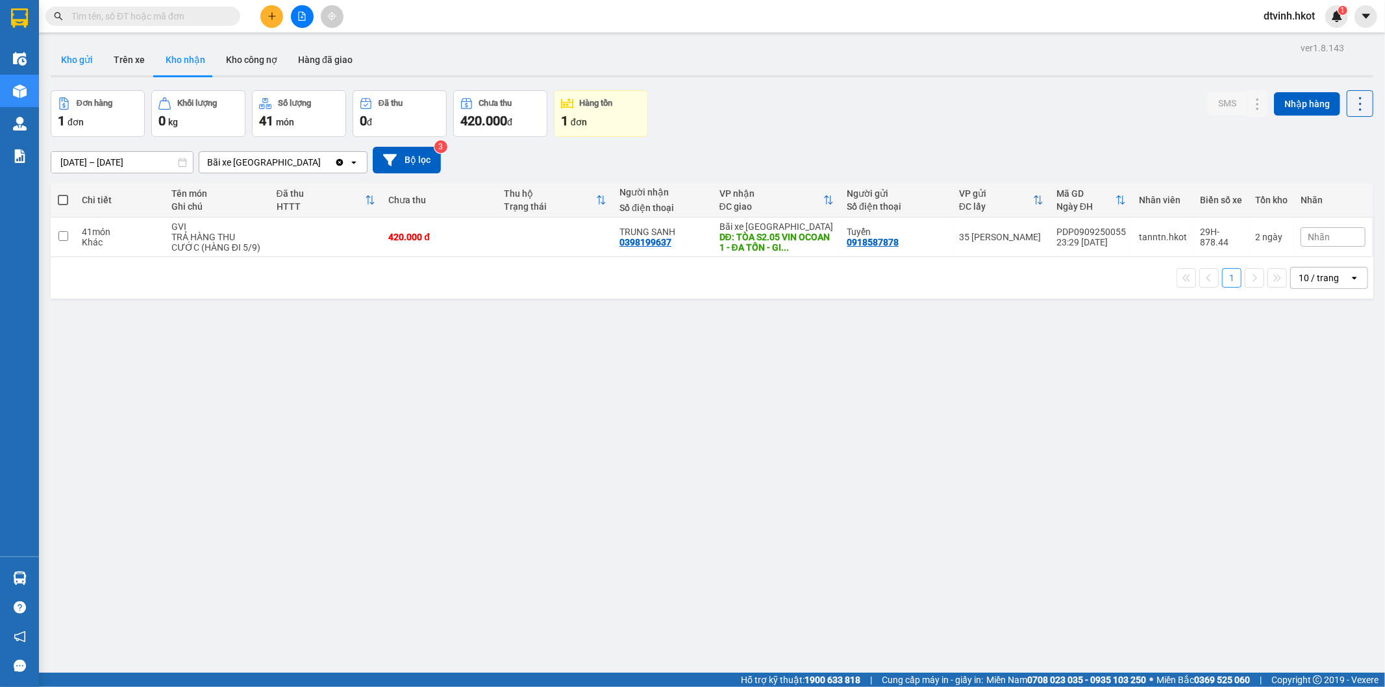
click at [77, 55] on button "Kho gửi" at bounding box center [77, 59] width 53 height 31
